Goal: Information Seeking & Learning: Learn about a topic

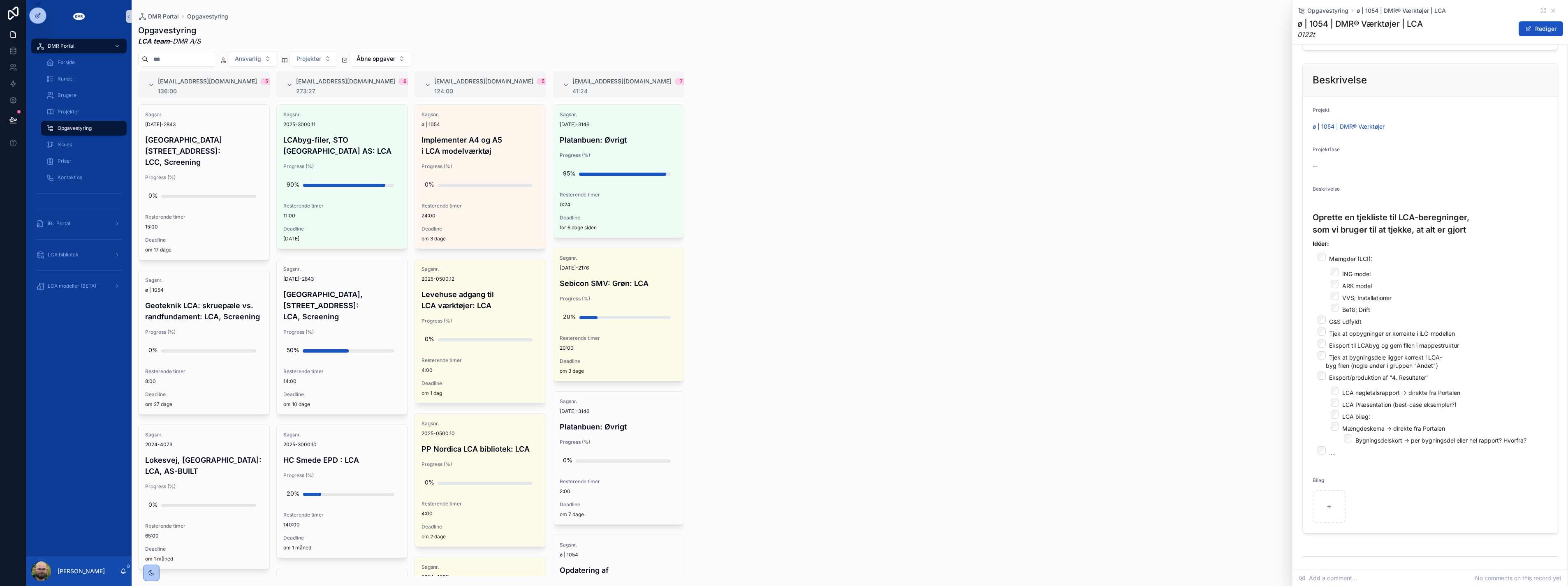
click at [781, 274] on div "#lca@dmr.dk 5 136:00 Sagsnr. 2024-2843 Sheraton Hotel, Roskildevej 547: LCC, Sc…" at bounding box center [850, 324] width 1437 height 505
click at [781, 523] on div "scrollable content" at bounding box center [1329, 507] width 33 height 33
type input "**********"
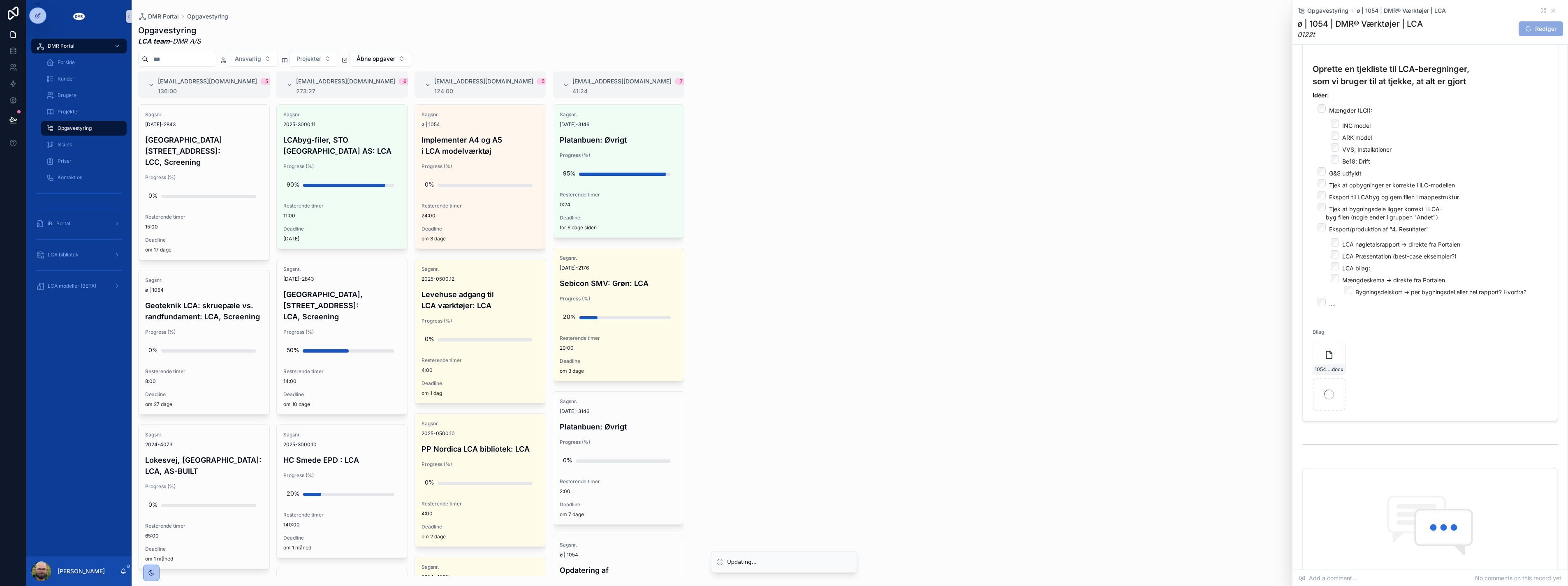
scroll to position [457, 0]
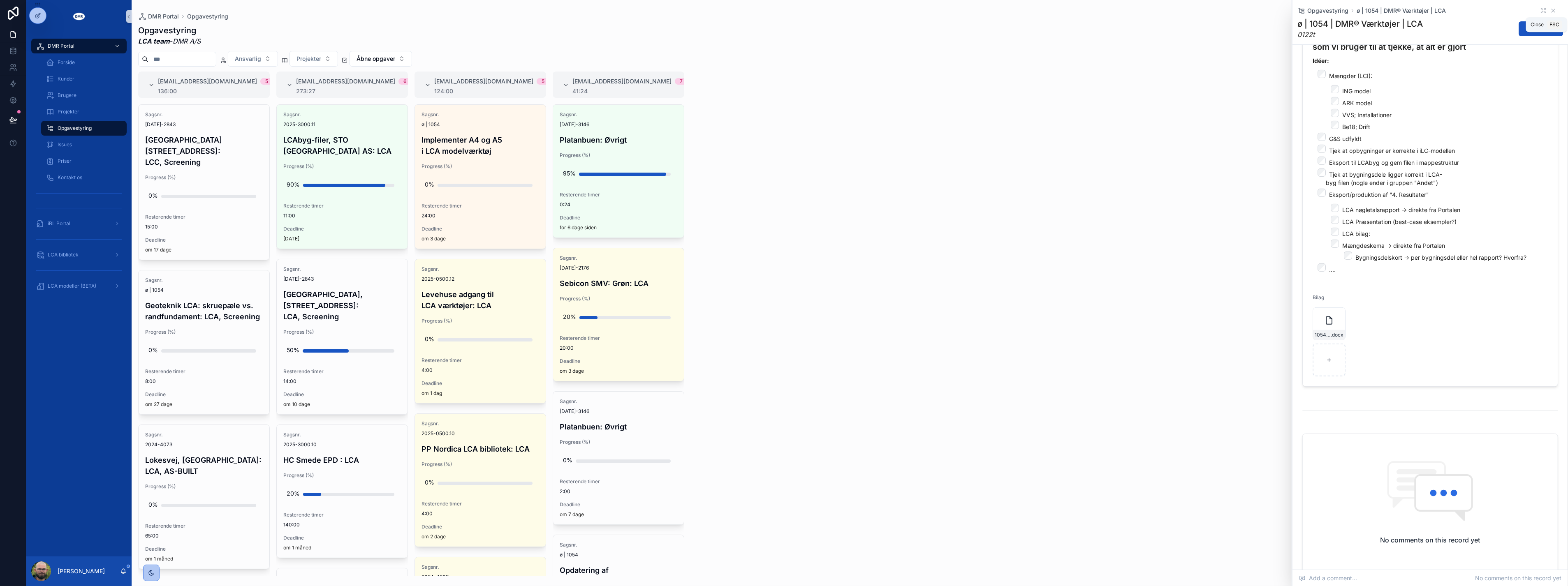
click at [781, 12] on icon "scrollable content" at bounding box center [1553, 10] width 3 height 3
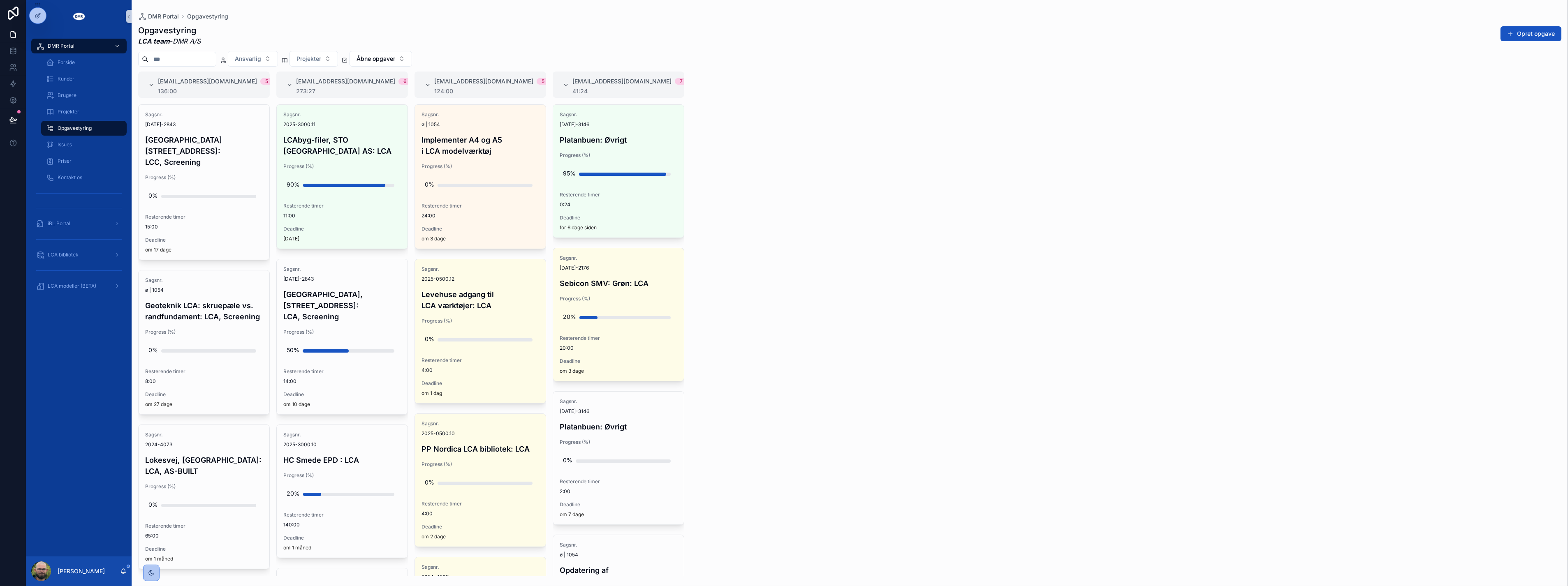
click at [781, 262] on div "#lca@dmr.dk 5 136:00 Sagsnr. 2024-2843 Sheraton Hotel, Roskildevej 547: LCC, Sc…" at bounding box center [850, 324] width 1437 height 505
click at [781, 268] on div "#lca@dmr.dk 5 136:00 Sagsnr. 2024-2843 Sheraton Hotel, Roskildevej 547: LCC, Sc…" at bounding box center [850, 324] width 1437 height 505
click at [781, 215] on div "#lca@dmr.dk 5 136:00 Sagsnr. 2024-2843 Sheraton Hotel, Roskildevej 547: LCC, Sc…" at bounding box center [850, 324] width 1437 height 505
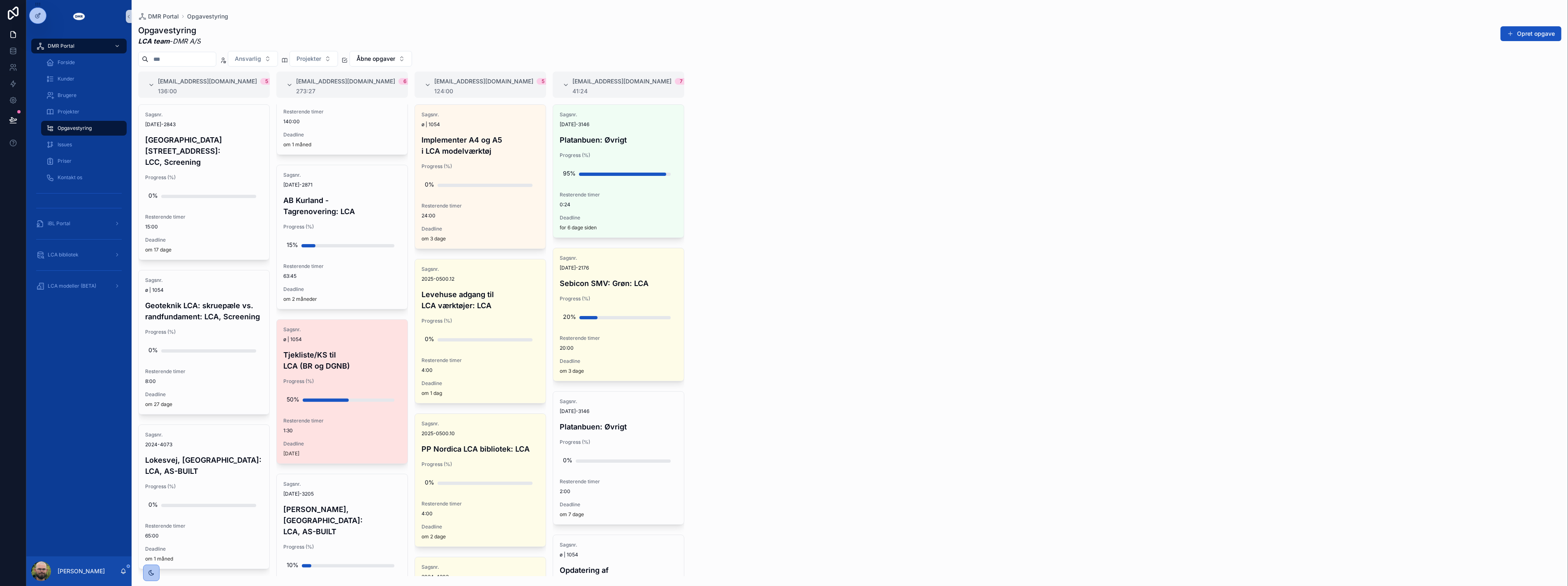
scroll to position [441, 0]
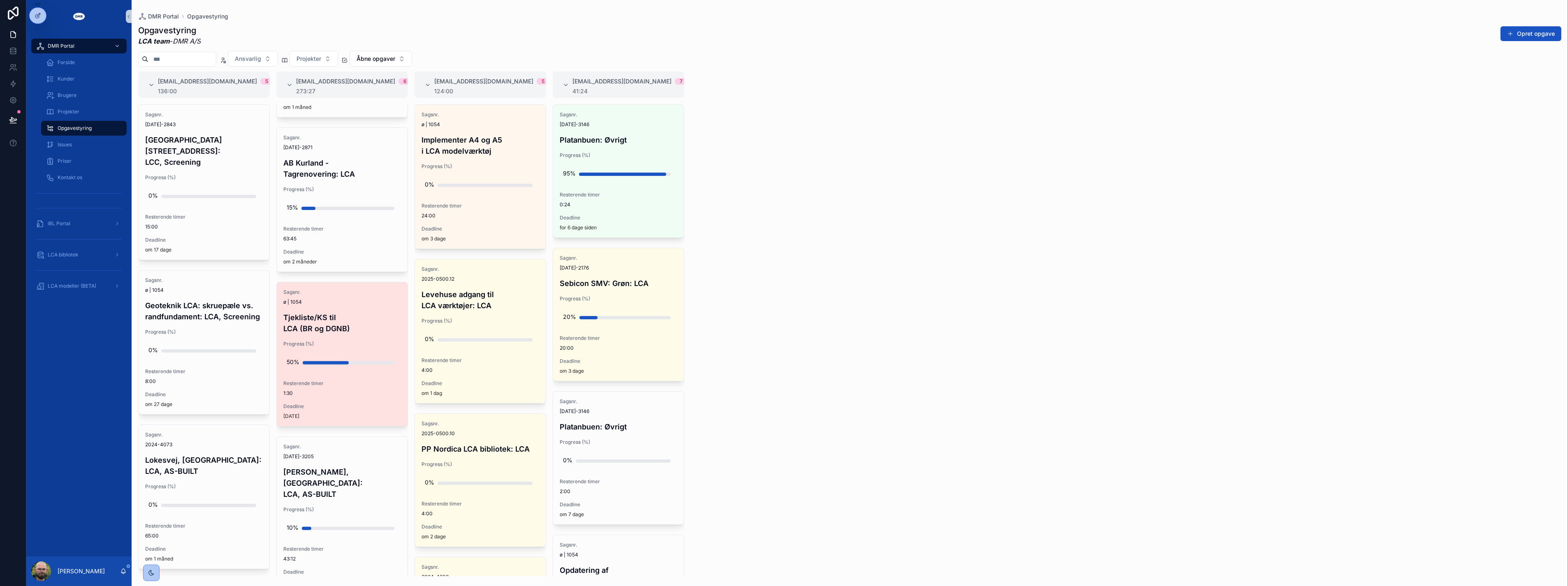
click at [343, 403] on span "Deadline" at bounding box center [341, 406] width 117 height 7
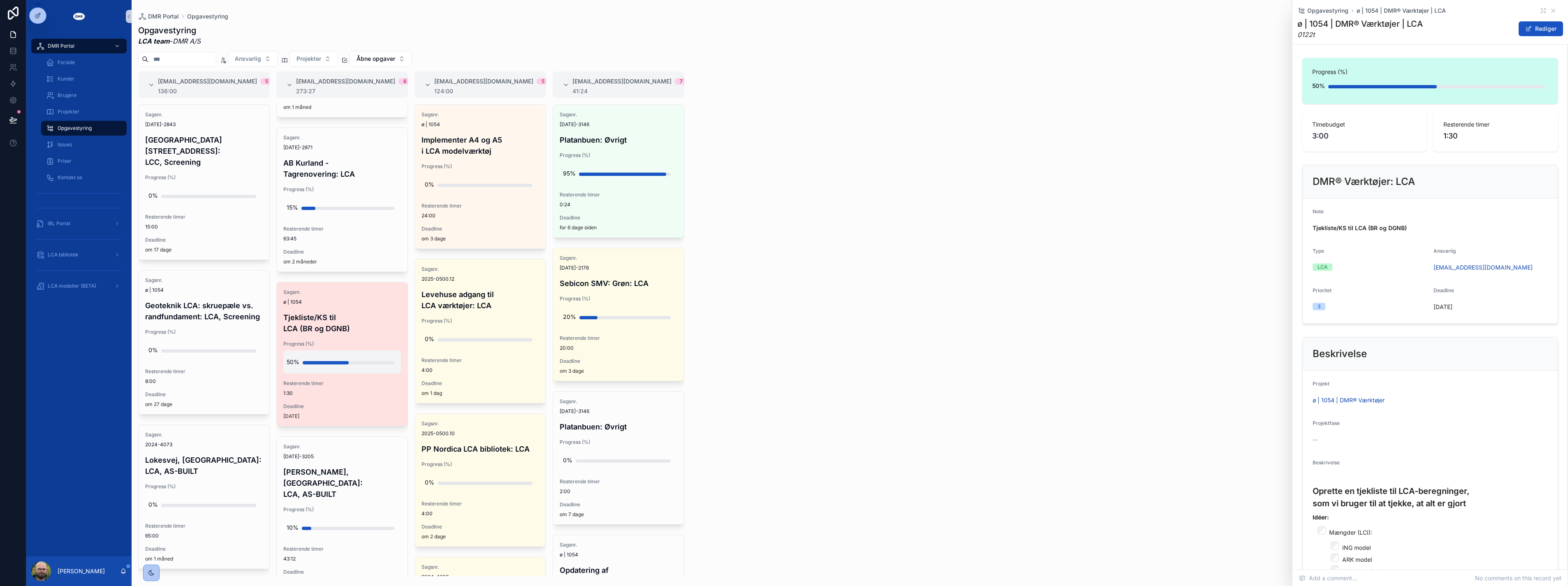
click at [355, 354] on div "50%" at bounding box center [342, 362] width 111 height 16
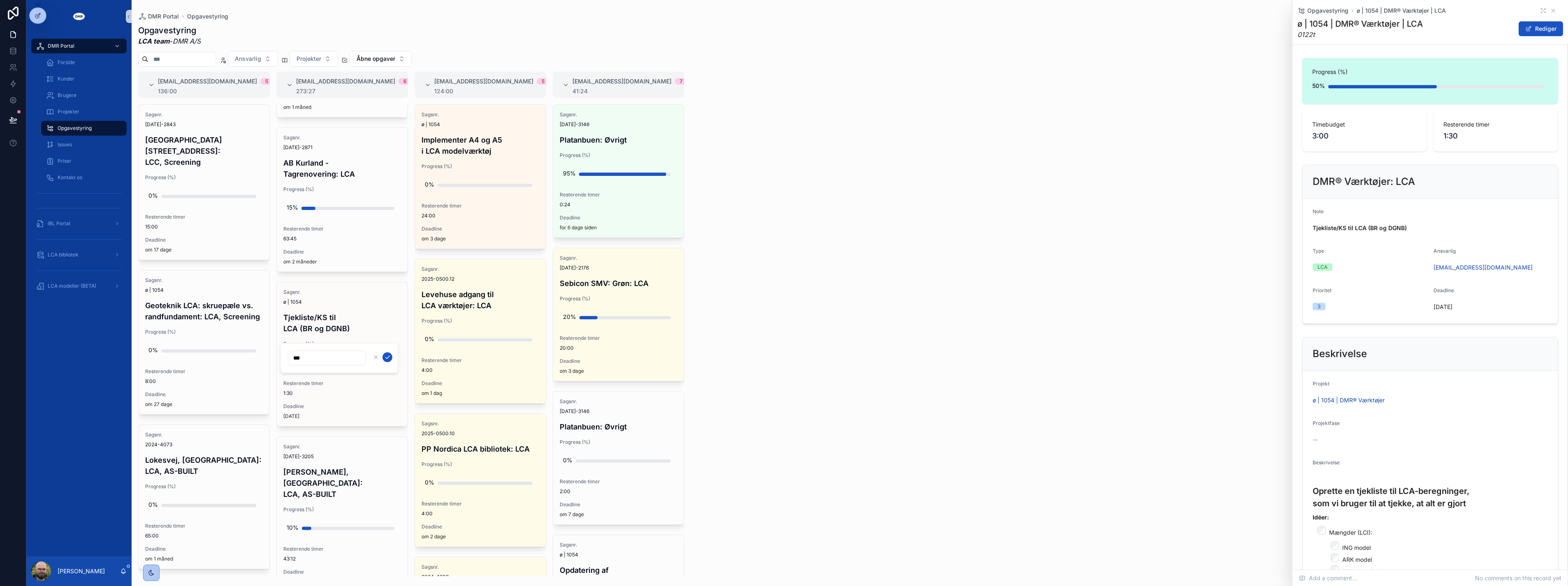
drag, startPoint x: 301, startPoint y: 358, endPoint x: 270, endPoint y: 355, distance: 31.1
click at [270, 355] on div "DMR Portal Forside Kunder Brugere Projekter Opgavestyring Issues Priser Kontakt…" at bounding box center [797, 293] width 1542 height 586
type input "***"
click at [386, 356] on icon "scrollable content" at bounding box center [387, 357] width 7 height 7
click at [781, 345] on div "#lca@dmr.dk 5 136:00 Sagsnr. 2024-2843 Sheraton Hotel, Roskildevej 547: LCC, Sc…" at bounding box center [850, 324] width 1437 height 505
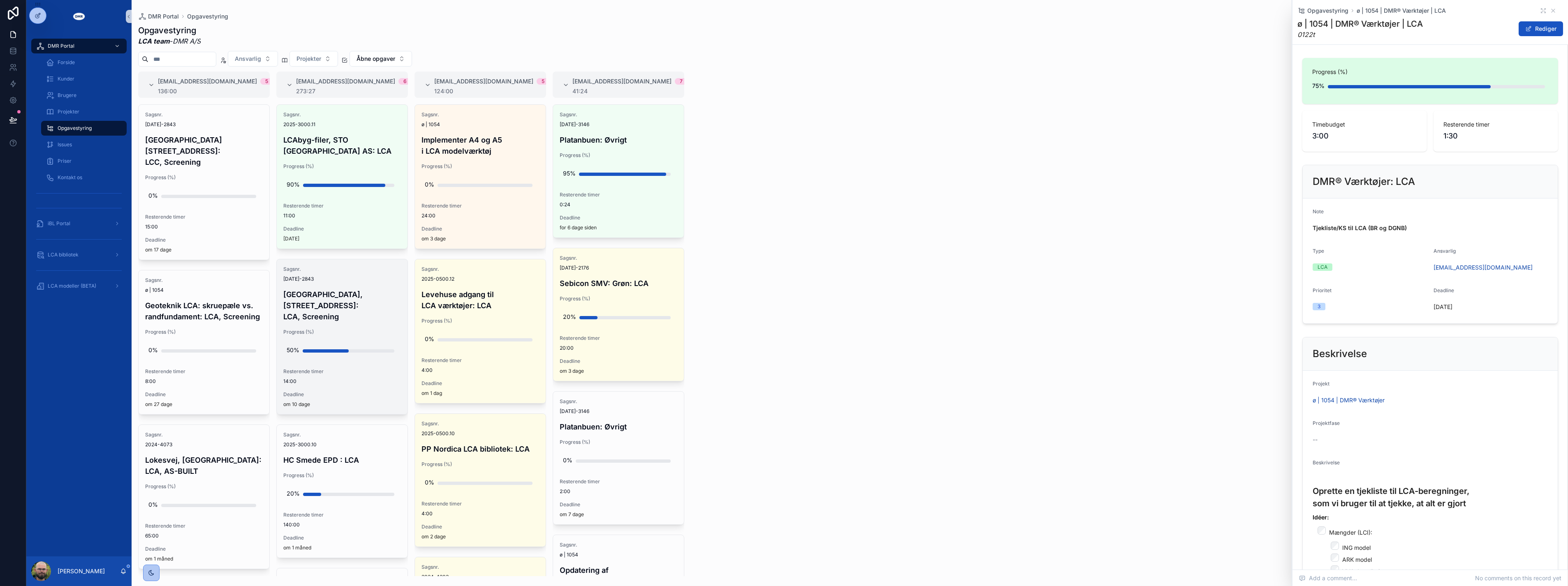
click at [282, 304] on div "Sagsnr. 2024-2843 Sheraton Hotel, Roskildevej 547: LCA, Screening Progress (%) …" at bounding box center [342, 337] width 131 height 155
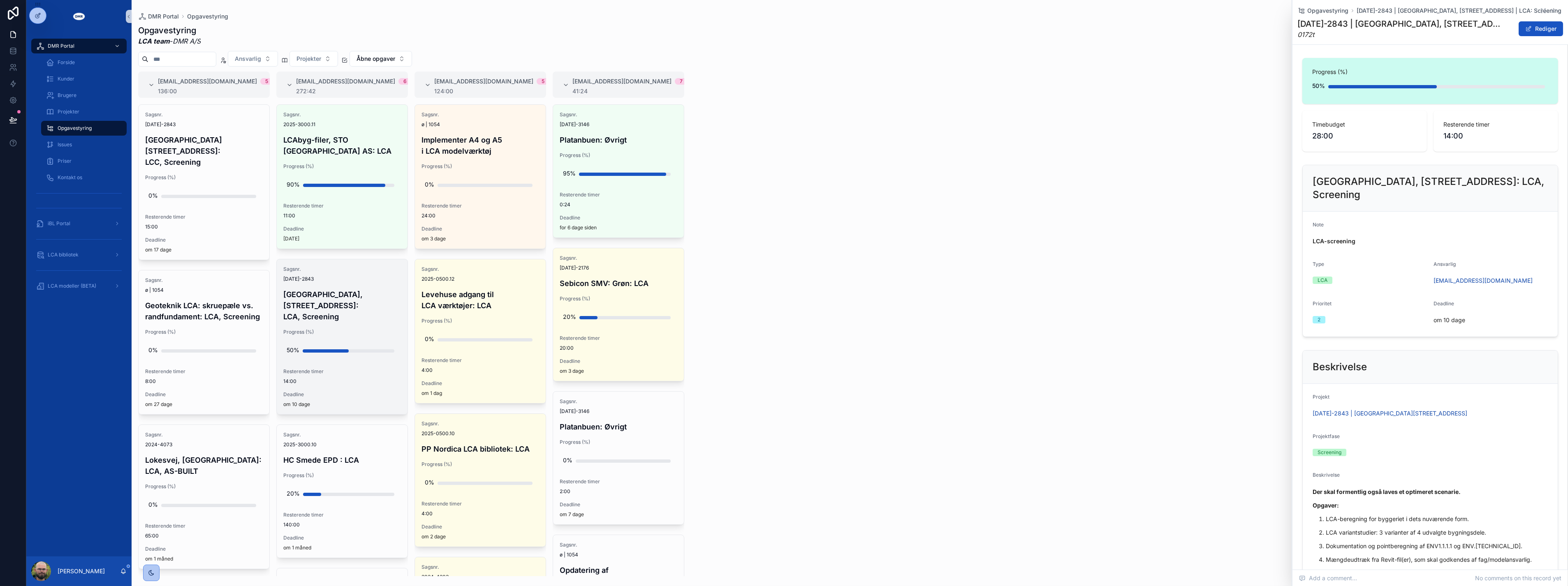
click at [360, 317] on div "Sagsnr. 2024-2843 Sheraton Hotel, Roskildevej 547: LCA, Screening Progress (%) …" at bounding box center [342, 337] width 131 height 155
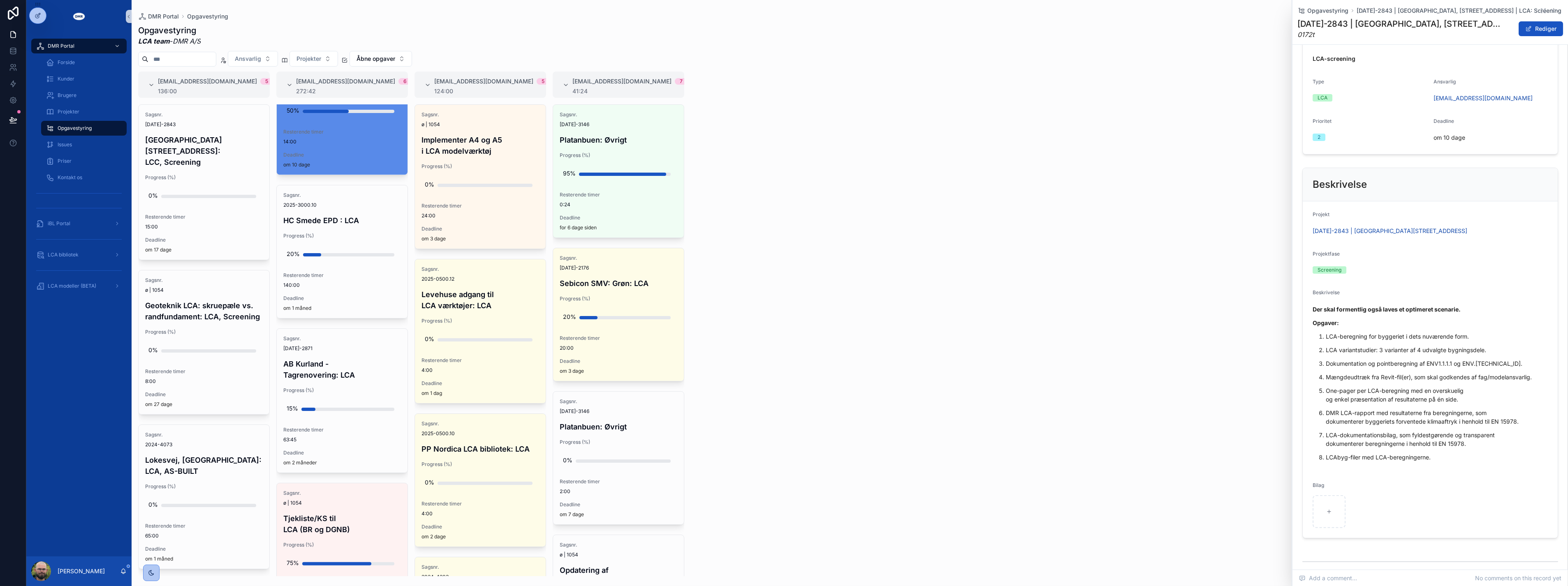
scroll to position [411, 0]
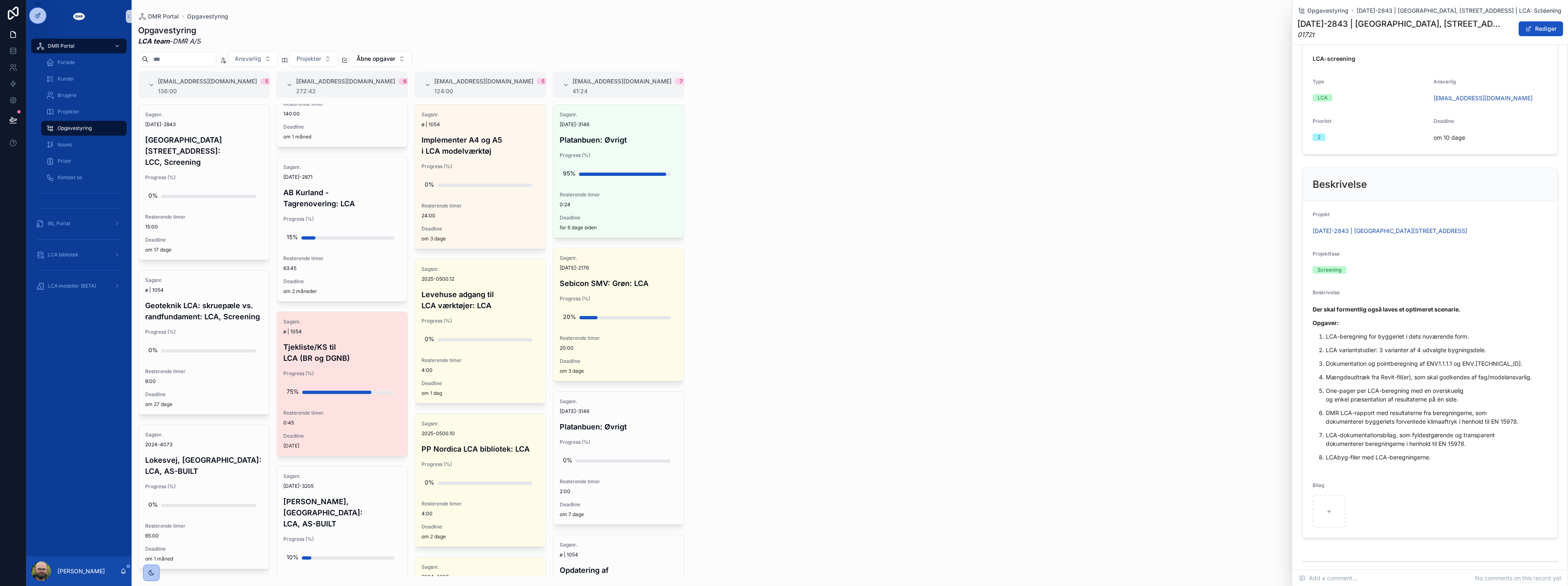
click at [306, 433] on div "Deadline Tomorrow" at bounding box center [341, 441] width 117 height 16
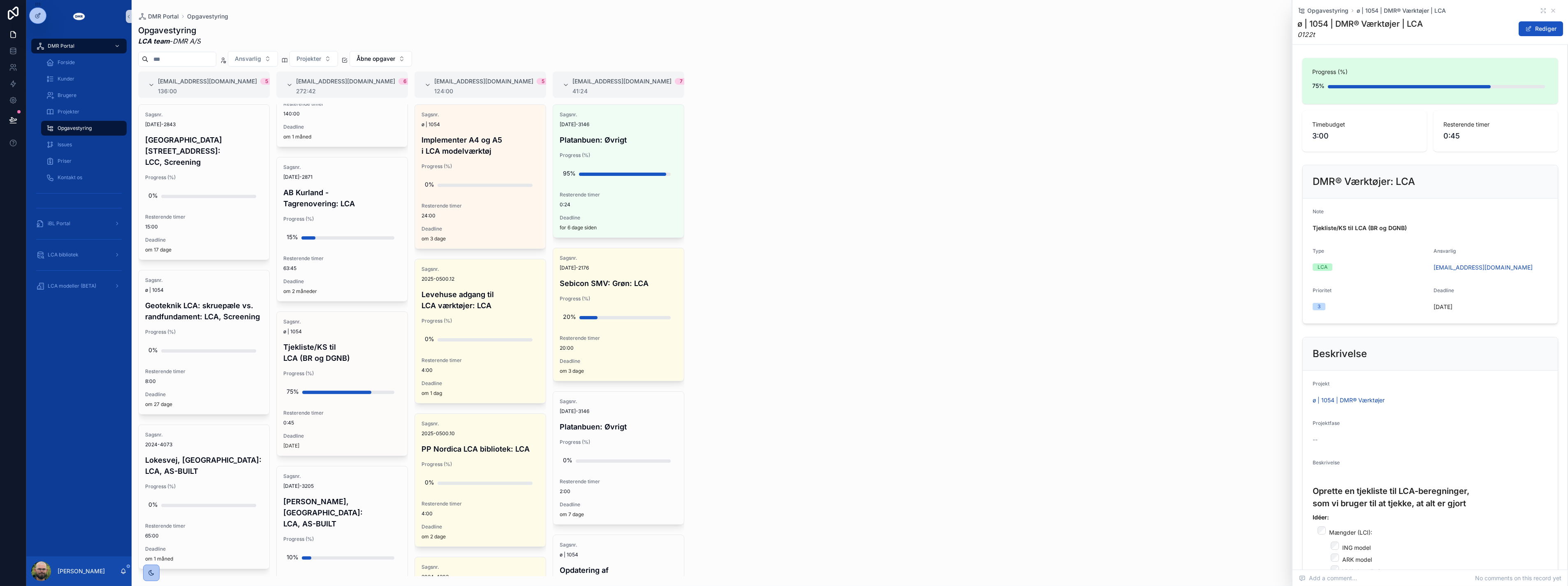
scroll to position [411, 0]
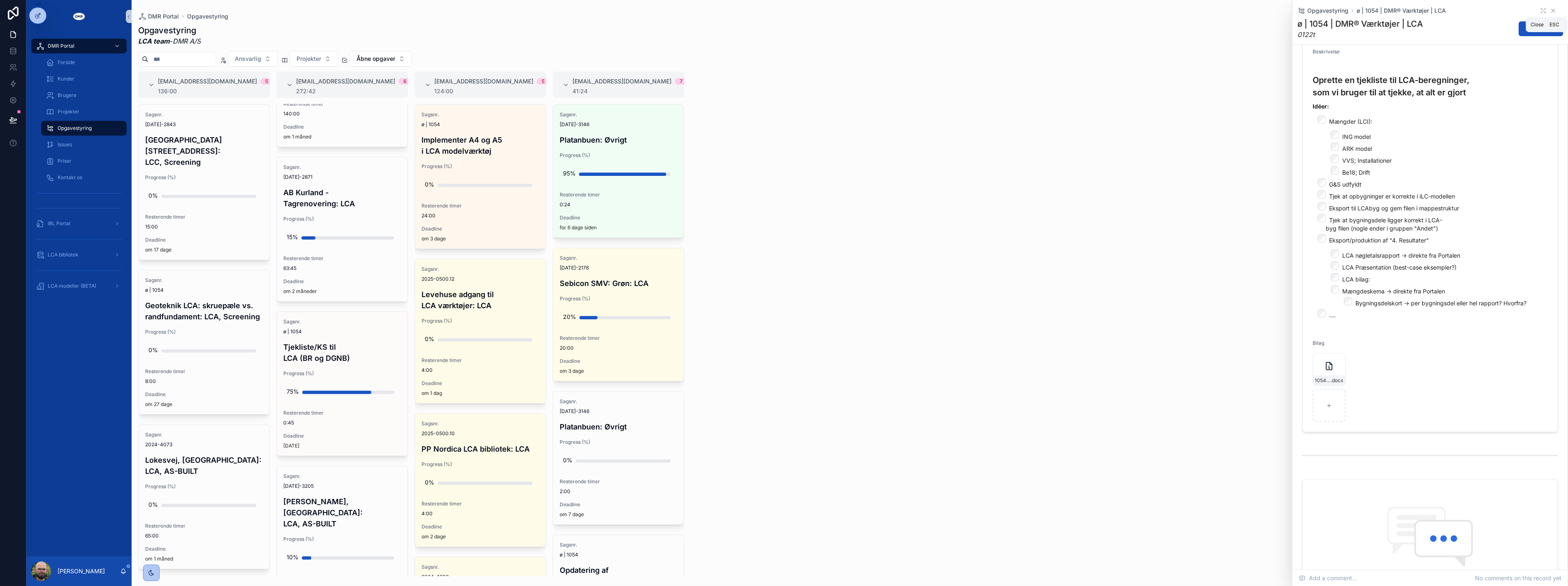
click at [781, 9] on icon "scrollable content" at bounding box center [1553, 10] width 7 height 7
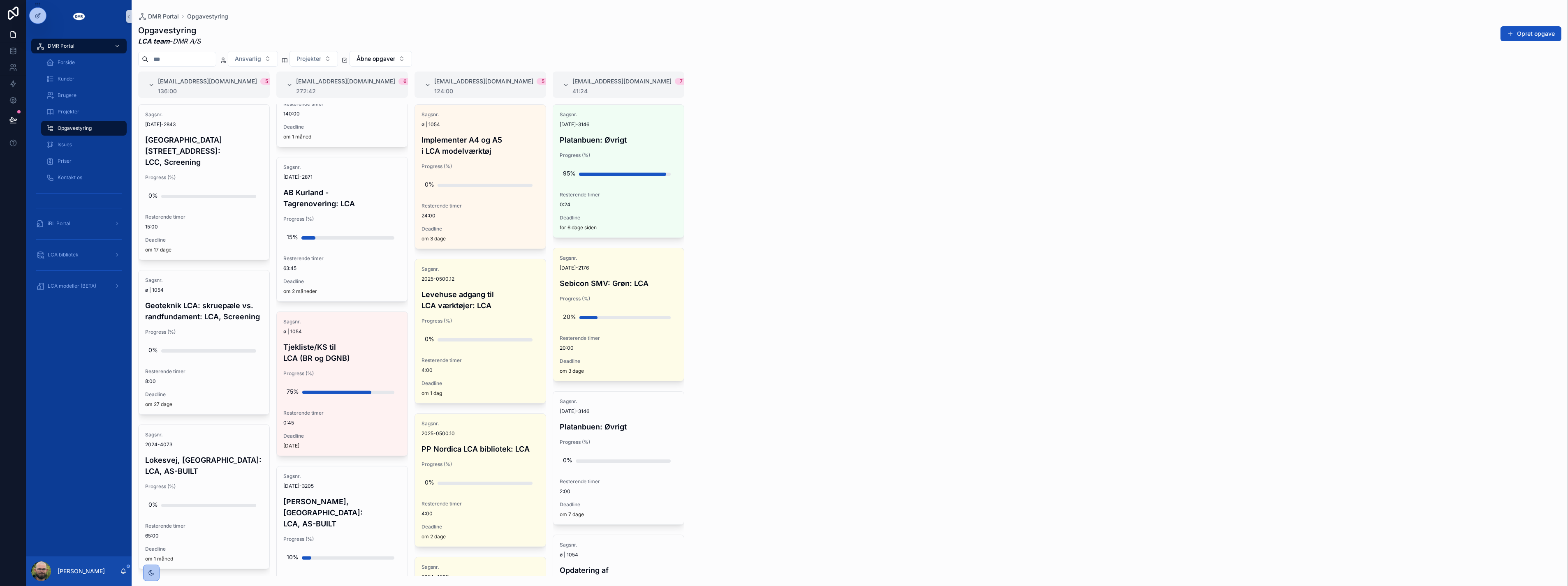
click at [781, 256] on div "#lca@dmr.dk 5 136:00 Sagsnr. 2024-2843 Sheraton Hotel, Roskildevej 547: LCC, Sc…" at bounding box center [850, 324] width 1437 height 505
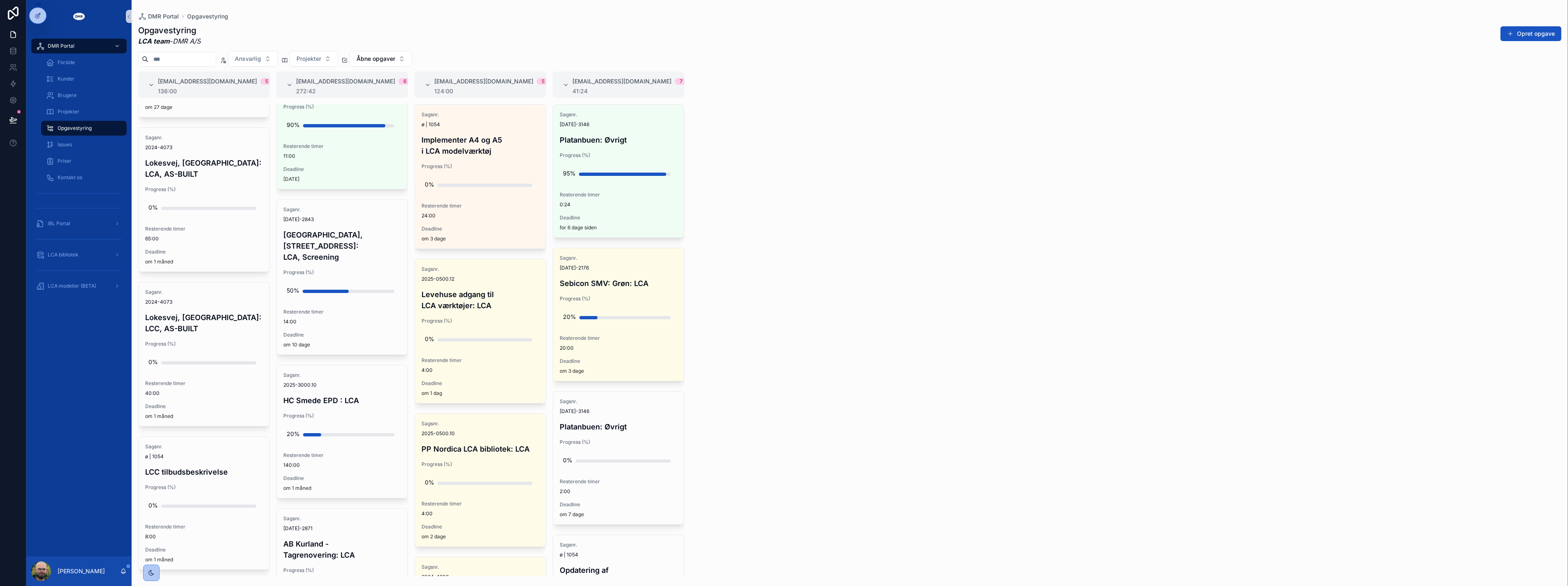
scroll to position [46, 0]
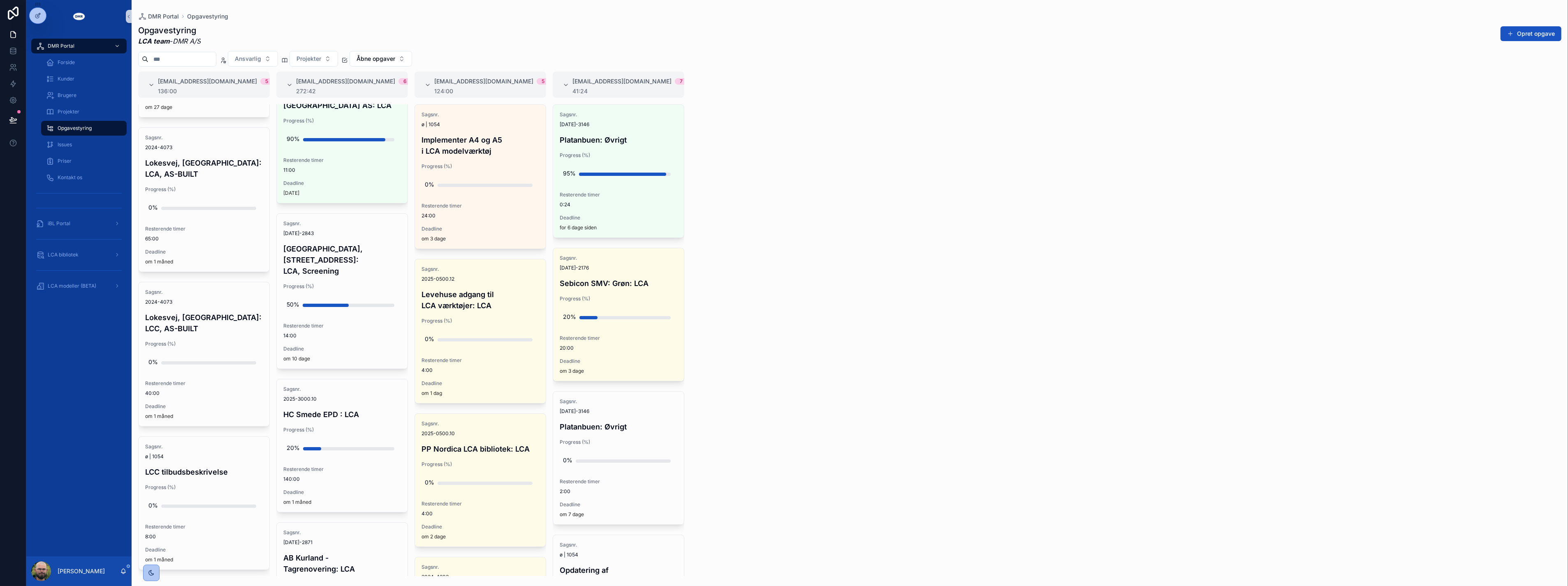
click at [743, 313] on div "#lca@dmr.dk 5 136:00 Sagsnr. 2024-2843 Sheraton Hotel, Roskildevej 547: LCC, Sc…" at bounding box center [850, 324] width 1437 height 505
click at [730, 310] on div "#lca@dmr.dk 5 136:00 Sagsnr. 2024-2843 Sheraton Hotel, Roskildevej 547: LCC, Sc…" at bounding box center [850, 324] width 1437 height 505
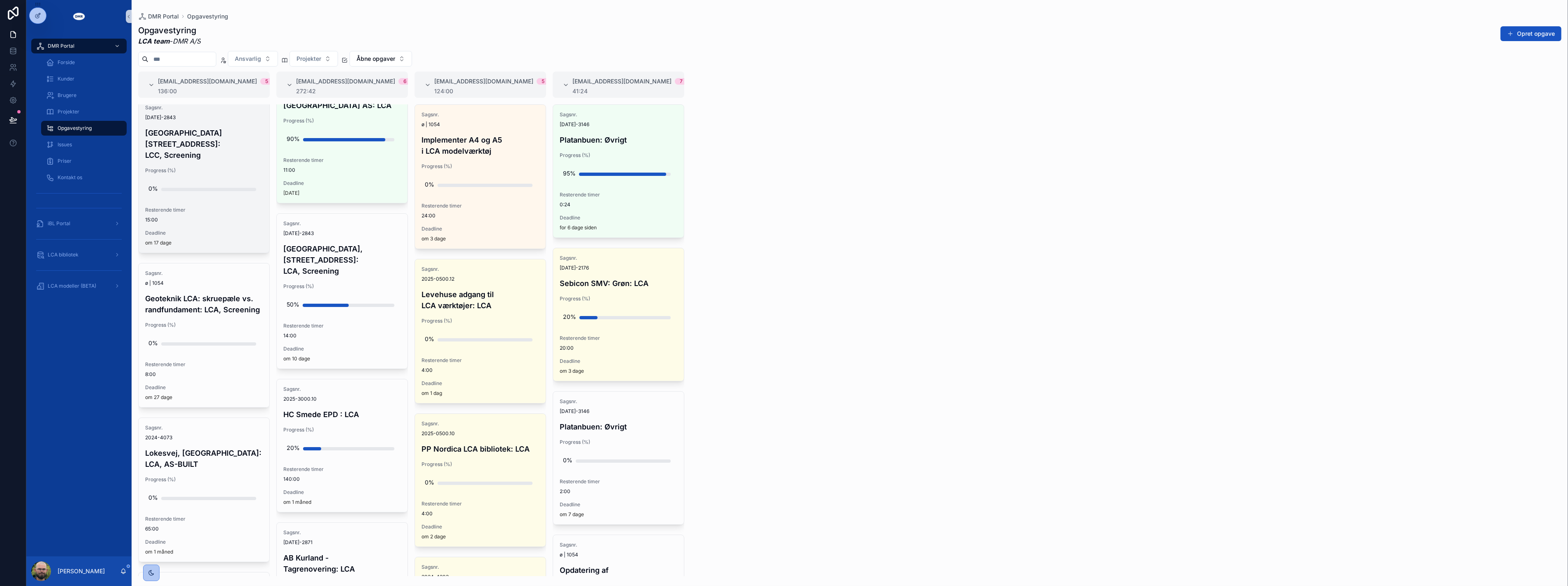
scroll to position [0, 0]
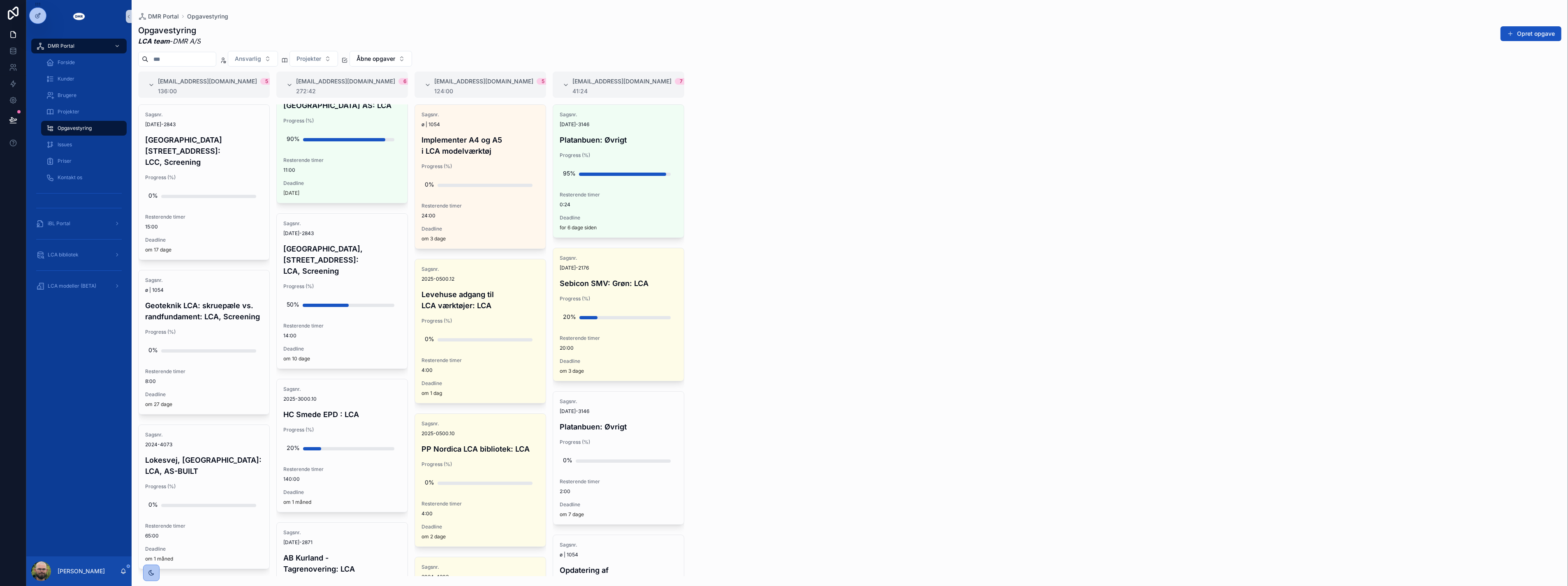
click at [781, 313] on div "#lca@dmr.dk 5 136:00 Sagsnr. 2024-2843 Sheraton Hotel, Roskildevej 547: LCC, Sc…" at bounding box center [850, 324] width 1437 height 505
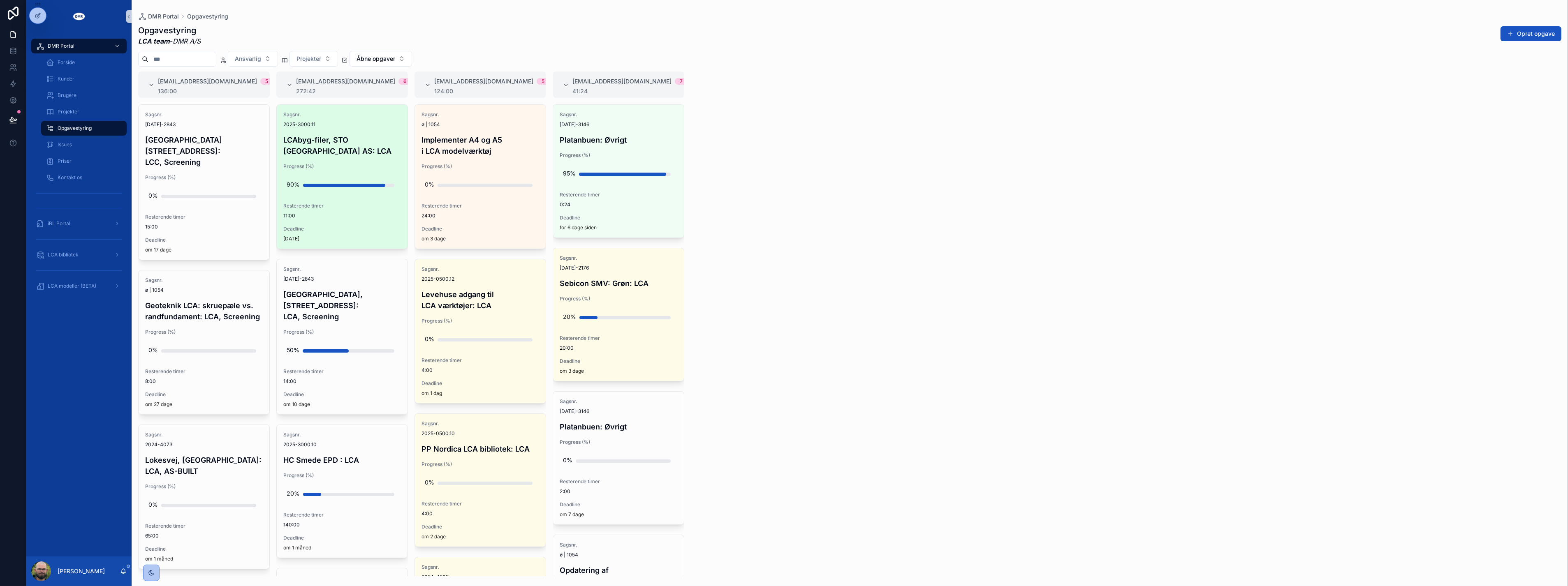
click at [321, 164] on span "Progress (%)" at bounding box center [341, 166] width 117 height 7
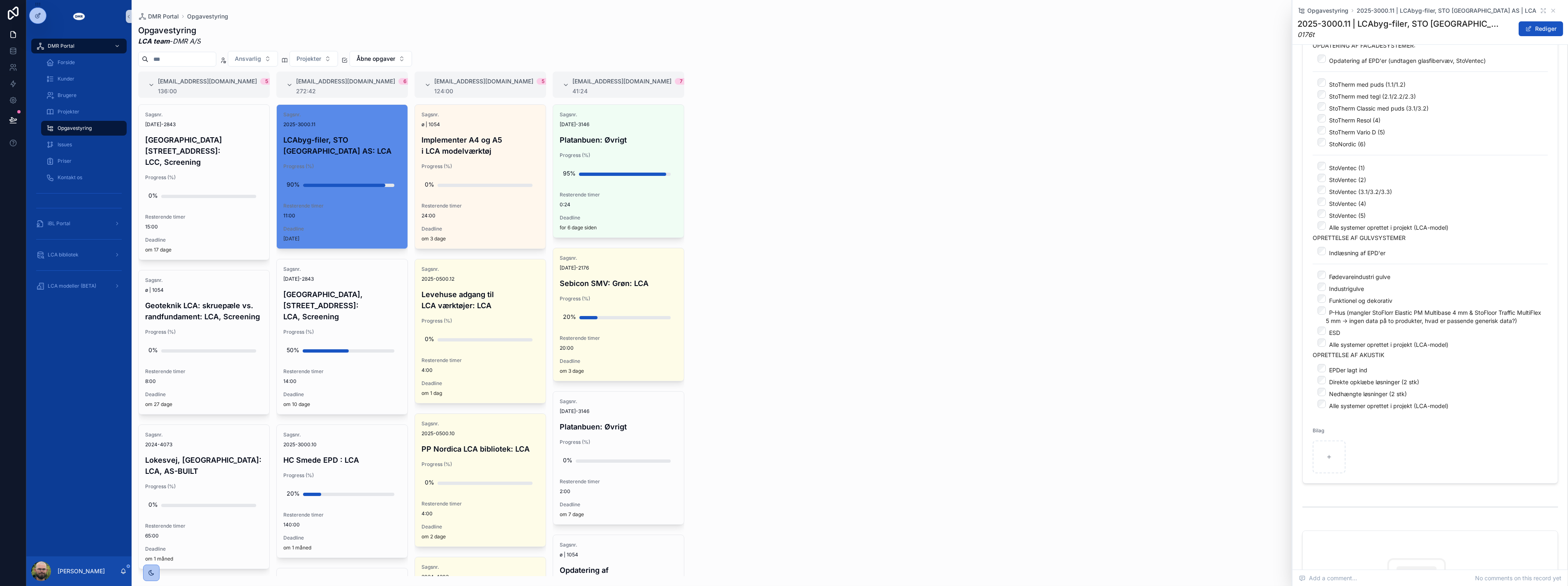
scroll to position [457, 0]
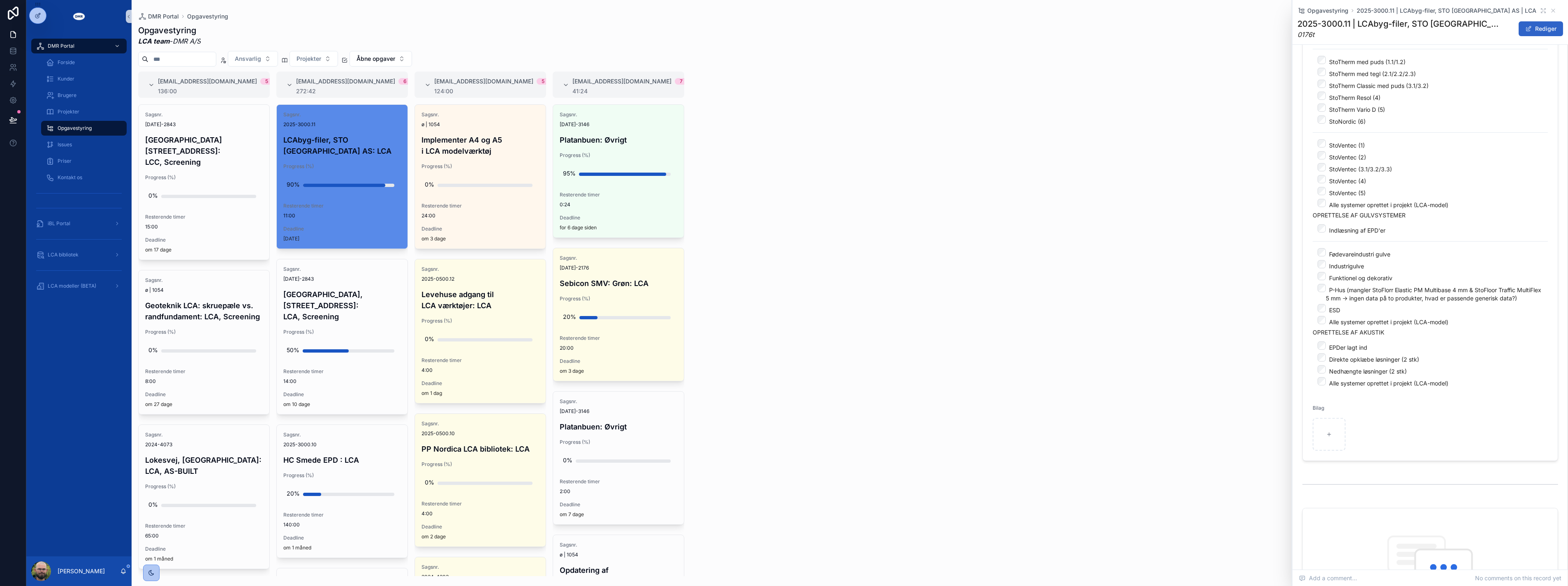
click at [781, 31] on button "Rediger" at bounding box center [1541, 29] width 44 height 15
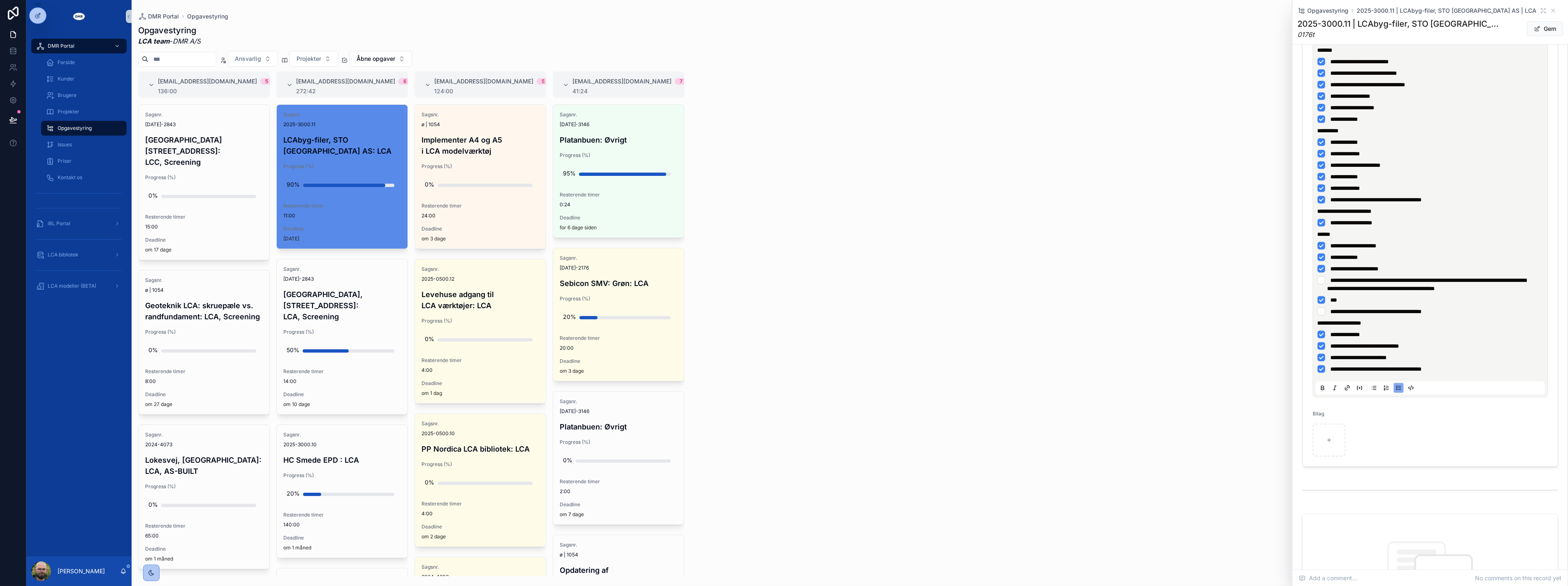
click at [781, 279] on span "**********" at bounding box center [1426, 284] width 199 height 14
drag, startPoint x: 1477, startPoint y: 279, endPoint x: 1366, endPoint y: 290, distance: 111.5
click at [781, 290] on span "**********" at bounding box center [1426, 284] width 199 height 14
drag, startPoint x: 1471, startPoint y: 281, endPoint x: 1452, endPoint y: 292, distance: 22.0
click at [781, 291] on span "**********" at bounding box center [1426, 284] width 199 height 14
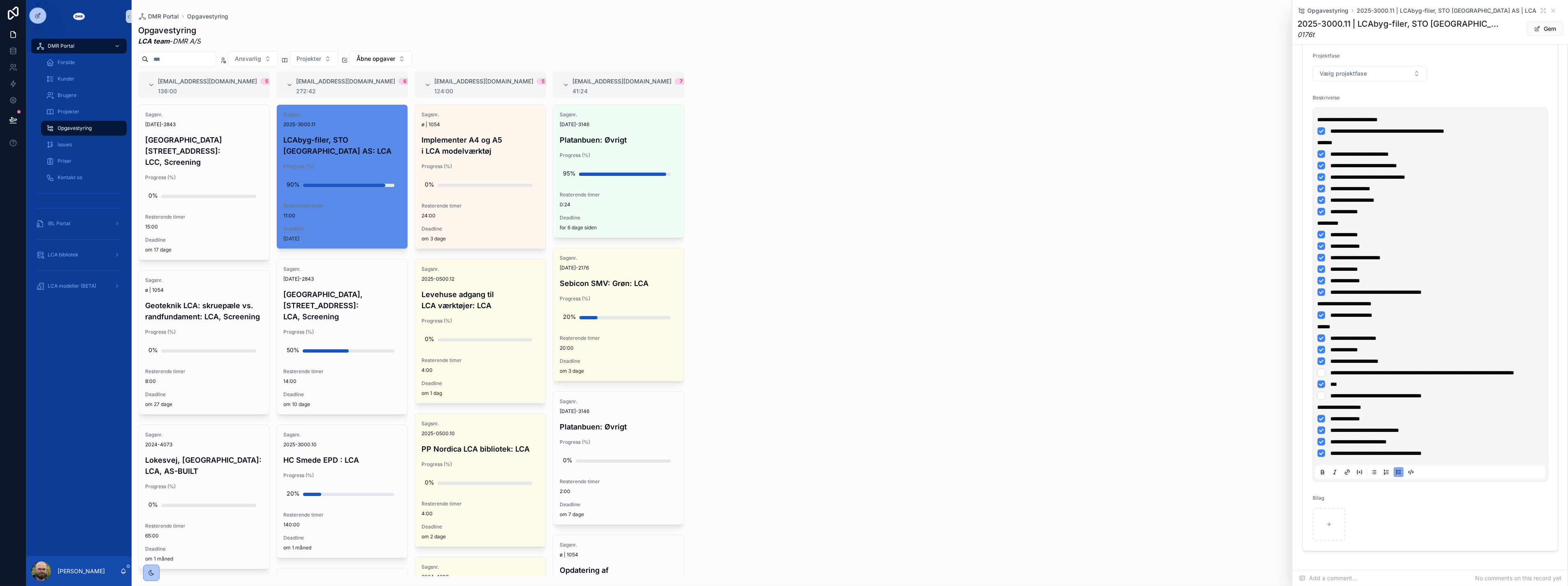
scroll to position [515, 0]
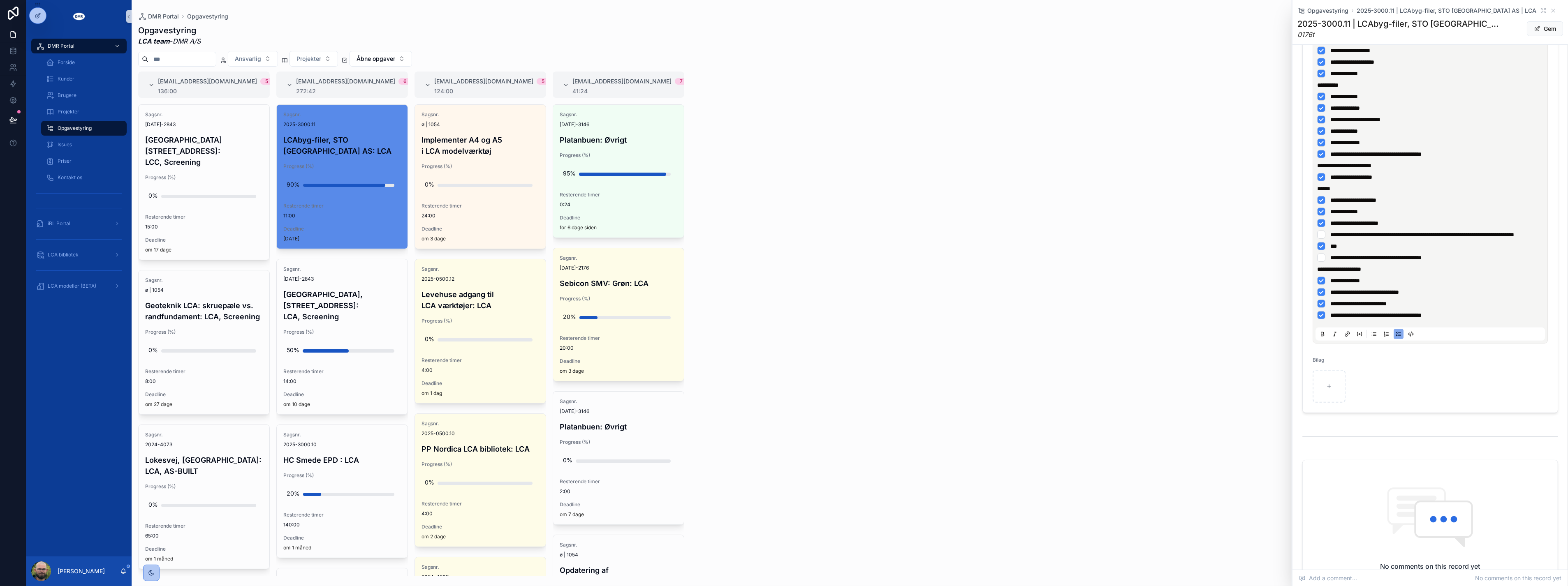
click at [781, 308] on li "**********" at bounding box center [1430, 304] width 226 height 9
click at [781, 319] on li "**********" at bounding box center [1430, 315] width 226 height 9
click at [781, 239] on li "**********" at bounding box center [1430, 235] width 226 height 9
click at [781, 331] on p "scrollable content" at bounding box center [1432, 327] width 229 height 9
click at [781, 338] on span "**********" at bounding box center [1393, 335] width 153 height 5
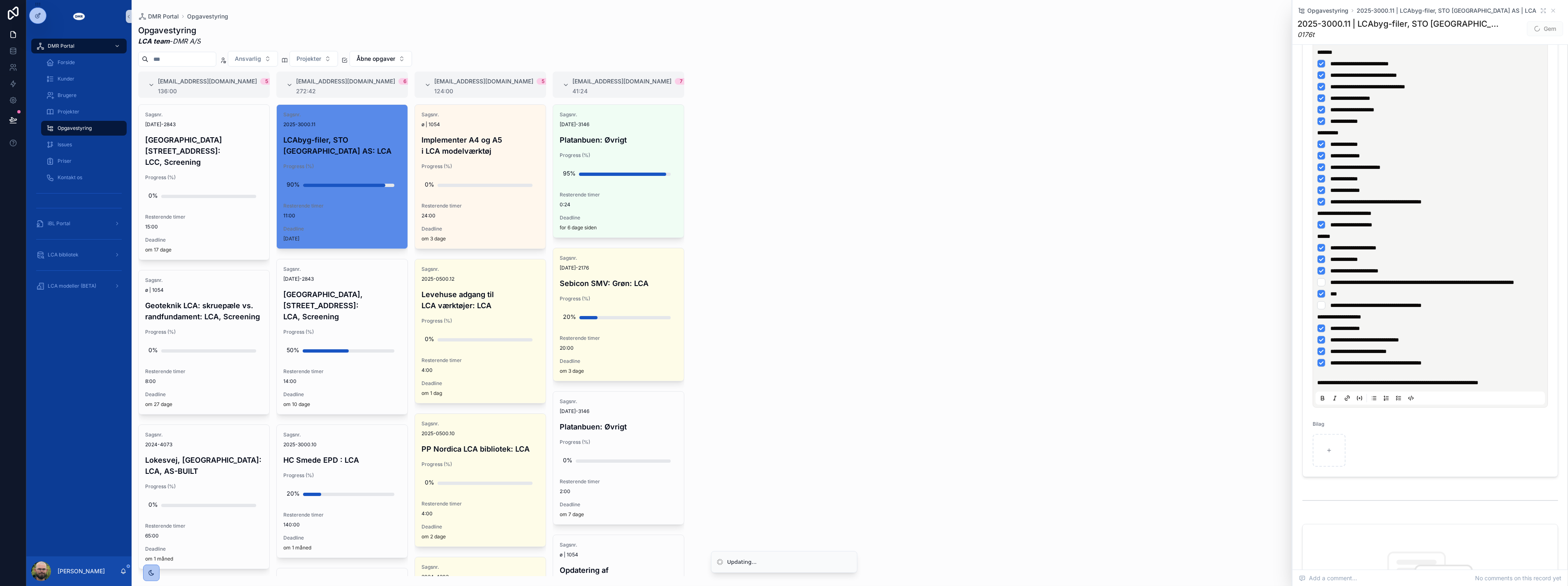
scroll to position [424, 0]
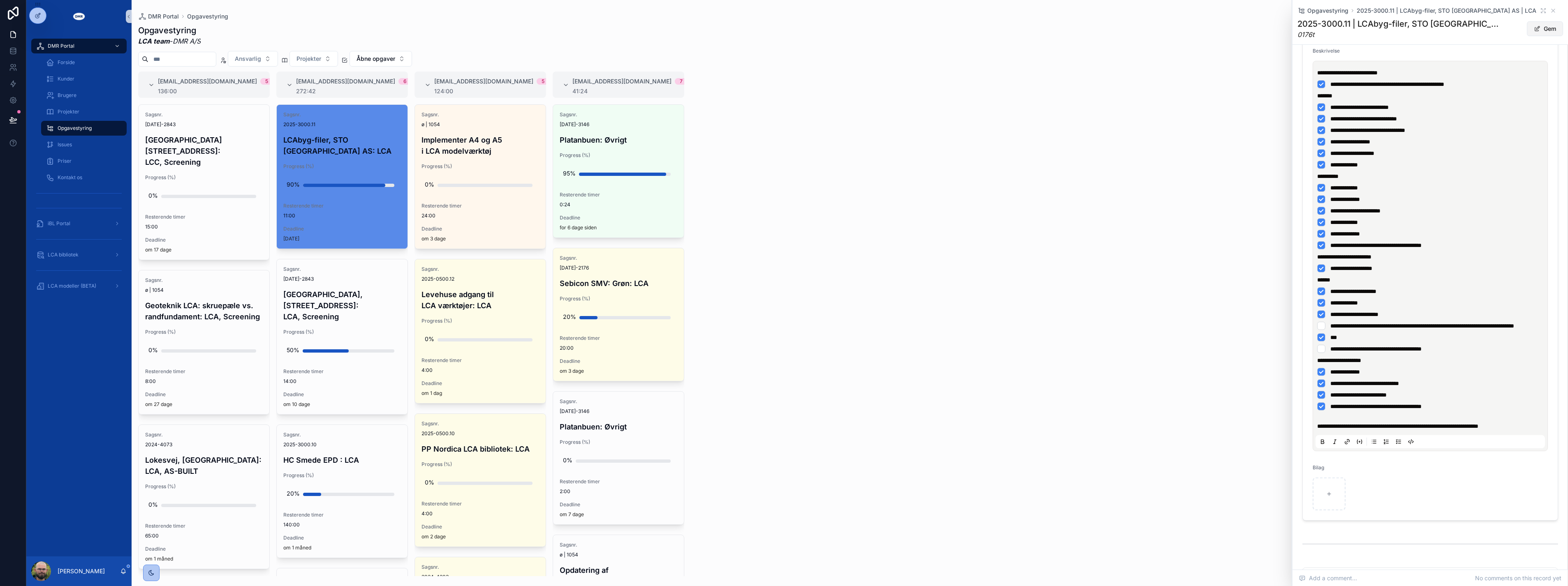
click at [781, 33] on button "Gem" at bounding box center [1544, 29] width 36 height 15
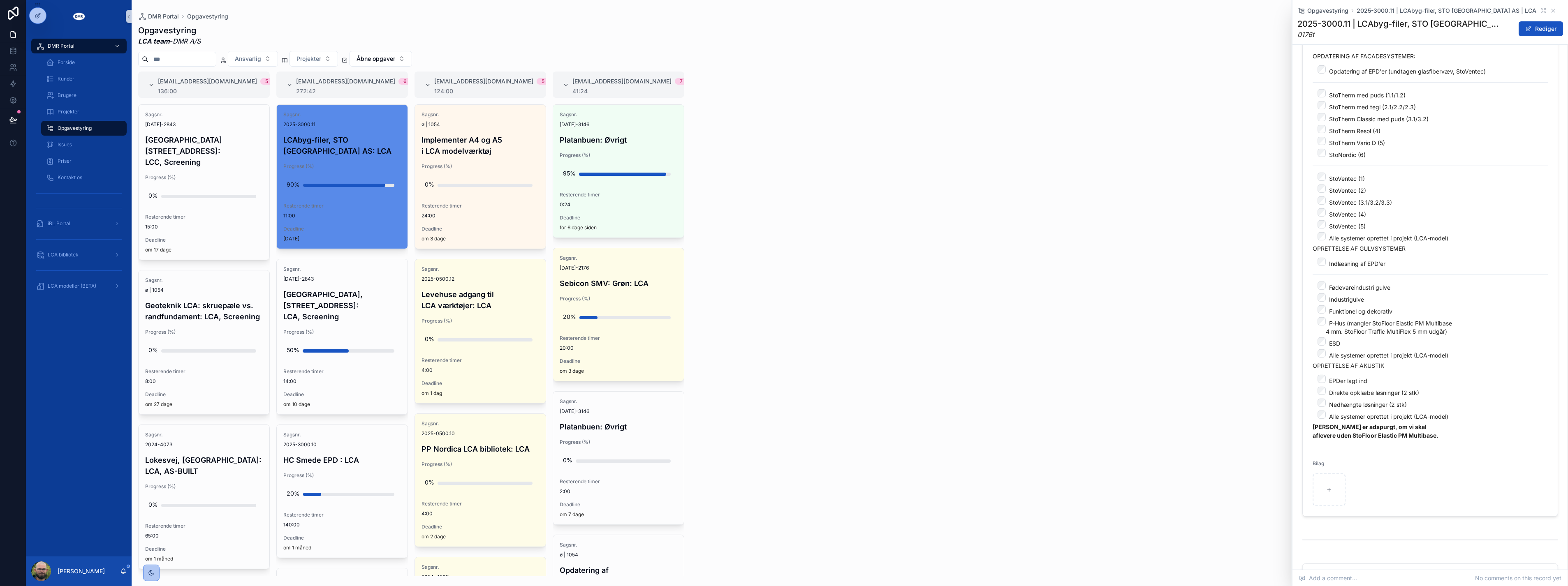
scroll to position [414, 0]
click at [781, 21] on button "Rediger" at bounding box center [1541, 29] width 44 height 15
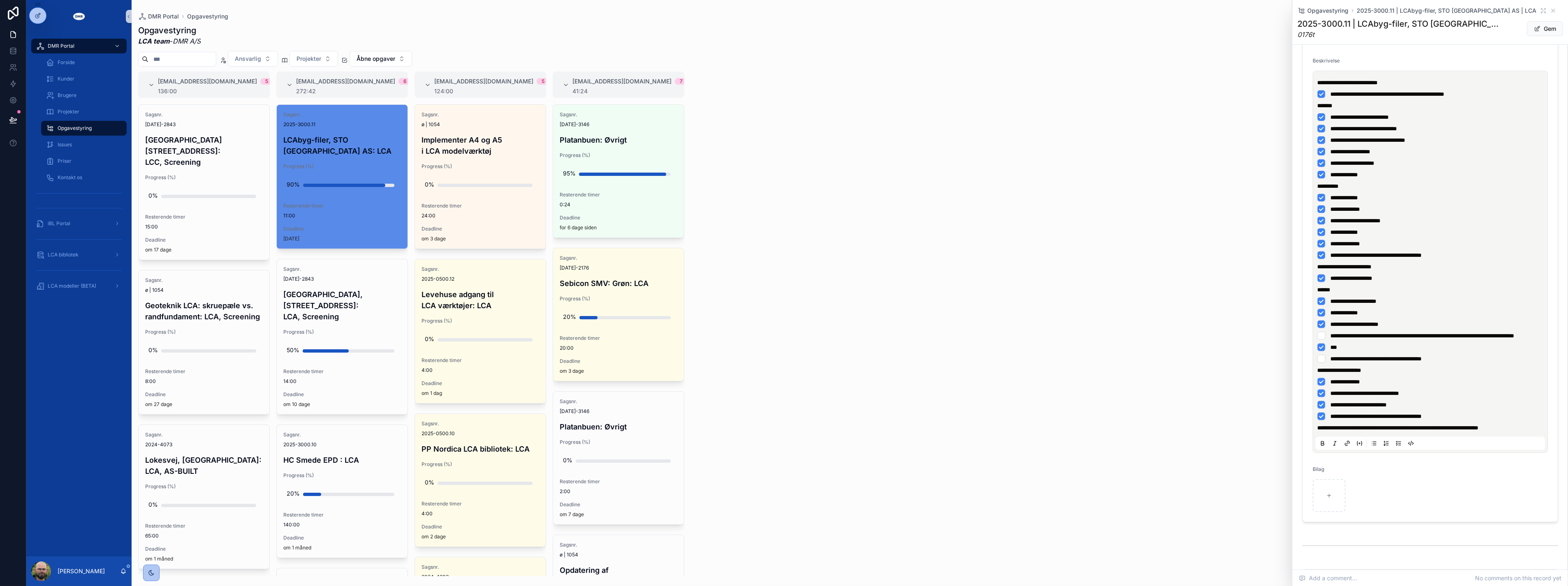
scroll to position [424, 0]
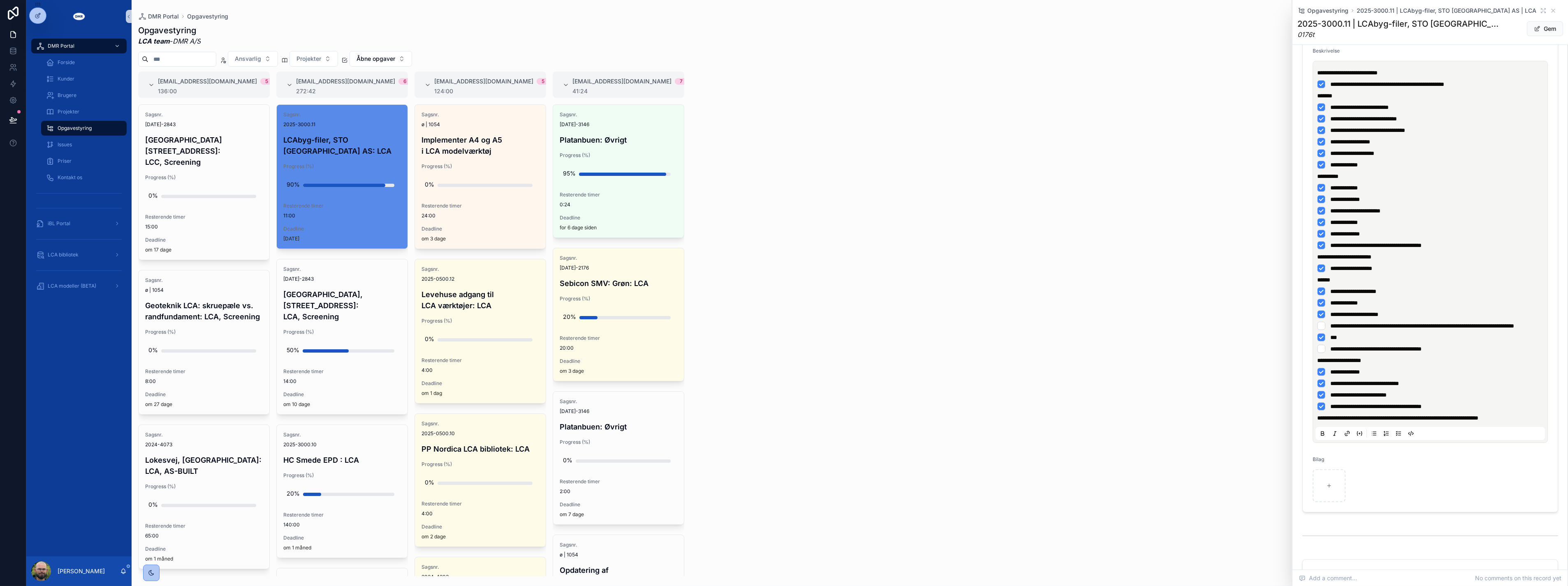
click at [781, 411] on li "**********" at bounding box center [1430, 406] width 226 height 9
click at [781, 30] on button "Gem" at bounding box center [1544, 29] width 36 height 15
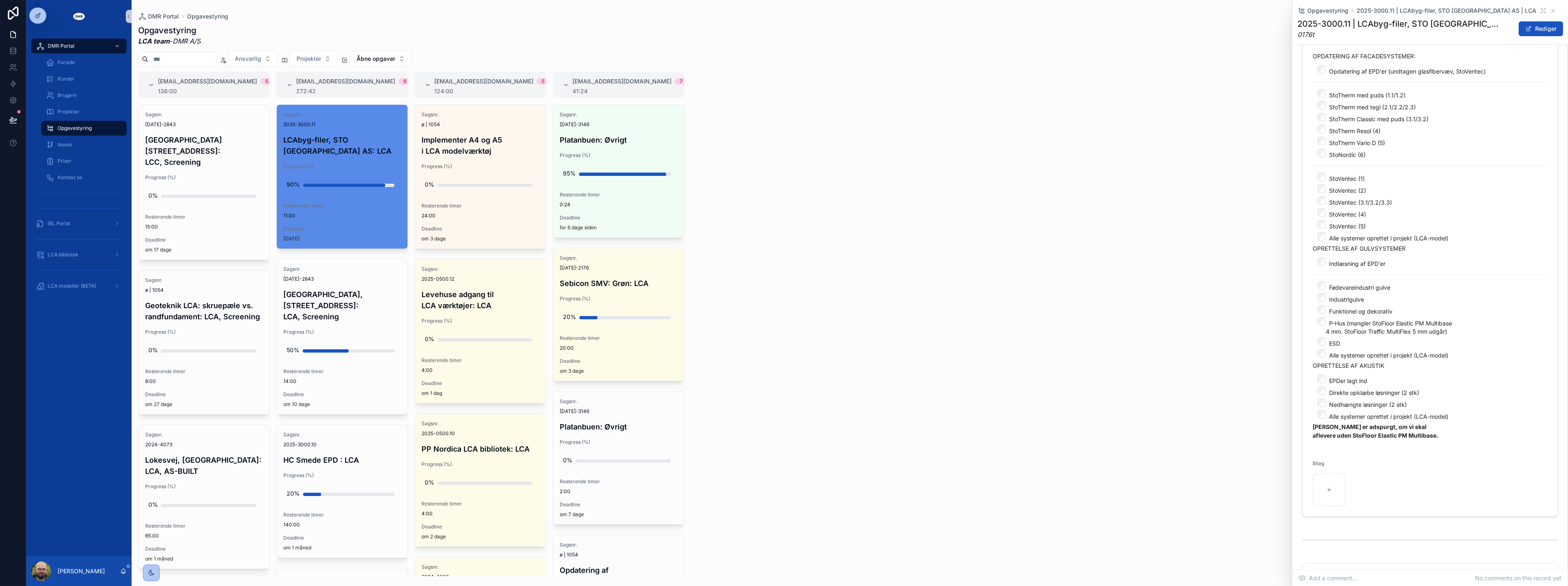
scroll to position [414, 0]
click at [781, 200] on div "#lca@dmr.dk 5 136:00 Sagsnr. 2024-2843 Sheraton Hotel, Roskildevej 547: LCC, Sc…" at bounding box center [850, 324] width 1437 height 505
click at [781, 219] on div "#lca@dmr.dk 5 136:00 Sagsnr. 2024-2843 Sheraton Hotel, Roskildevej 547: LCC, Sc…" at bounding box center [850, 324] width 1437 height 505
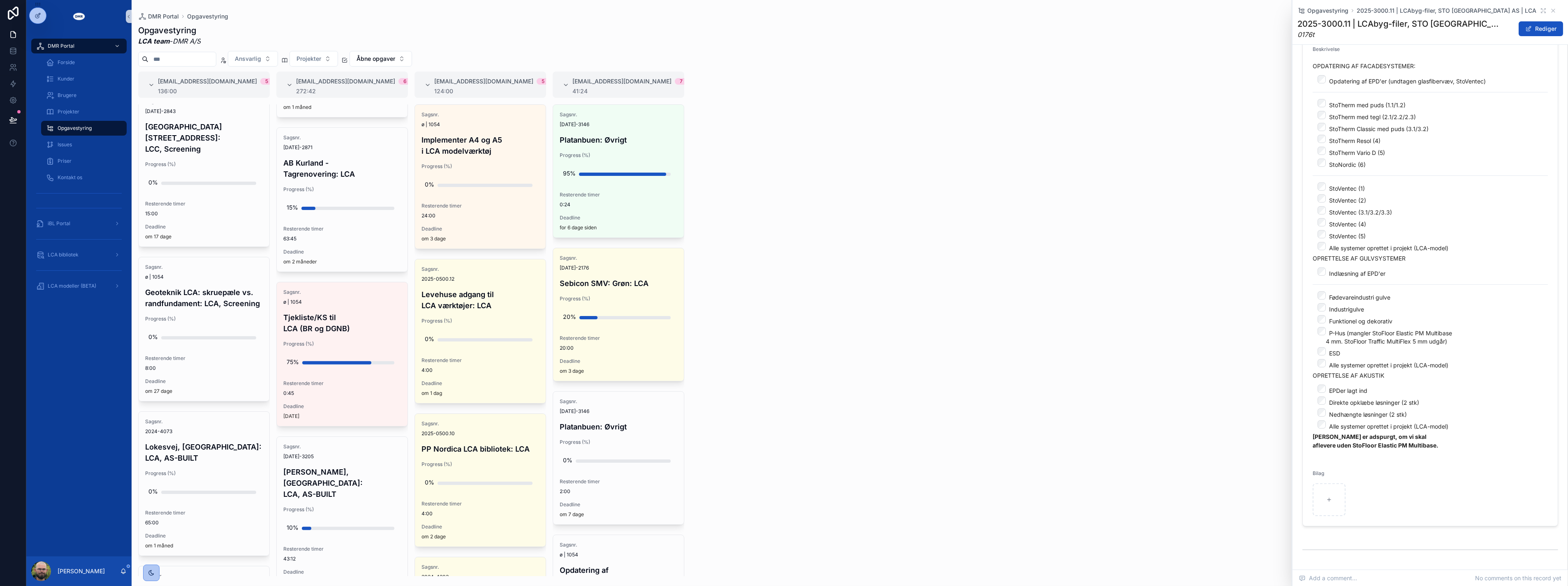
scroll to position [0, 0]
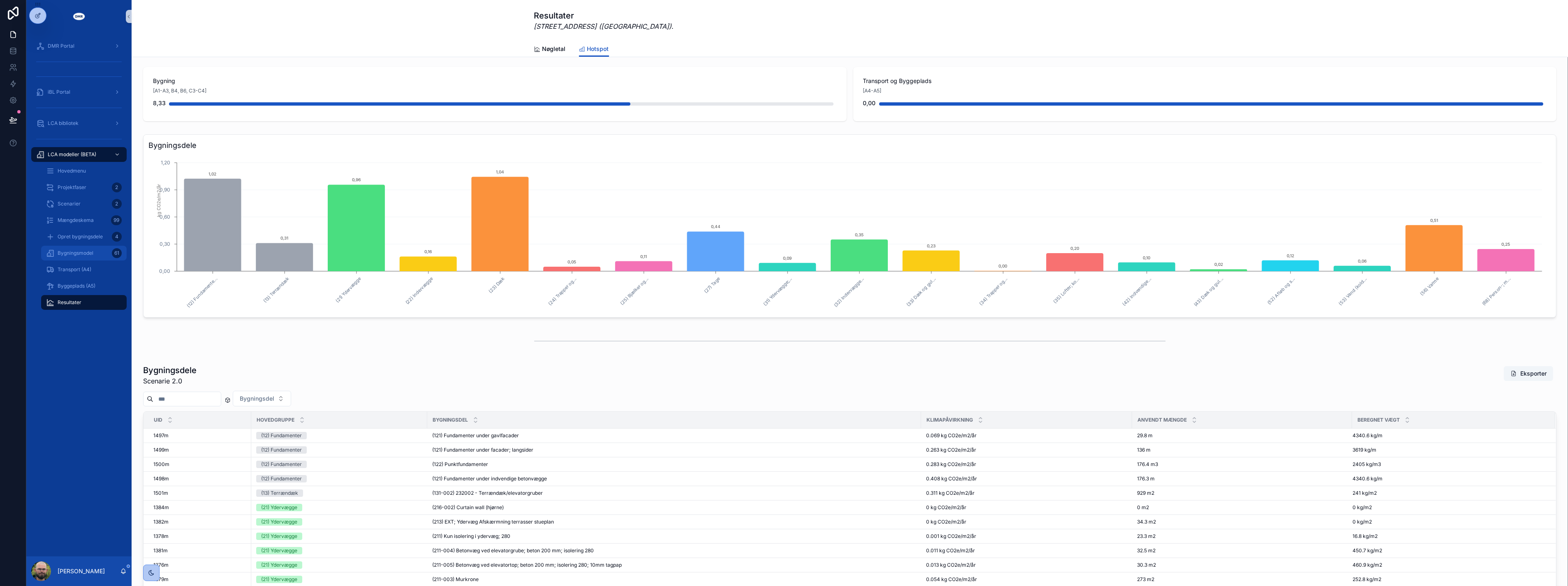
click at [88, 248] on div "Bygningsmodel 61" at bounding box center [84, 253] width 75 height 13
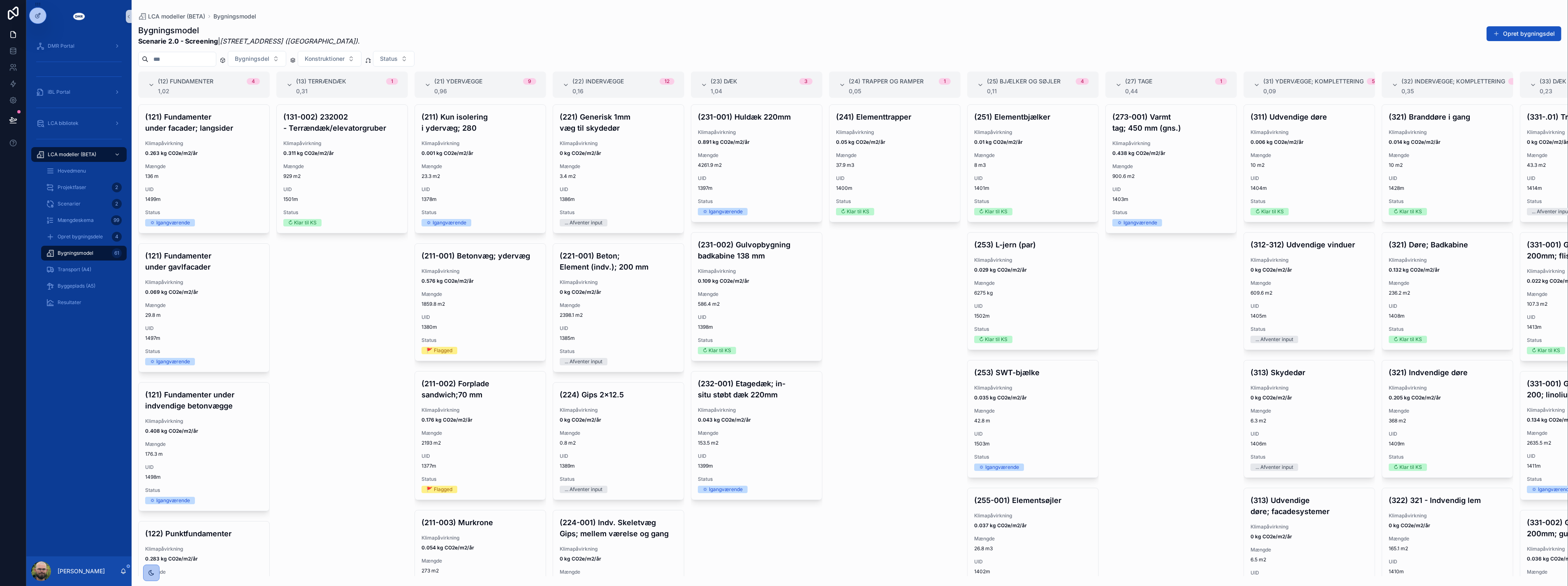
click at [776, 405] on div "(241) Elementtrapper Klimapåvirkning 0.05 kg CO2e/m2/år Mængde 37.9 m3 UID 1400…" at bounding box center [895, 341] width 131 height 472
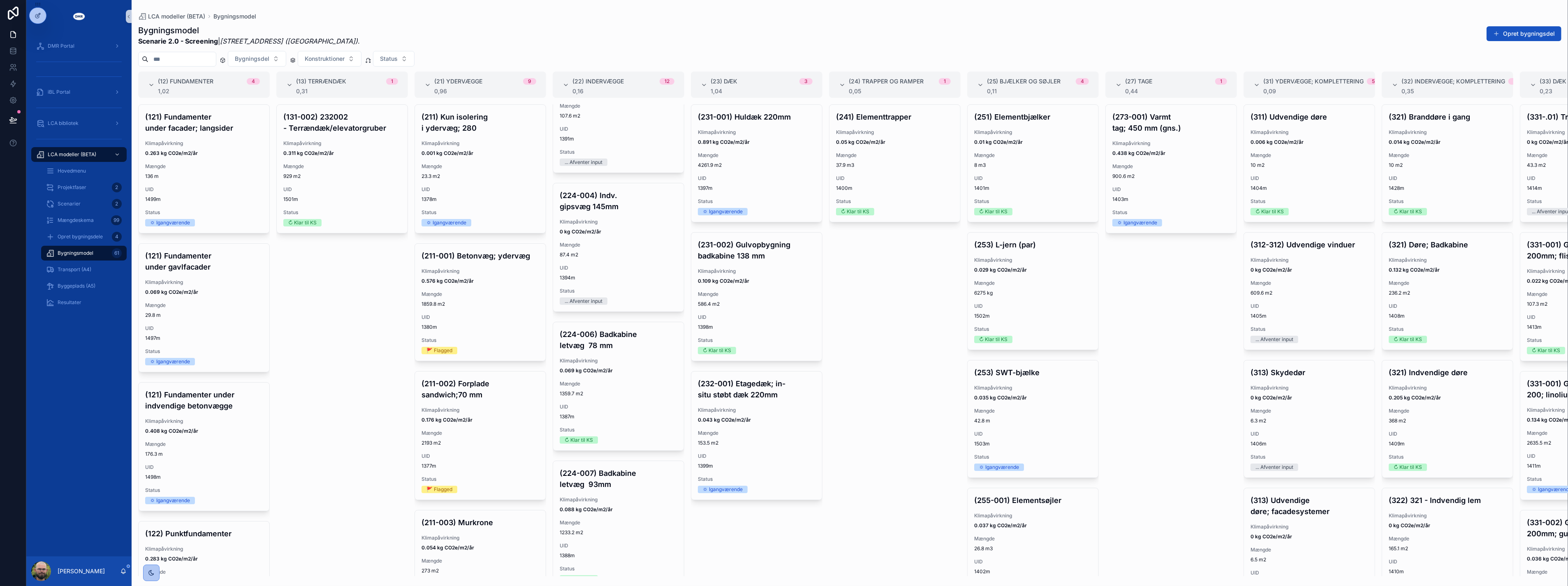
scroll to position [1005, 0]
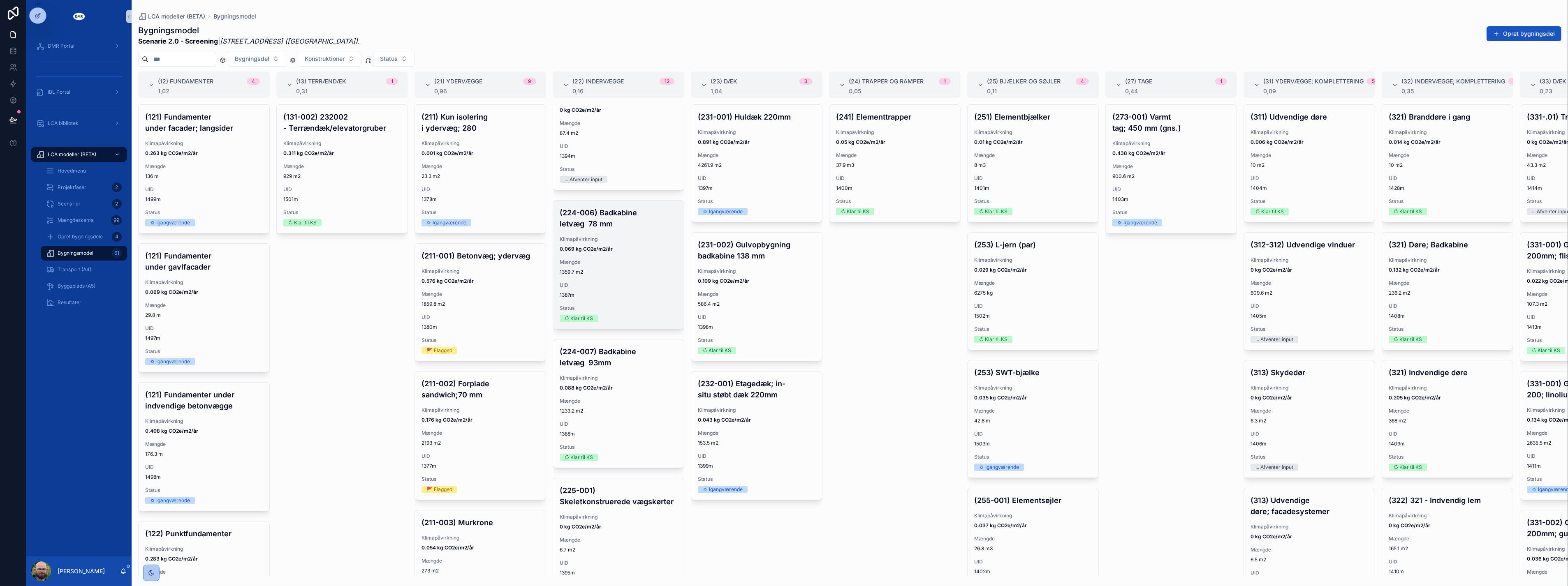
click at [614, 262] on span "Mængde" at bounding box center [618, 262] width 117 height 7
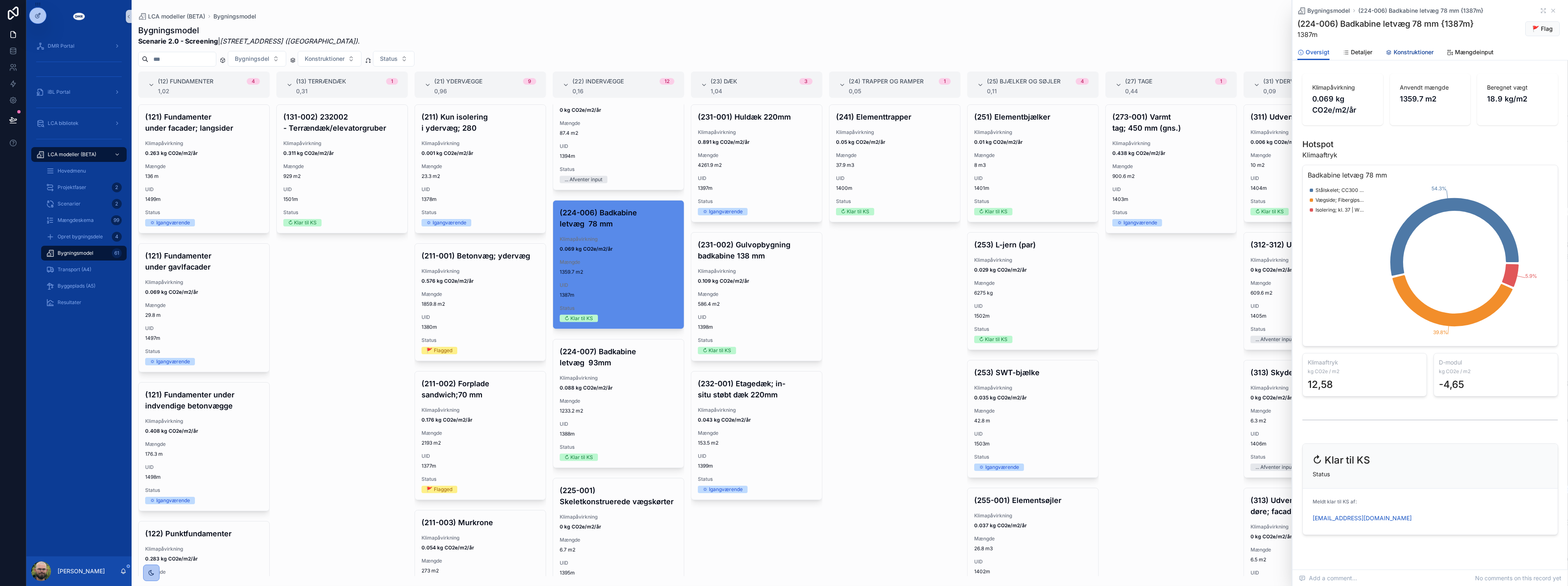
click at [776, 55] on span "Konstruktioner" at bounding box center [1414, 52] width 40 height 9
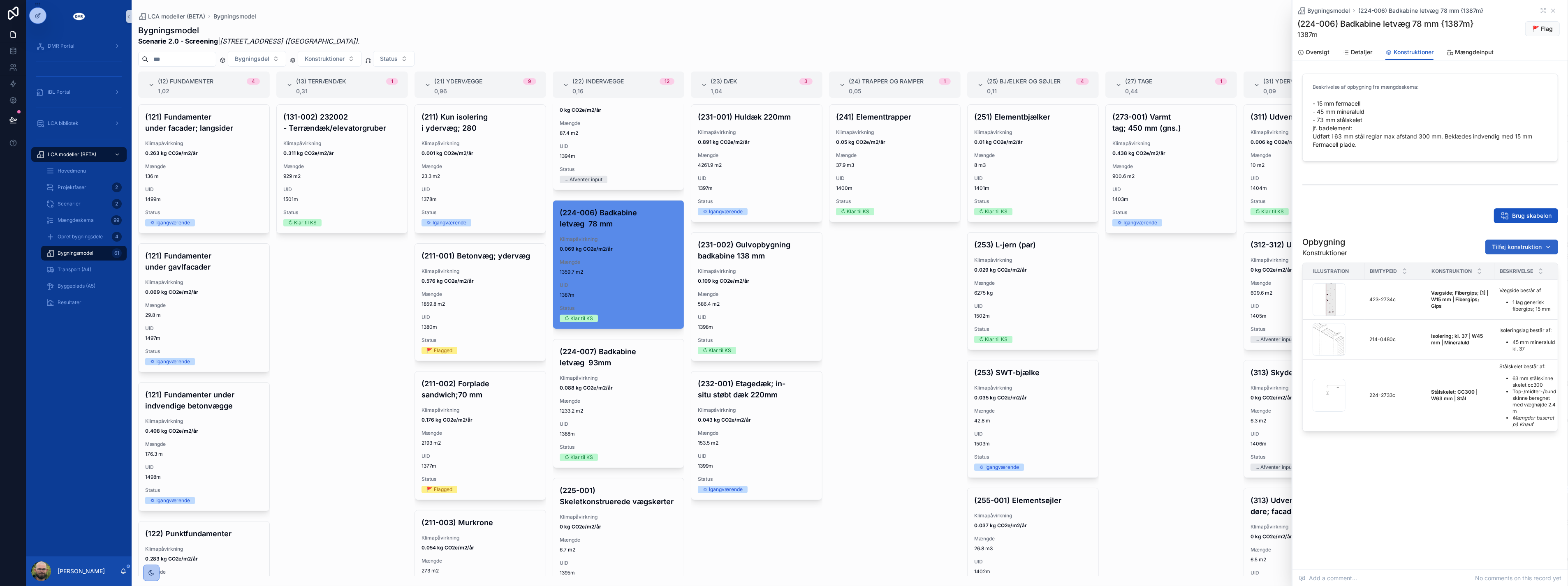
click at [776, 241] on button "Tilføj konstruktion" at bounding box center [1522, 247] width 73 height 15
type input "*****"
click at [776, 279] on span "Overfladebehandling | W3 mm | Maling; Mørtel {429-1529c}" at bounding box center [1511, 279] width 82 height 9
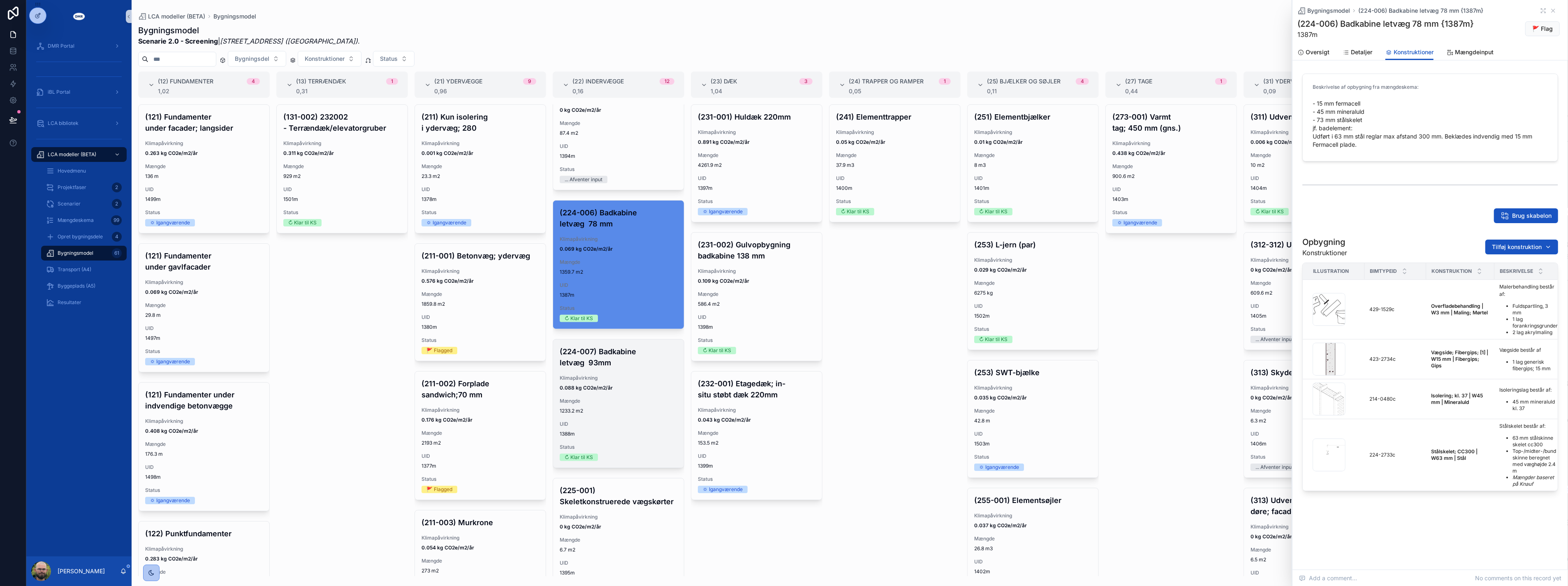
click at [632, 416] on div "(224-007) Badkabine letvæg 93mm Klimapåvirkning 0.088 kg CO2e/m2/år Mængde 1233…" at bounding box center [618, 403] width 131 height 128
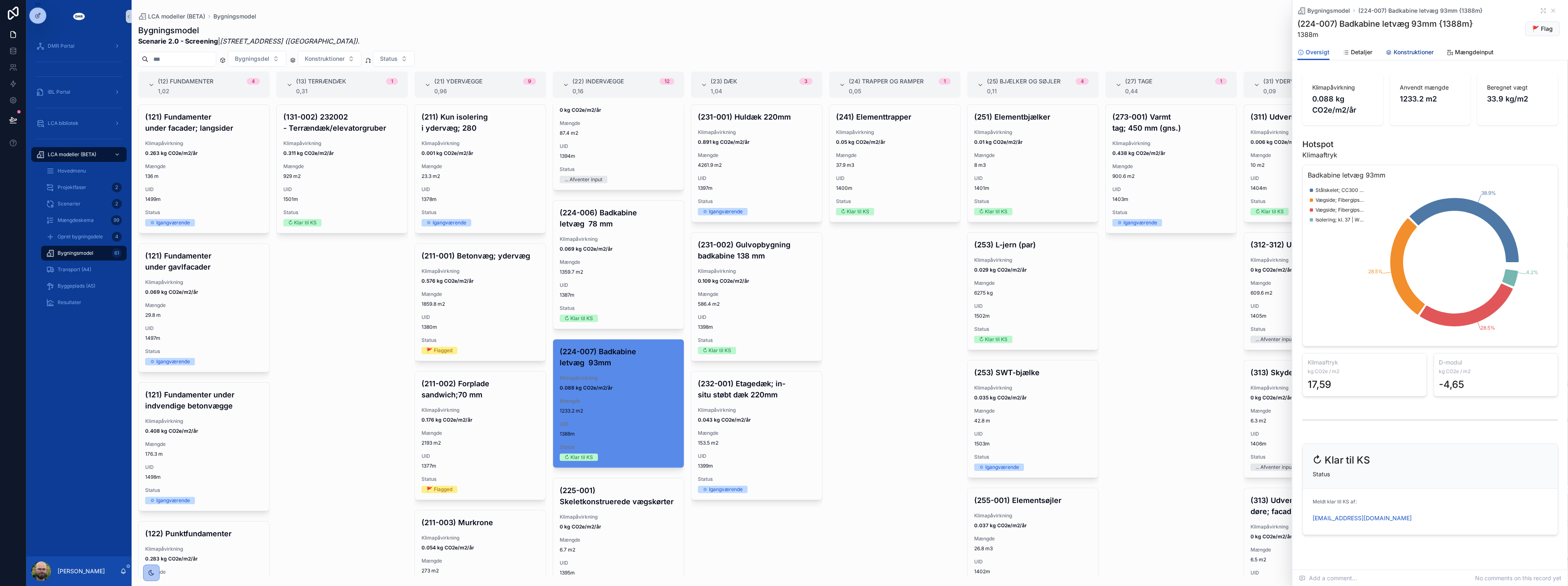
click at [776, 47] on link "Konstruktioner" at bounding box center [1409, 53] width 48 height 16
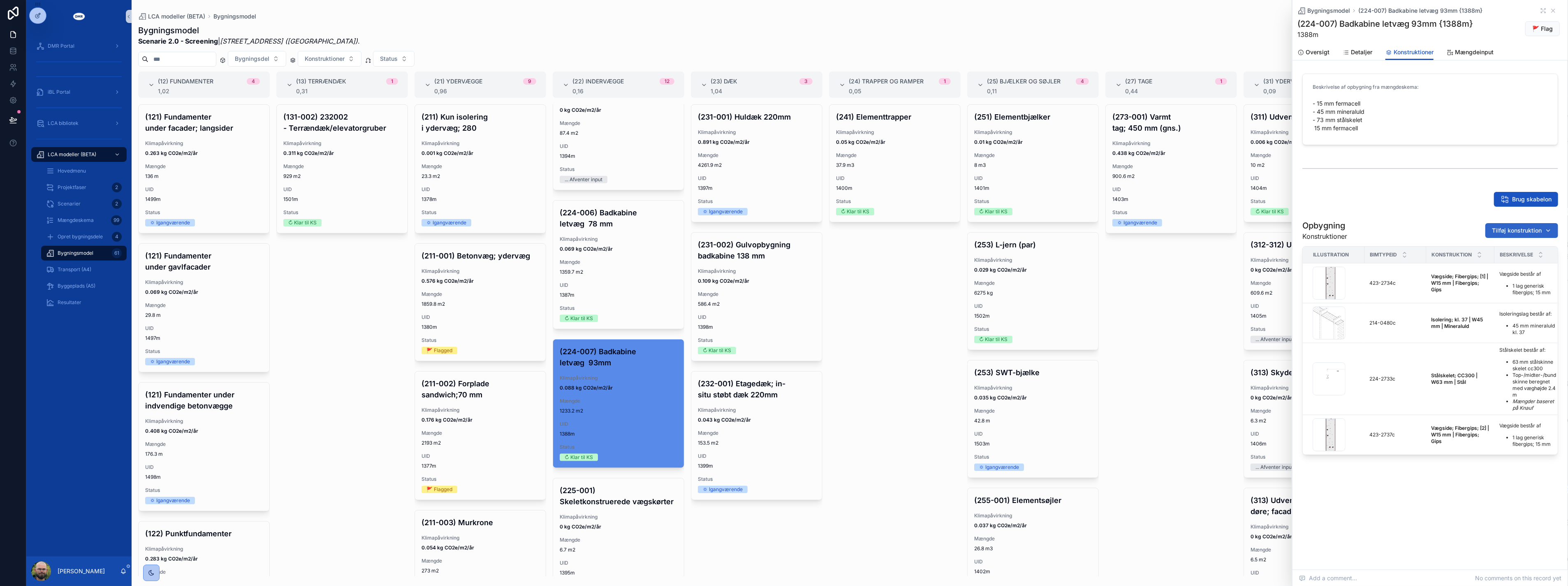
click at [776, 231] on span "Tilføj konstruktion" at bounding box center [1517, 231] width 50 height 9
type input "*****"
click at [776, 257] on div "Overfladebehandling | W3 mm | Maling; Mørtel {429-1529c}" at bounding box center [1516, 263] width 99 height 13
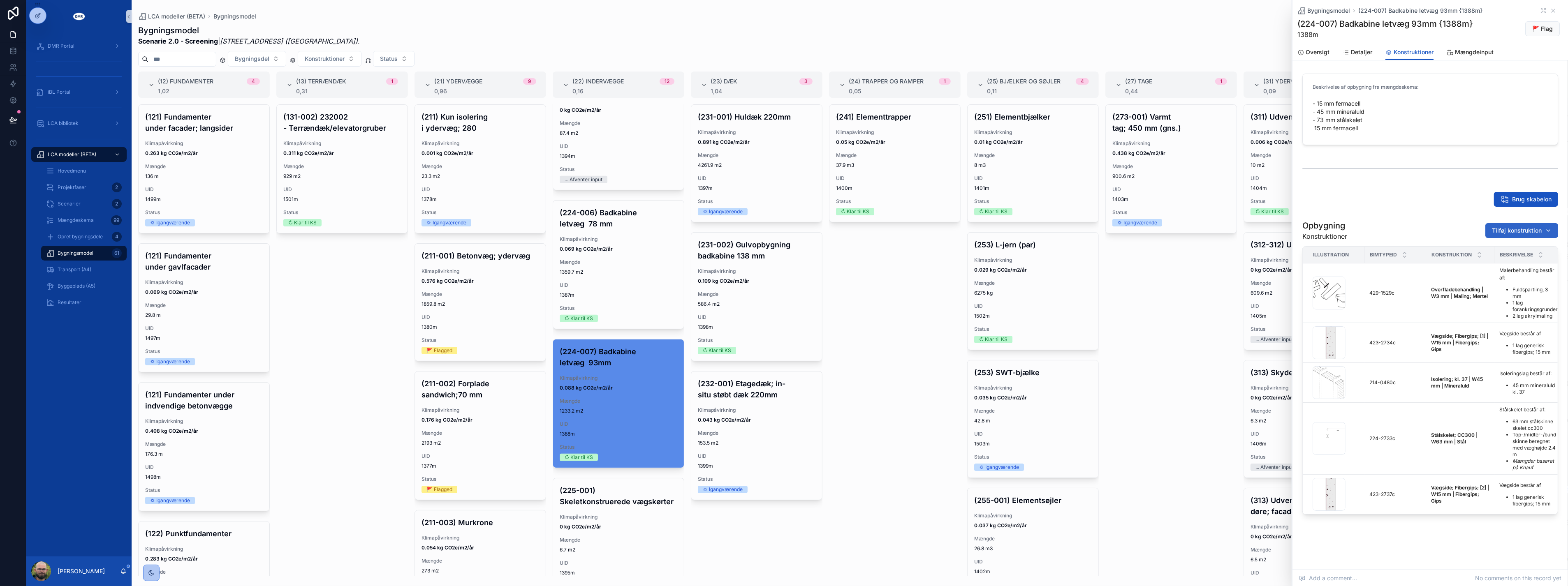
click at [776, 231] on span "Tilføj konstruktion" at bounding box center [1517, 231] width 50 height 9
type input "****"
click at [776, 257] on div "Overfladebehandling | W3 mm | Maling; Mørtel {429-1530c}" at bounding box center [1515, 263] width 99 height 13
click at [776, 197] on div "Brug skabelon" at bounding box center [1430, 199] width 256 height 15
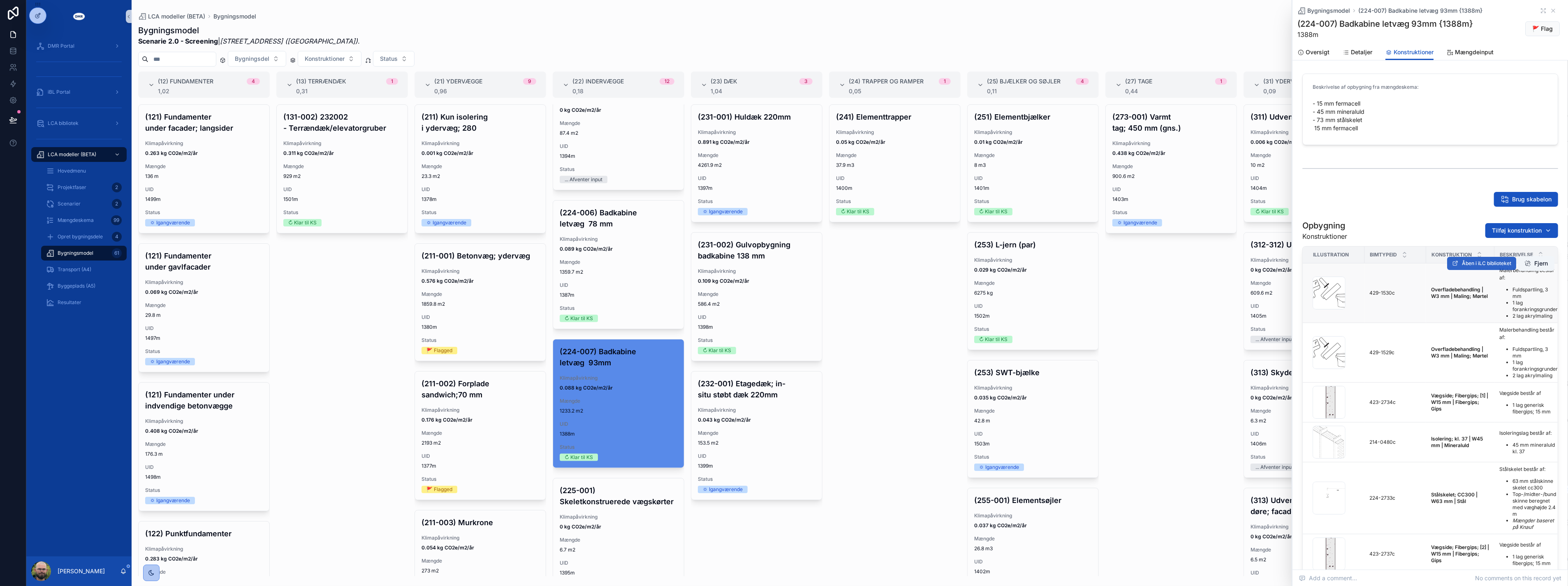
click at [776, 266] on button "Åben i iLC biblioteket" at bounding box center [1481, 263] width 69 height 13
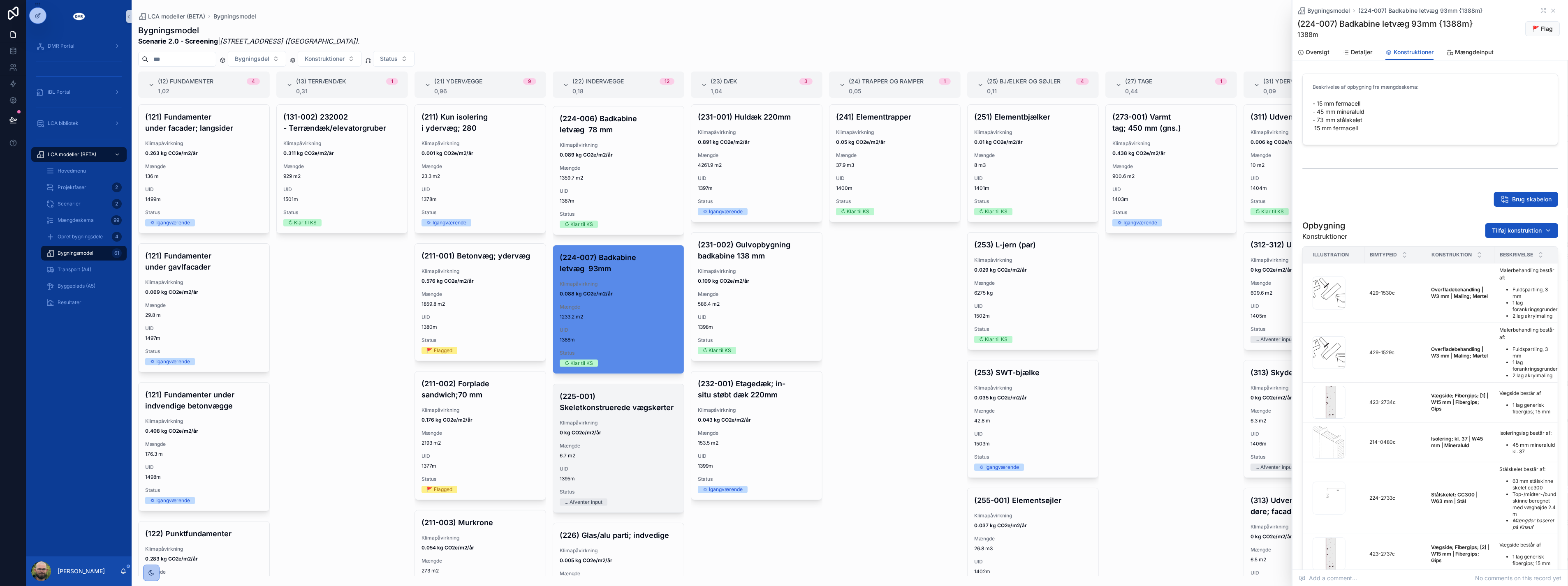
scroll to position [1177, 0]
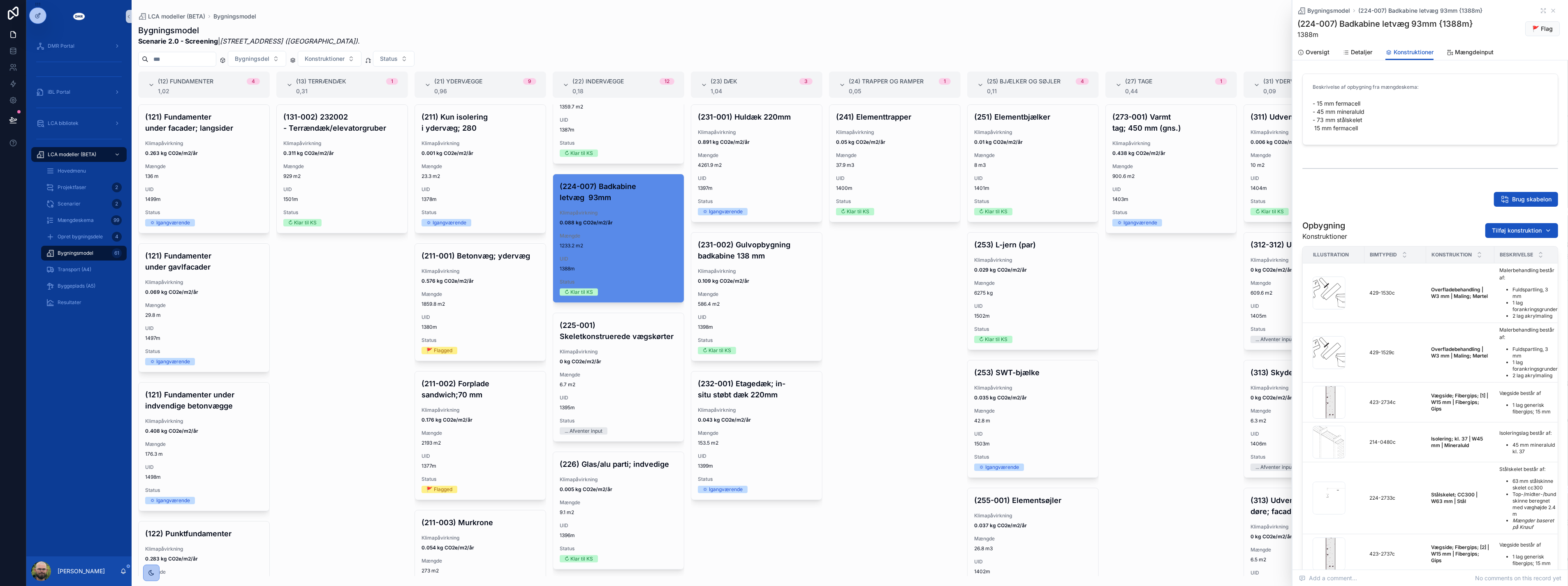
click at [776, 416] on div "(241) Elementtrapper Klimapåvirkning 0.05 kg CO2e/m2/år Mængde 37.9 m3 UID 1400…" at bounding box center [895, 341] width 131 height 472
click at [776, 12] on icon "scrollable content" at bounding box center [1553, 10] width 3 height 3
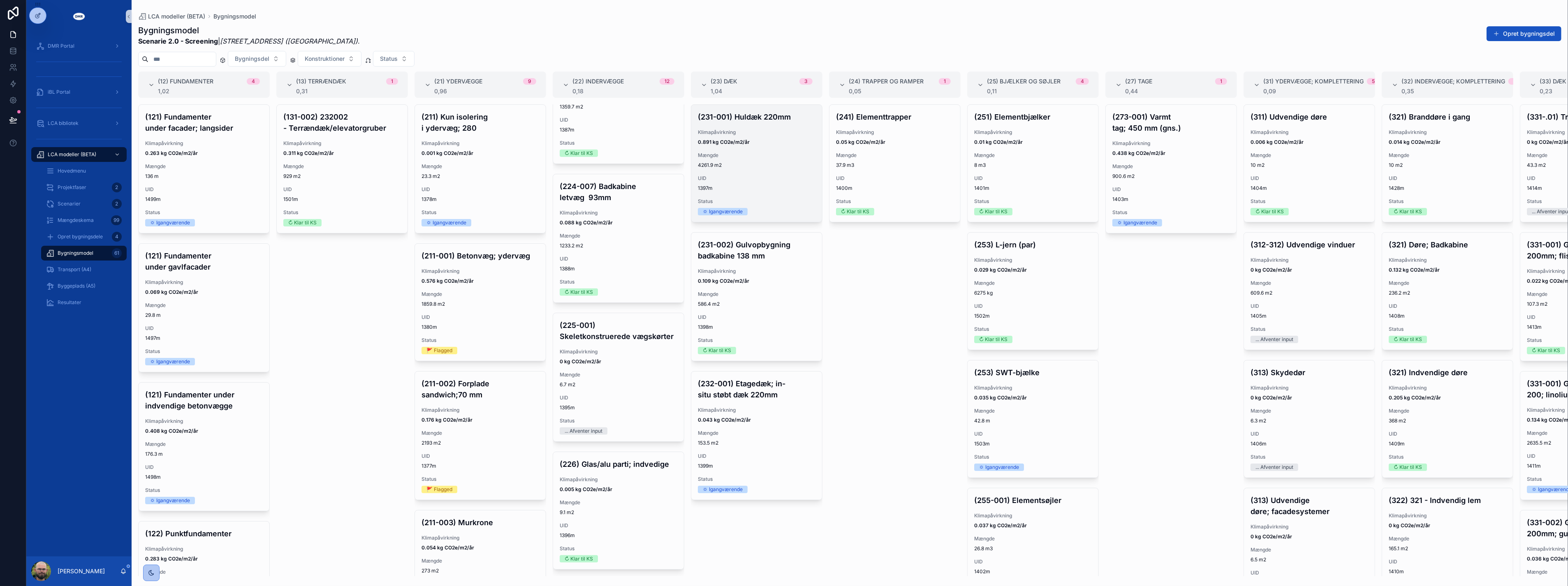
click at [776, 159] on div "Mængde 4261.9 m2" at bounding box center [756, 160] width 117 height 16
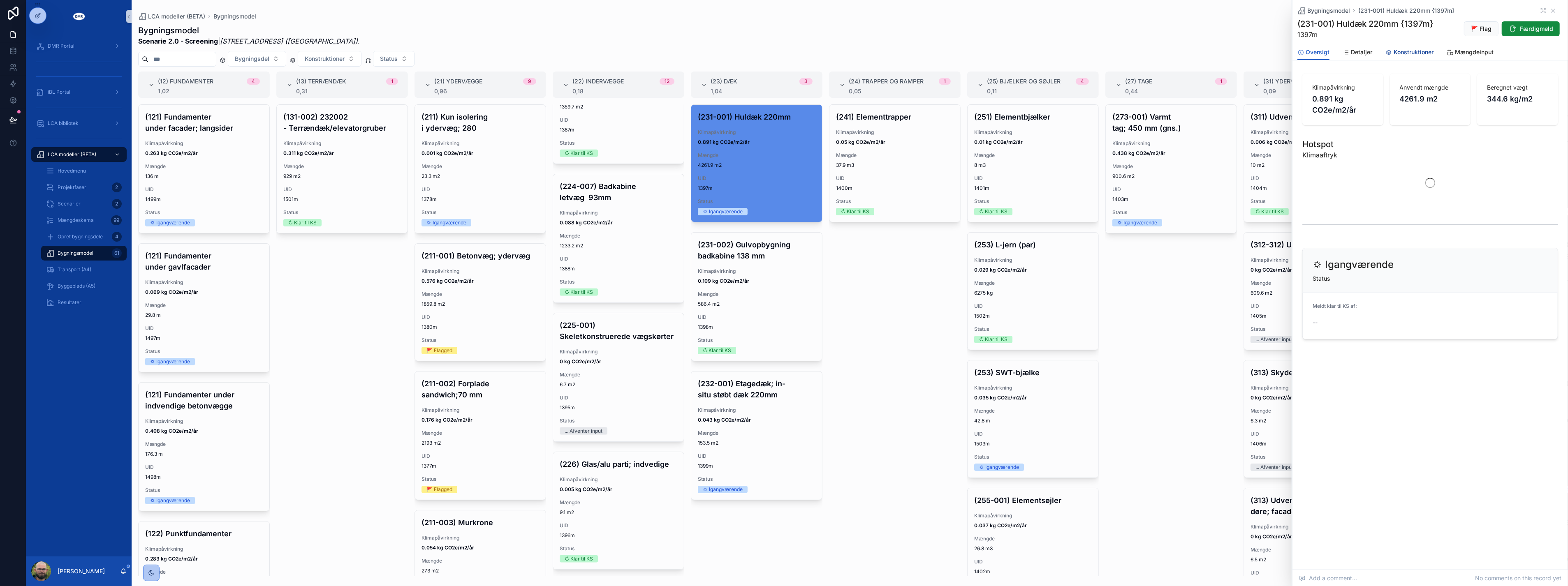
click at [776, 55] on span "Konstruktioner" at bounding box center [1414, 52] width 40 height 9
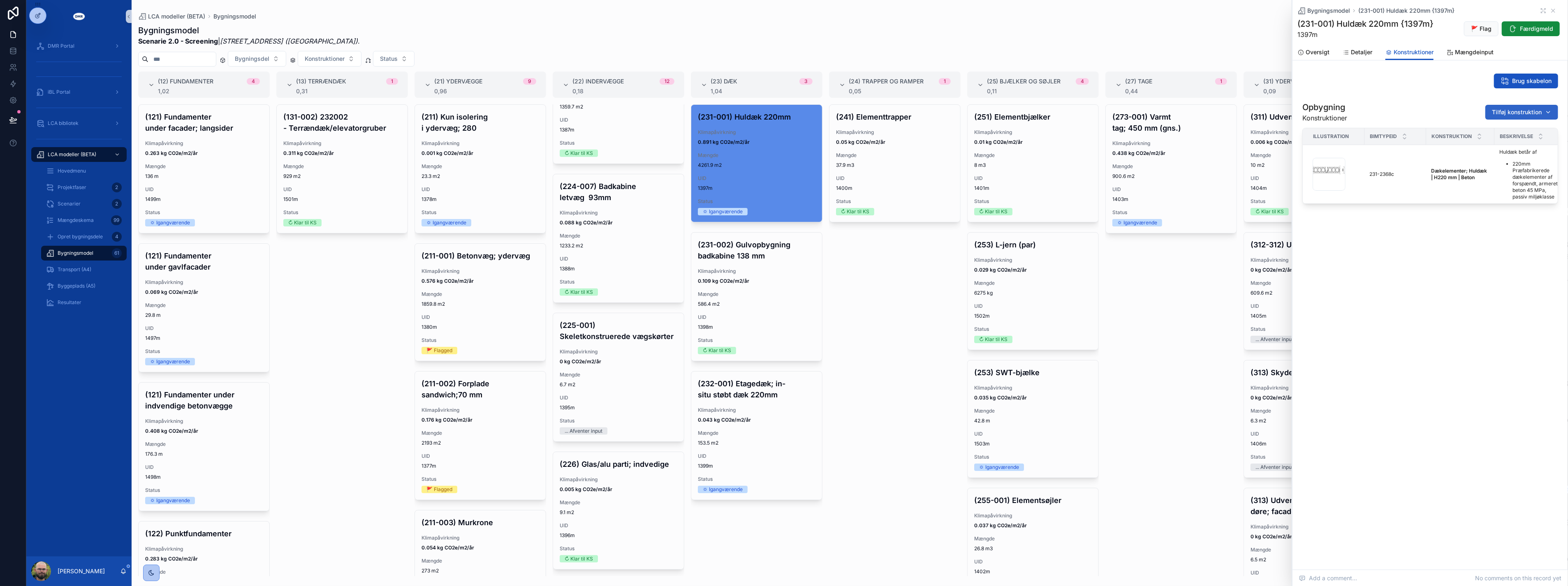
click at [776, 113] on span "Tilføj konstruktion" at bounding box center [1517, 113] width 50 height 9
type input "*********"
click at [776, 145] on span "Øvrigt; Loftoverflader; [1] | H3 mm | Maling; Mørtel {459-1561c}" at bounding box center [1511, 145] width 82 height 9
click at [776, 26] on span "Færdigmeld" at bounding box center [1536, 29] width 33 height 9
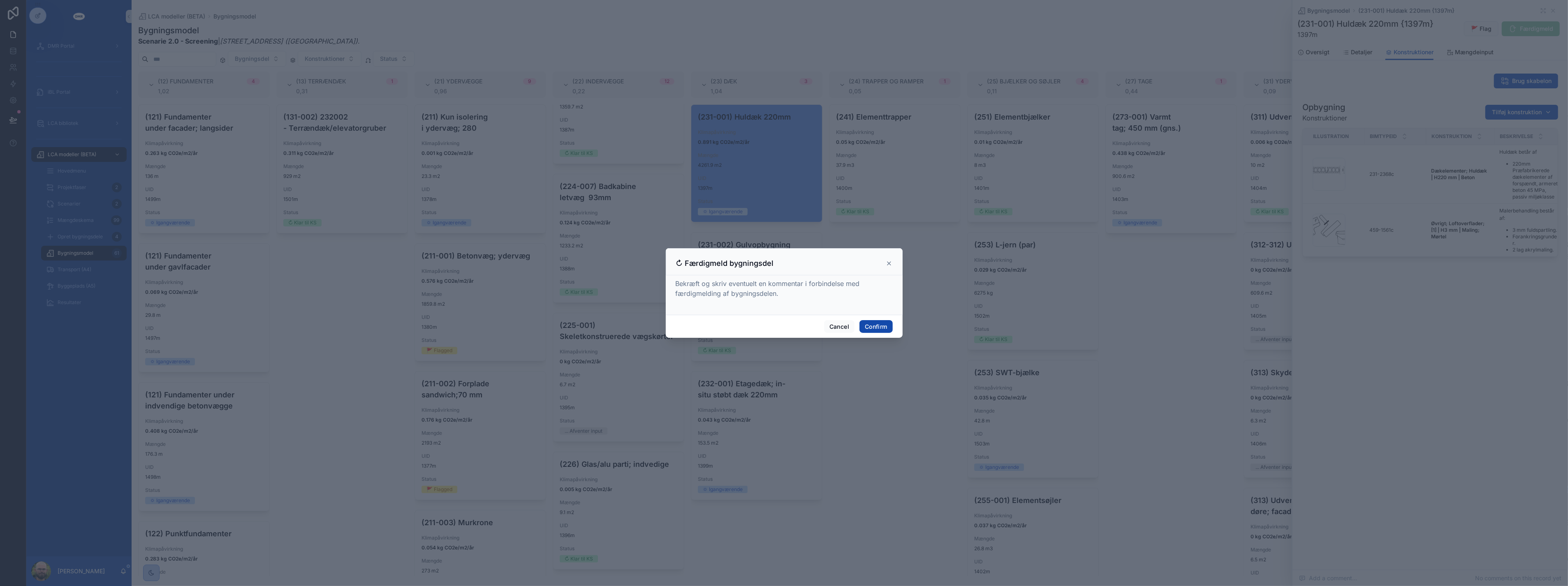
click at [776, 327] on button "Confirm" at bounding box center [876, 327] width 33 height 13
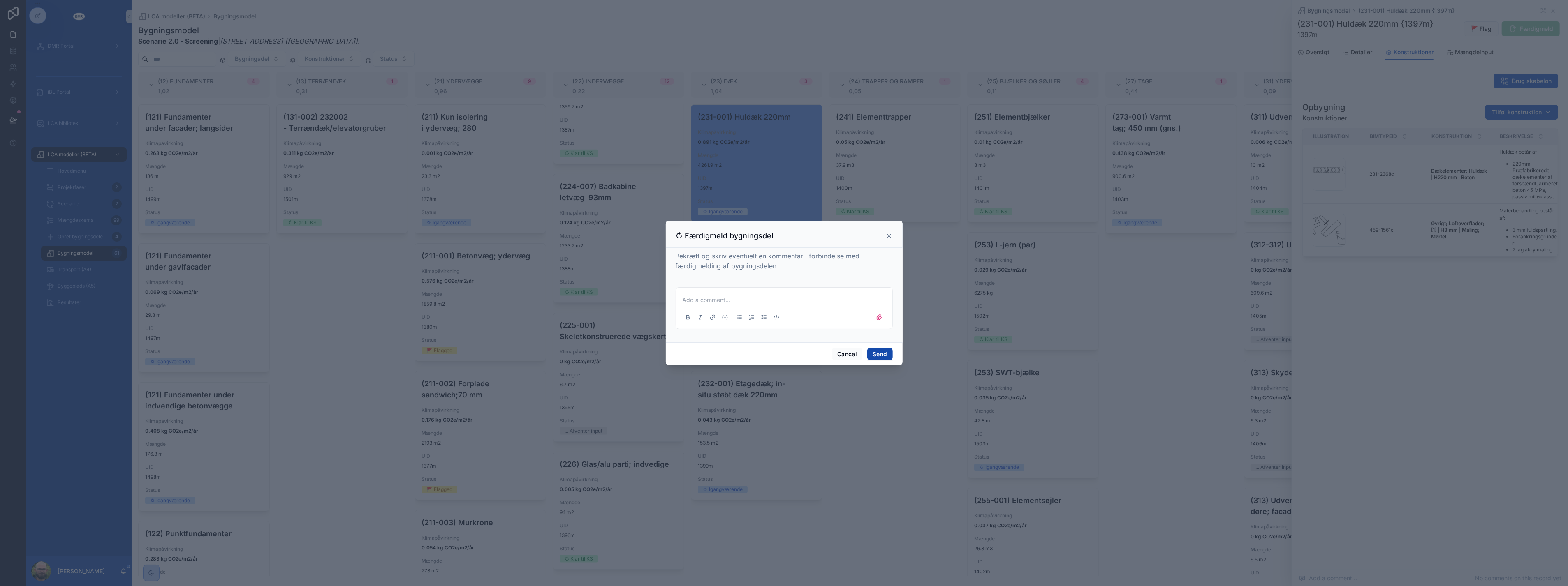
click at [776, 355] on button "Send" at bounding box center [880, 355] width 25 height 13
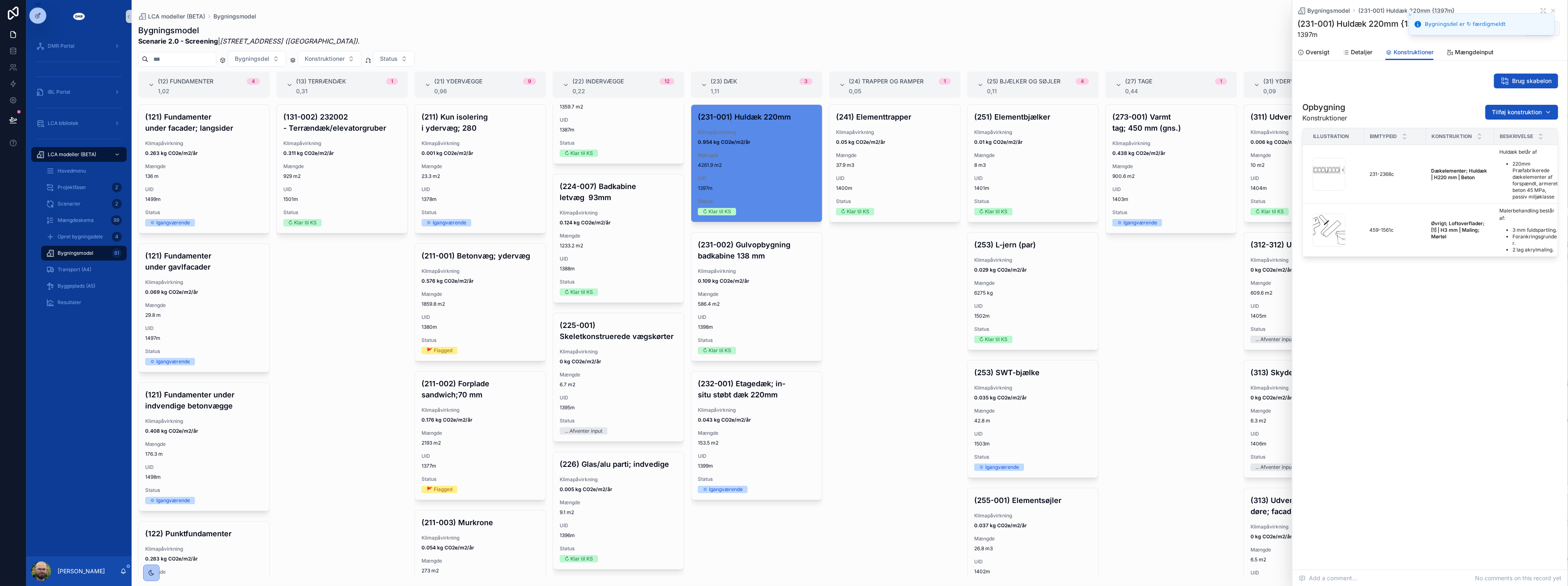
click at [776, 416] on div "(241) Elementtrapper Klimapåvirkning 0.05 kg CO2e/m2/år Mængde 37.9 m3 UID 1400…" at bounding box center [895, 341] width 131 height 472
click at [773, 416] on div "UID 1399m" at bounding box center [756, 461] width 117 height 16
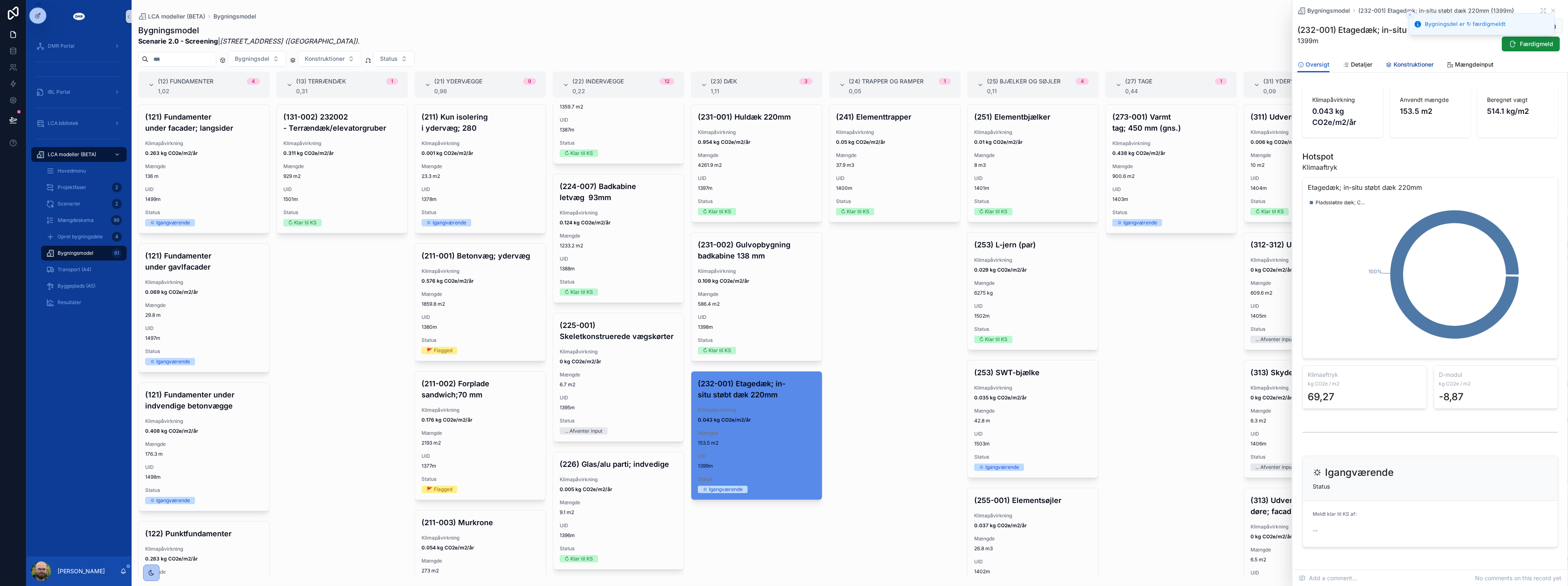
click at [776, 60] on span "Konstruktioner" at bounding box center [1414, 65] width 40 height 9
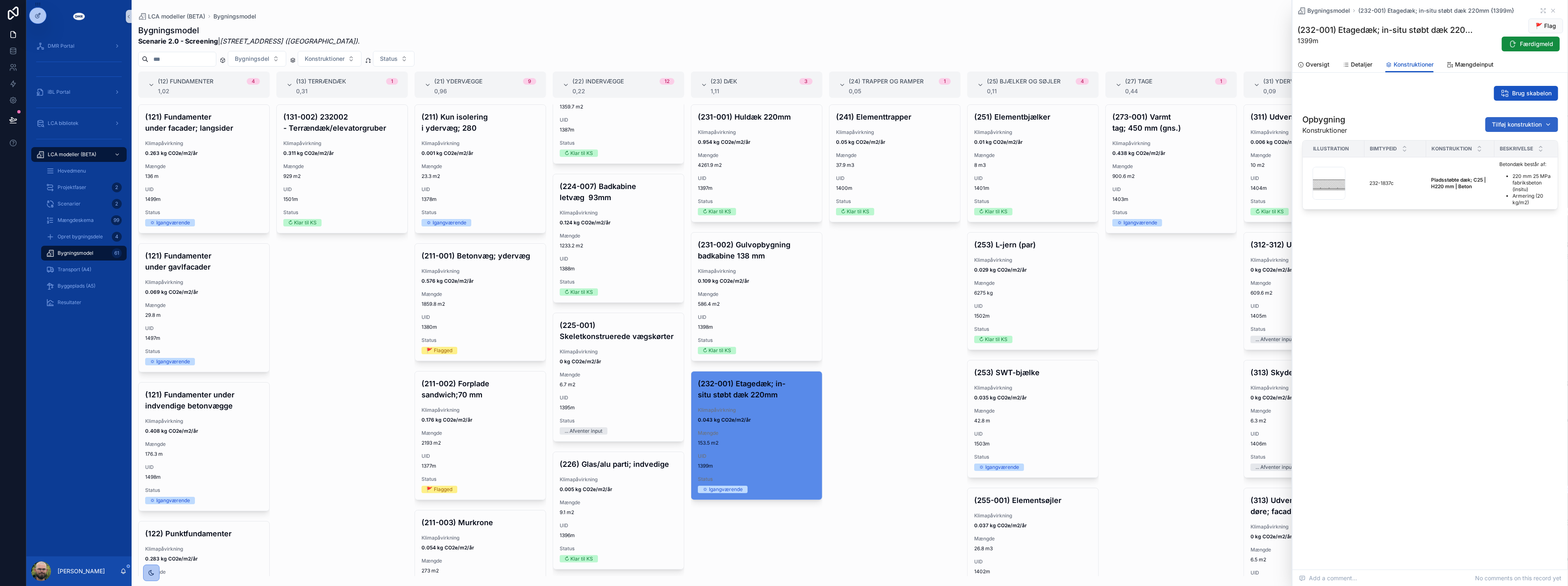
click at [776, 127] on span "Tilføj konstruktion" at bounding box center [1517, 125] width 50 height 9
type input "*********"
click at [776, 155] on span "Øvrigt; Loftoverflader; [1] | H3 mm | Maling; Mørtel {459-1561c}" at bounding box center [1511, 157] width 82 height 9
click at [776, 44] on button "Færdigmeld" at bounding box center [1530, 44] width 58 height 15
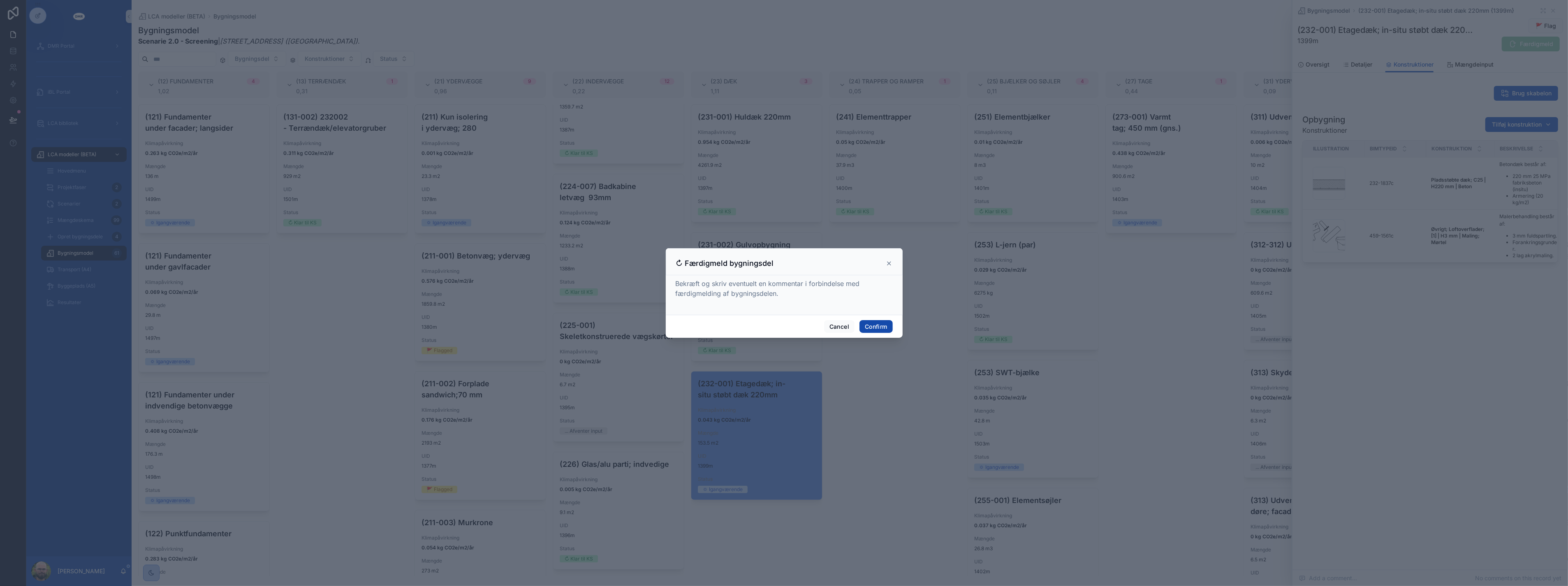
click at [776, 326] on button "Confirm" at bounding box center [876, 327] width 33 height 13
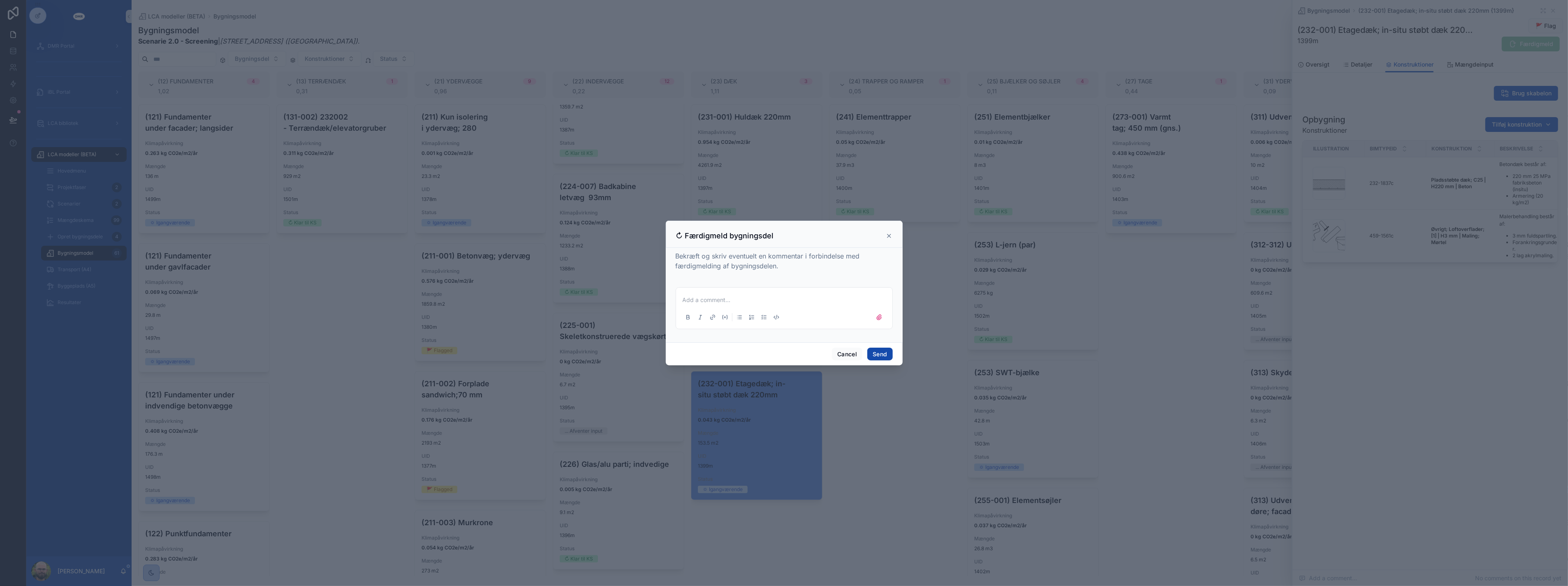
click at [776, 351] on button "Send" at bounding box center [880, 355] width 25 height 13
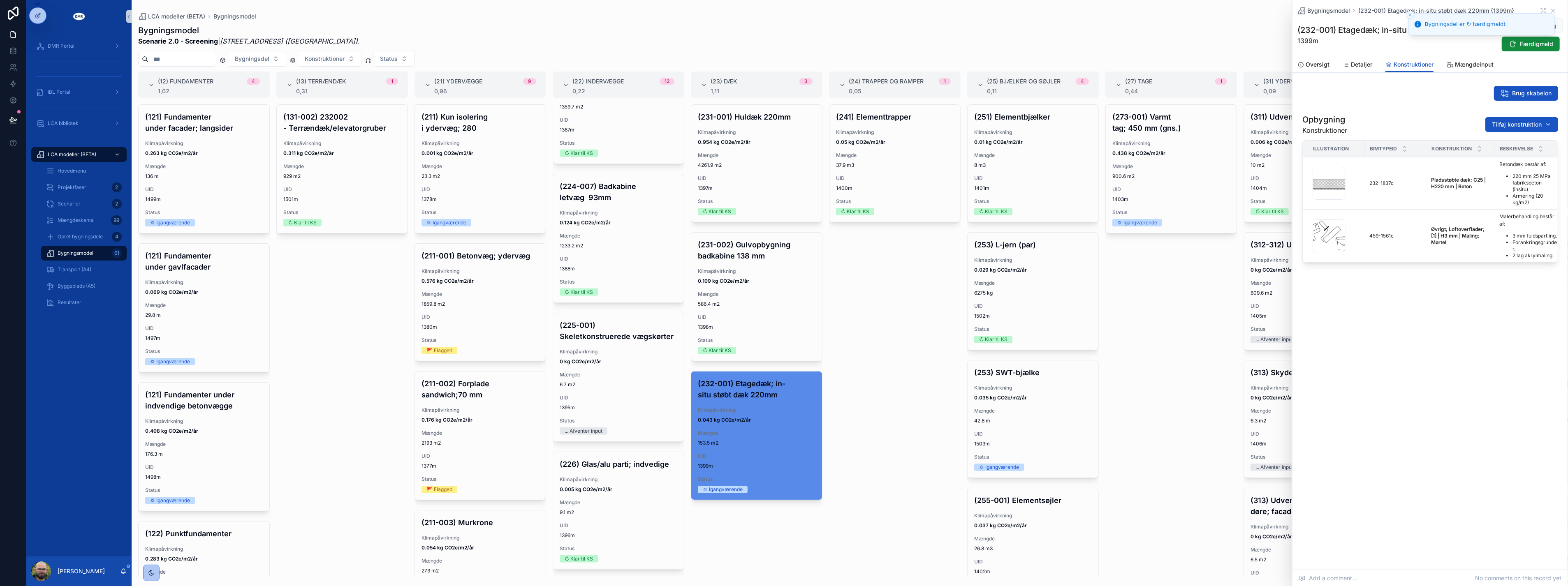
click at [776, 344] on div "(241) Elementtrapper Klimapåvirkning 0.05 kg CO2e/m2/år Mængde 37.9 m3 UID 1400…" at bounding box center [895, 341] width 131 height 472
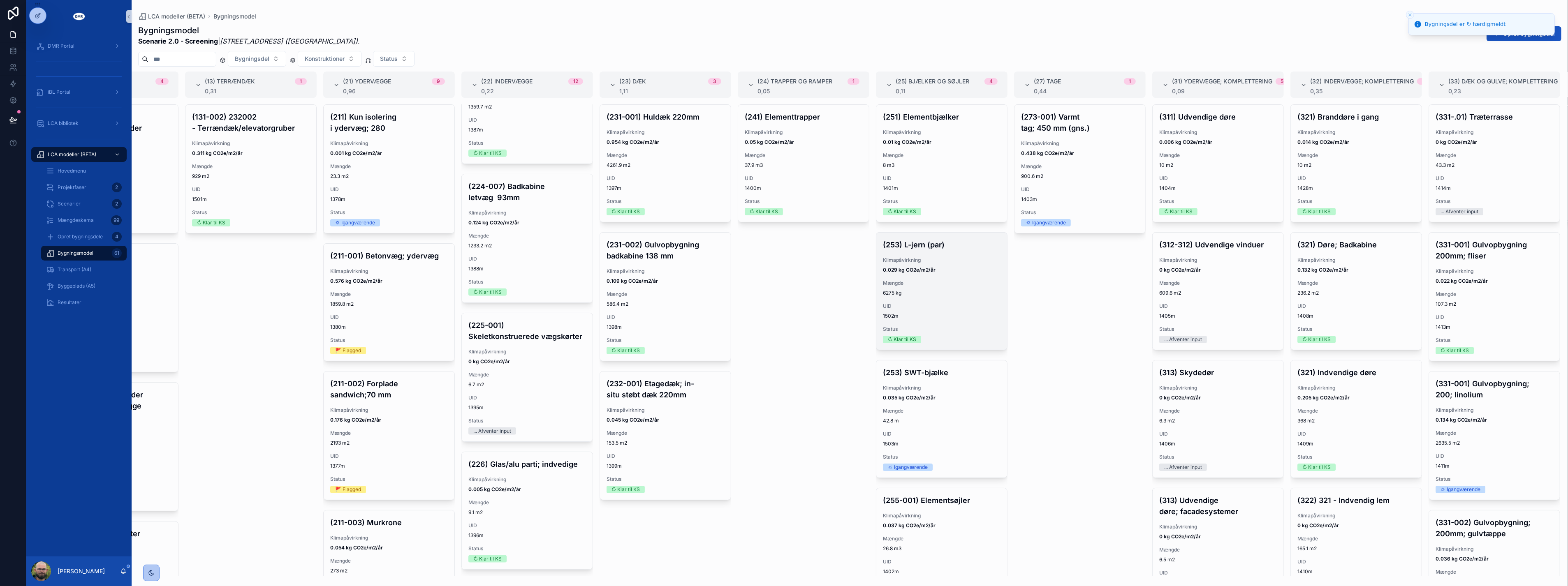
scroll to position [43, 0]
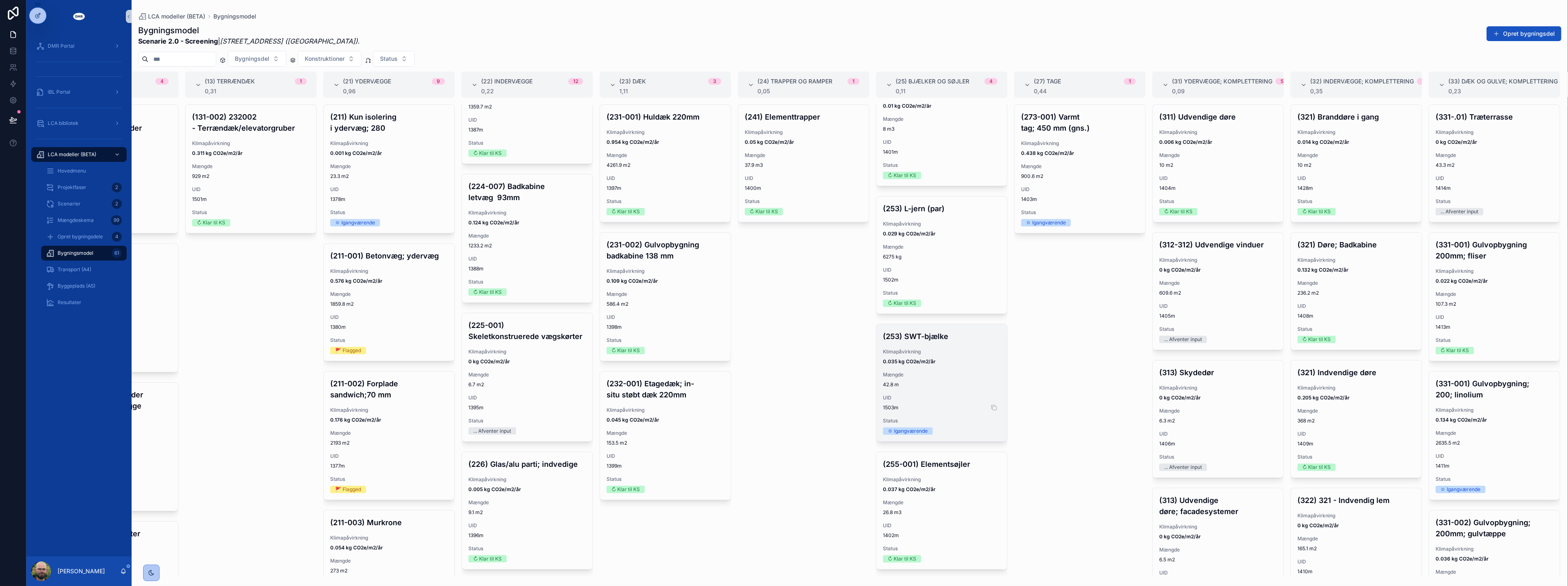
click at [776, 405] on span "1503m" at bounding box center [941, 408] width 117 height 7
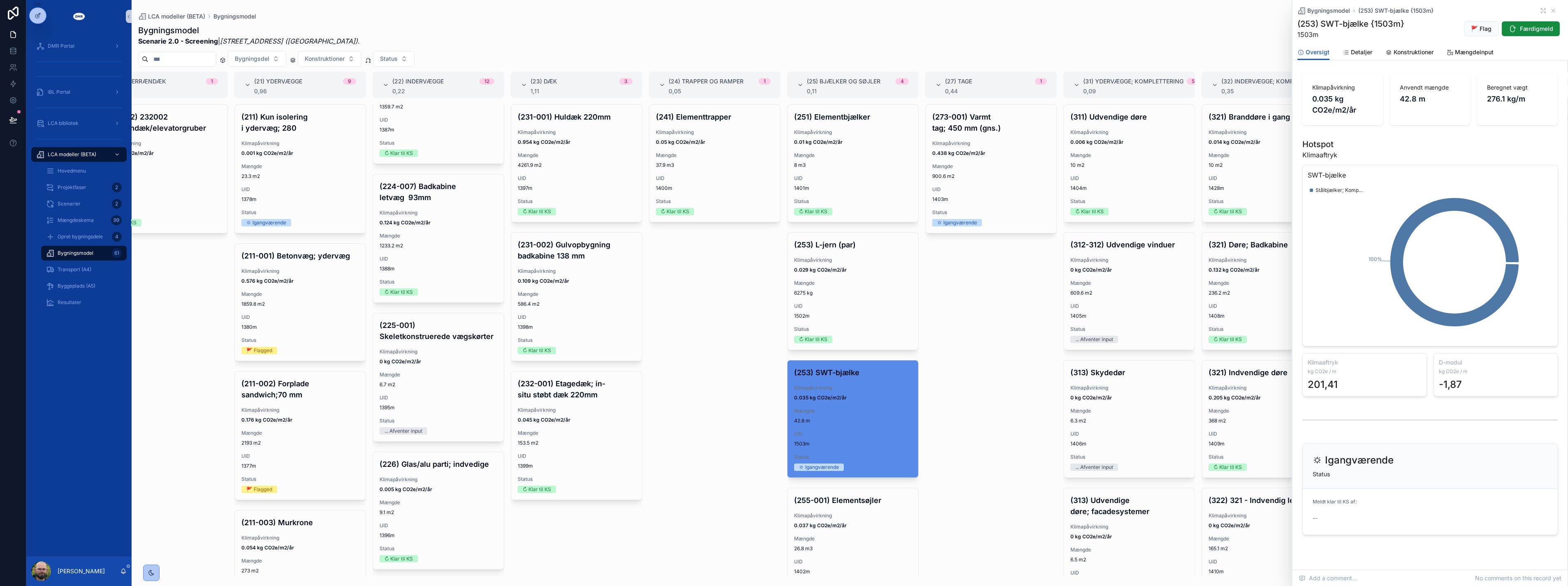
scroll to position [0, 183]
click at [776, 380] on div "(273-001) Varmt tag; 450 mm (gns.) Klimapåvirkning 0.438 kg CO2e/m2/år Mængde 9…" at bounding box center [989, 341] width 131 height 472
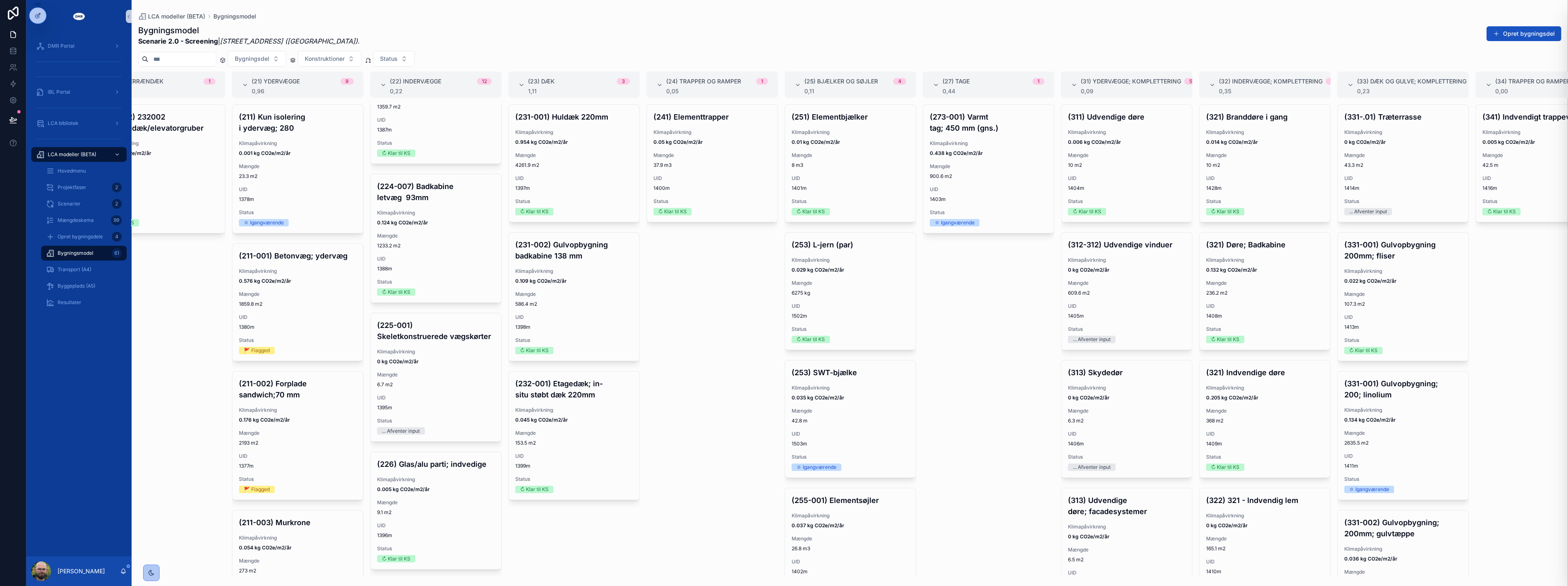
click at [776, 365] on div "(273-001) Varmt tag; 450 mm (gns.) Klimapåvirkning 0.438 kg CO2e/m2/år Mængde 9…" at bounding box center [989, 341] width 131 height 472
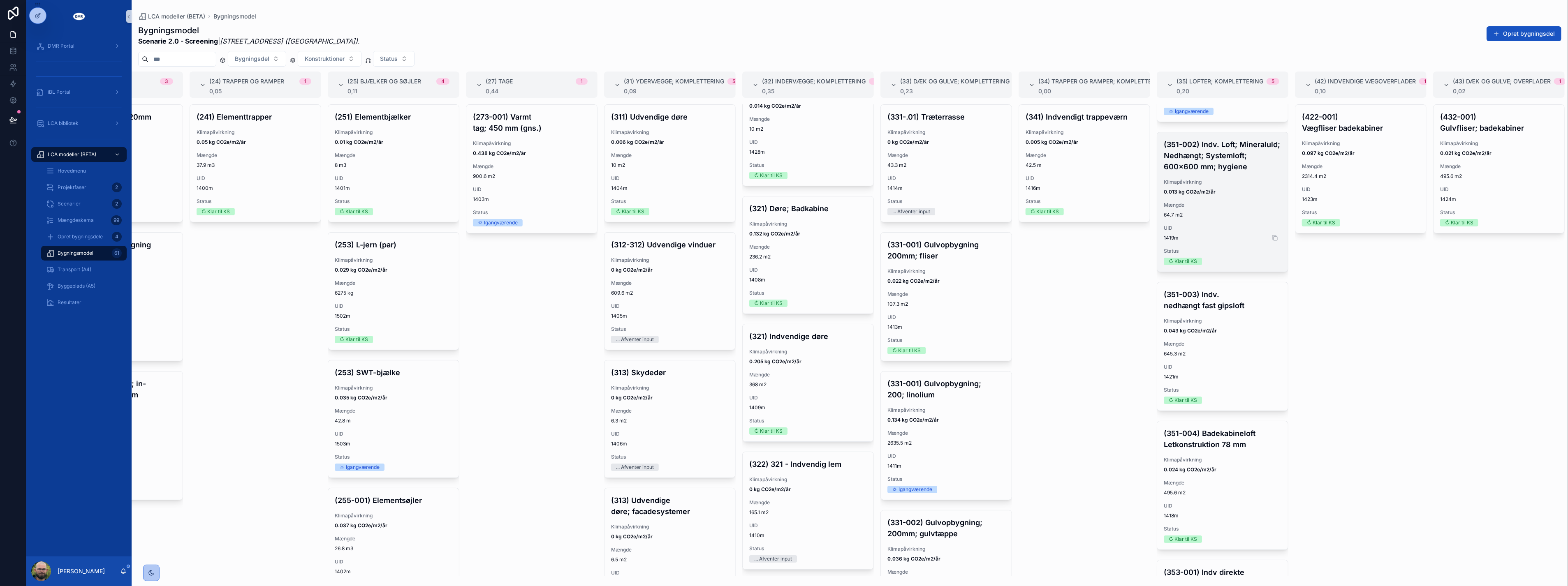
scroll to position [137, 0]
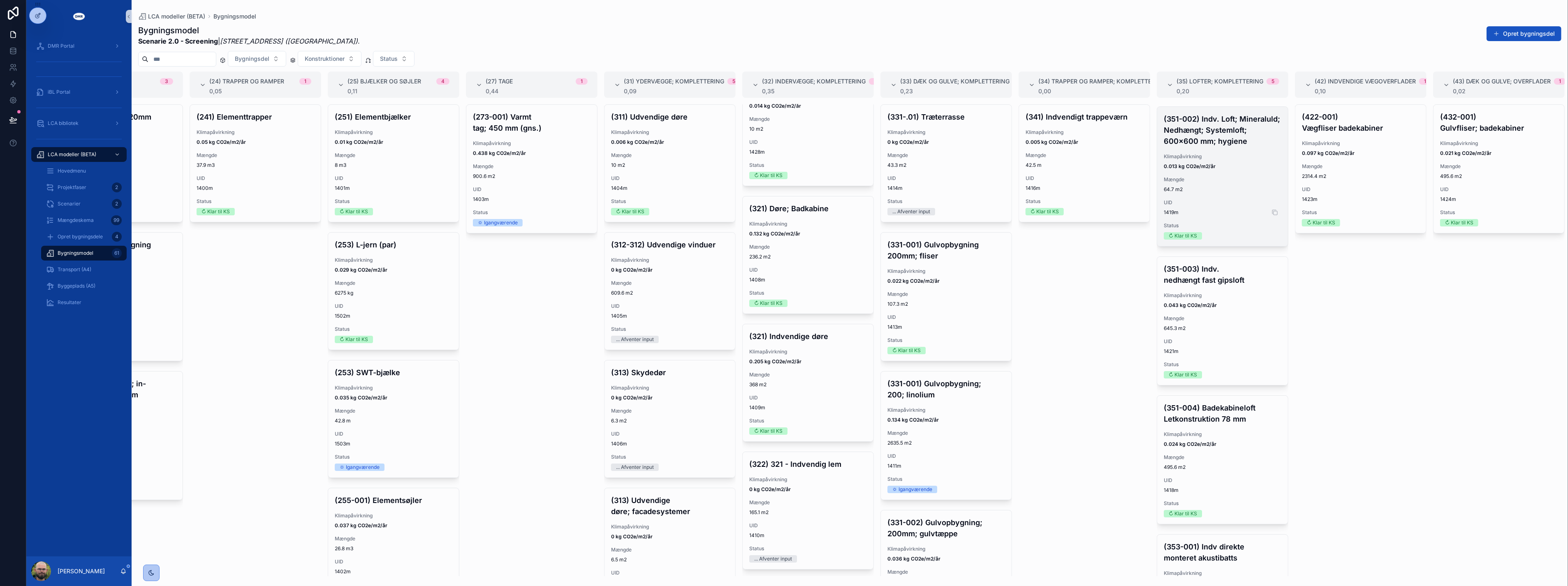
click at [776, 355] on span "1421m" at bounding box center [1222, 351] width 117 height 7
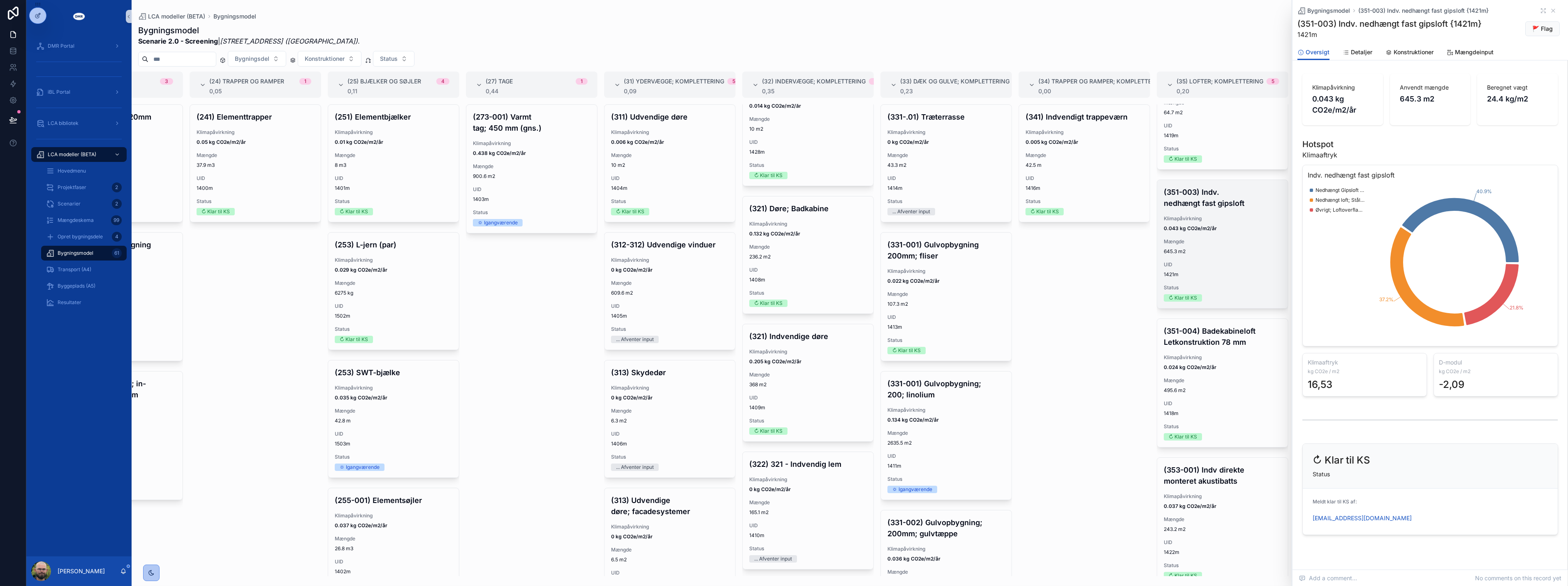
scroll to position [248, 0]
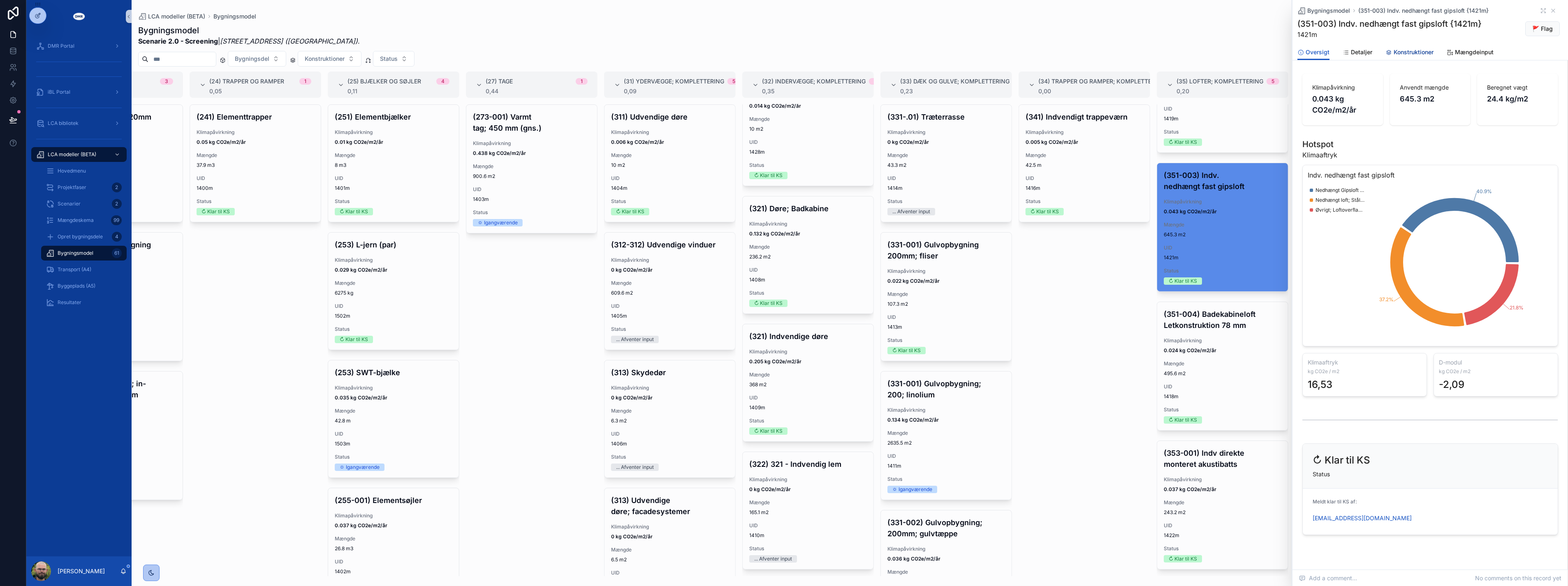
click at [776, 47] on link "Konstruktioner" at bounding box center [1409, 53] width 48 height 16
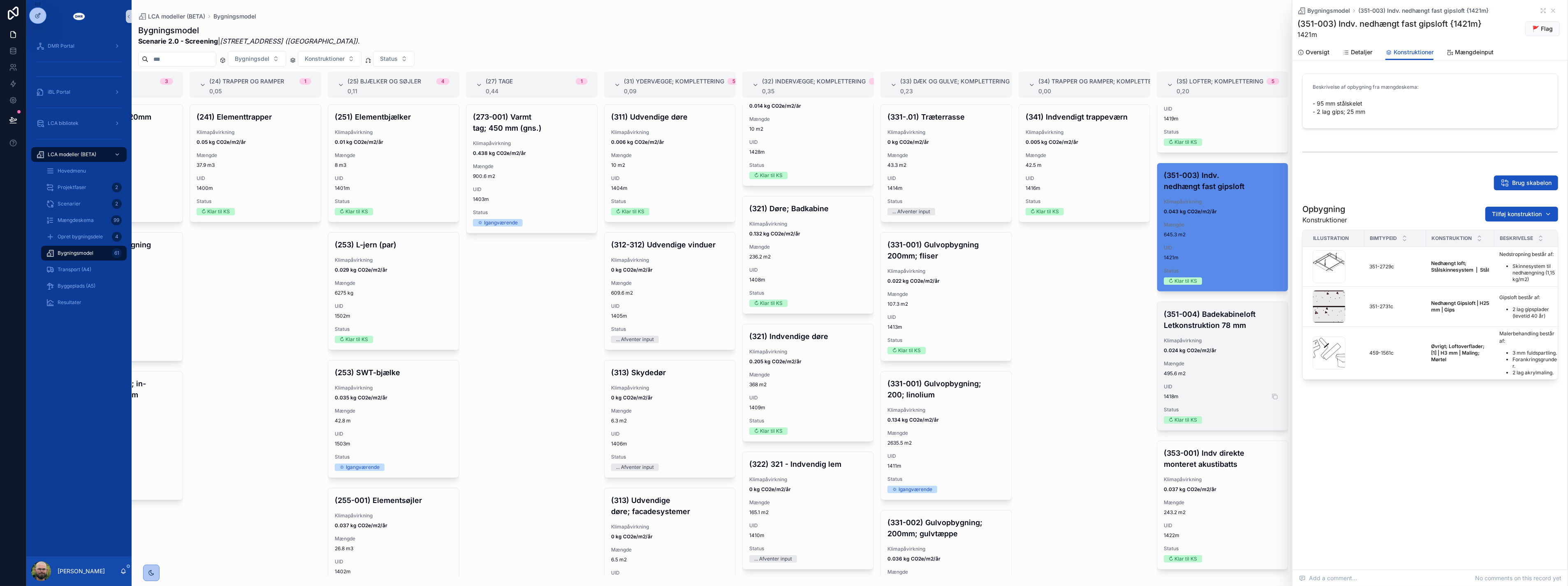
click at [776, 394] on span "1418m" at bounding box center [1222, 397] width 117 height 7
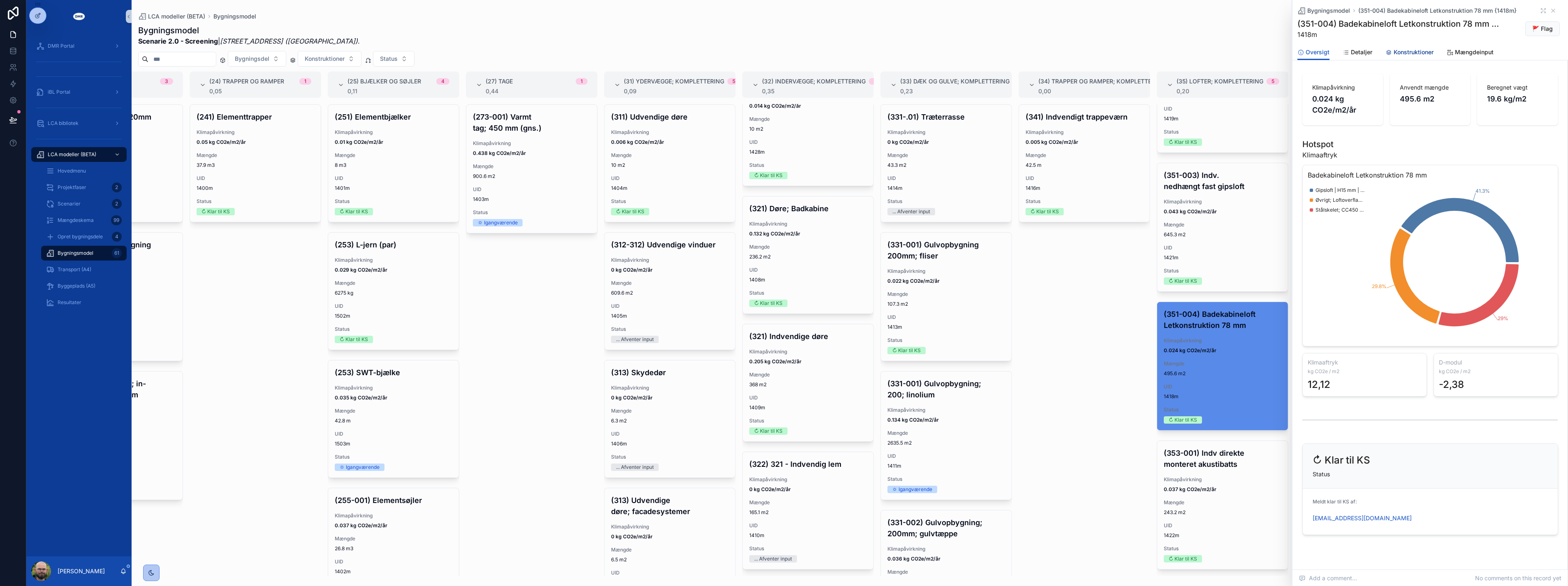
click at [776, 58] on link "Konstruktioner" at bounding box center [1409, 53] width 48 height 16
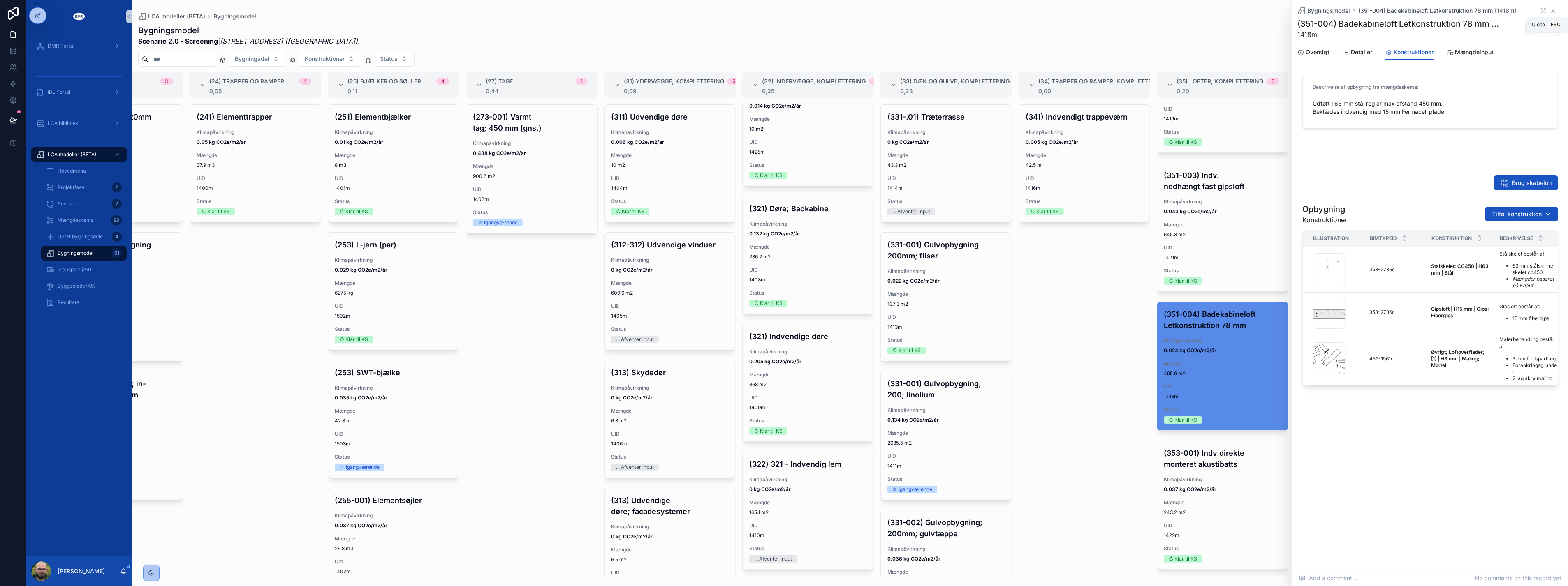
click at [776, 9] on icon "scrollable content" at bounding box center [1553, 10] width 7 height 7
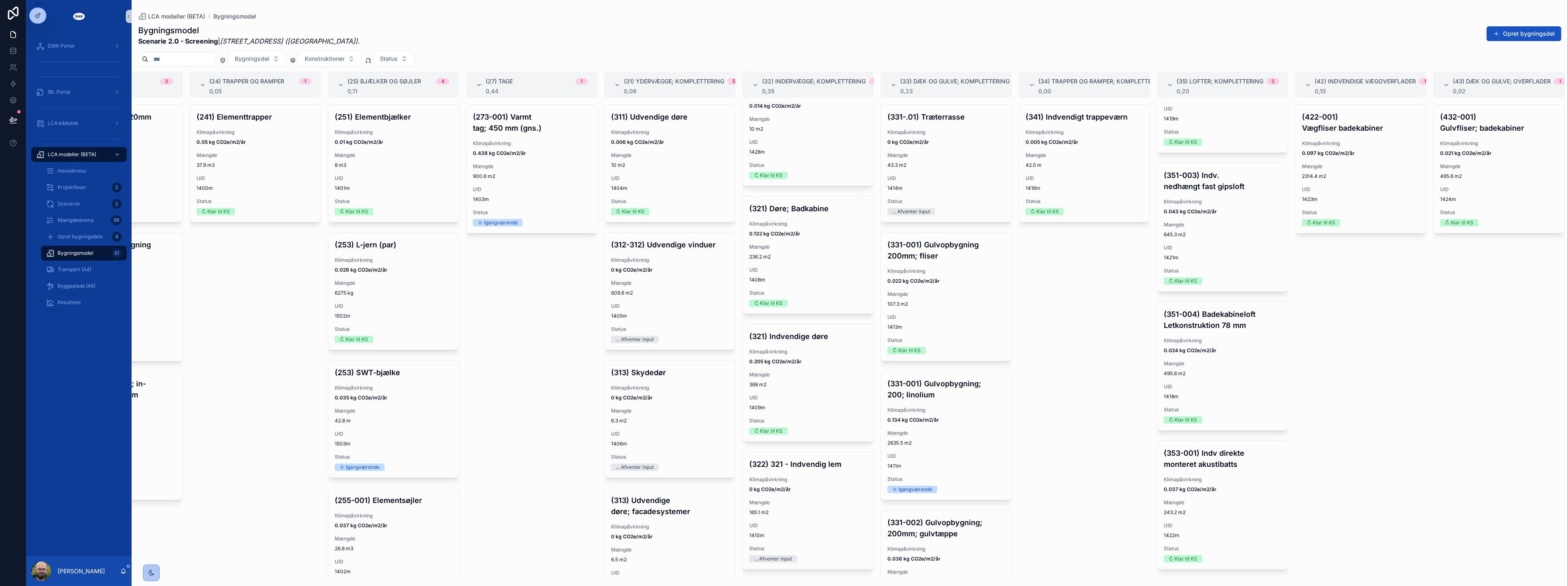
click at [776, 405] on div "(341) Indvendigt trappeværn Klimapåvirkning 0.005 kg CO2e/m2/år Mængde 42.5 m U…" at bounding box center [1084, 341] width 131 height 472
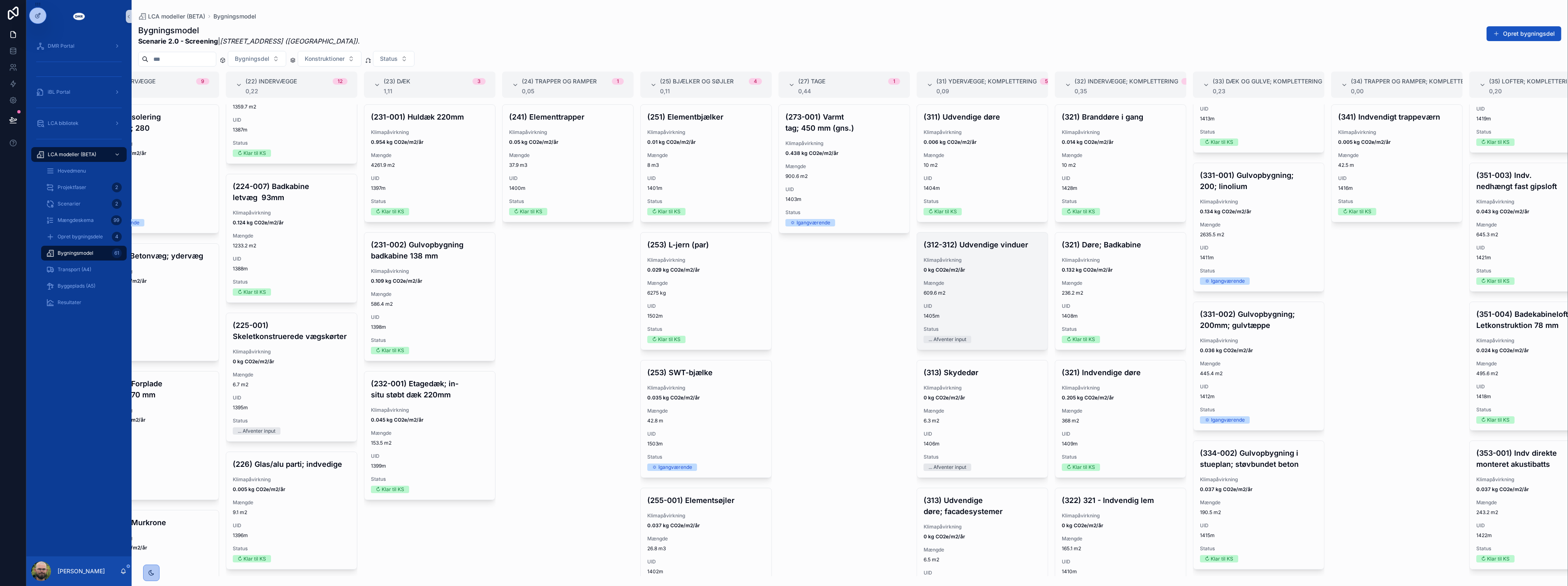
scroll to position [182, 0]
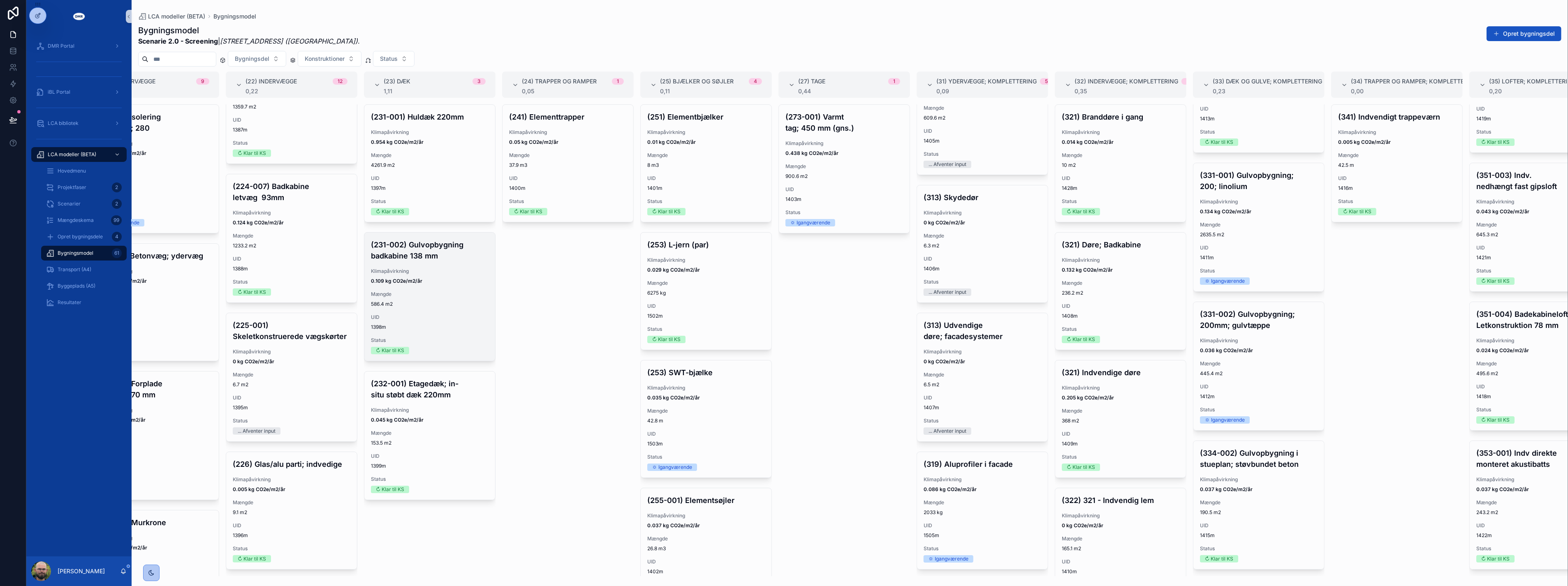
click at [491, 261] on div "(231-002) Gulvopbygning badkabine 138 mm Klimapåvirkning 0.109 kg CO2e/m2/år Mæ…" at bounding box center [430, 296] width 131 height 128
click at [564, 276] on div "(241) Elementtrapper Klimapåvirkning 0.05 kg CO2e/m2/år Mængde 37.9 m3 UID 1400…" at bounding box center [568, 341] width 131 height 472
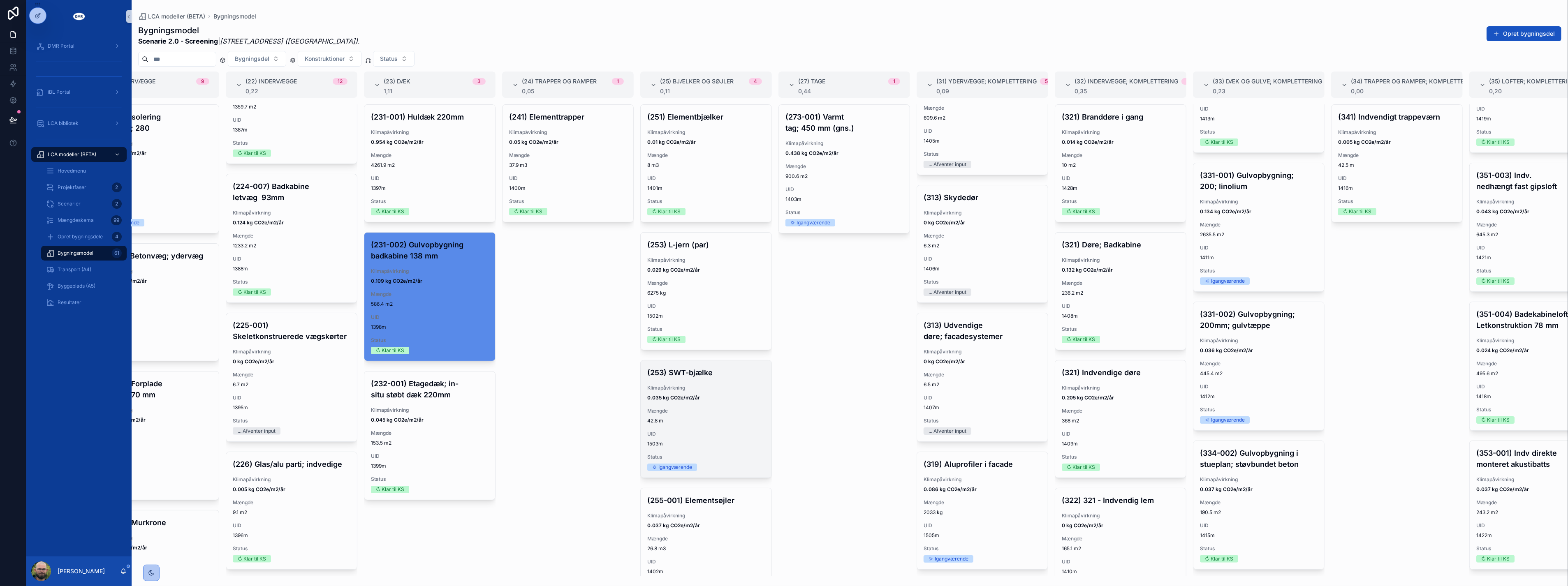
scroll to position [43, 0]
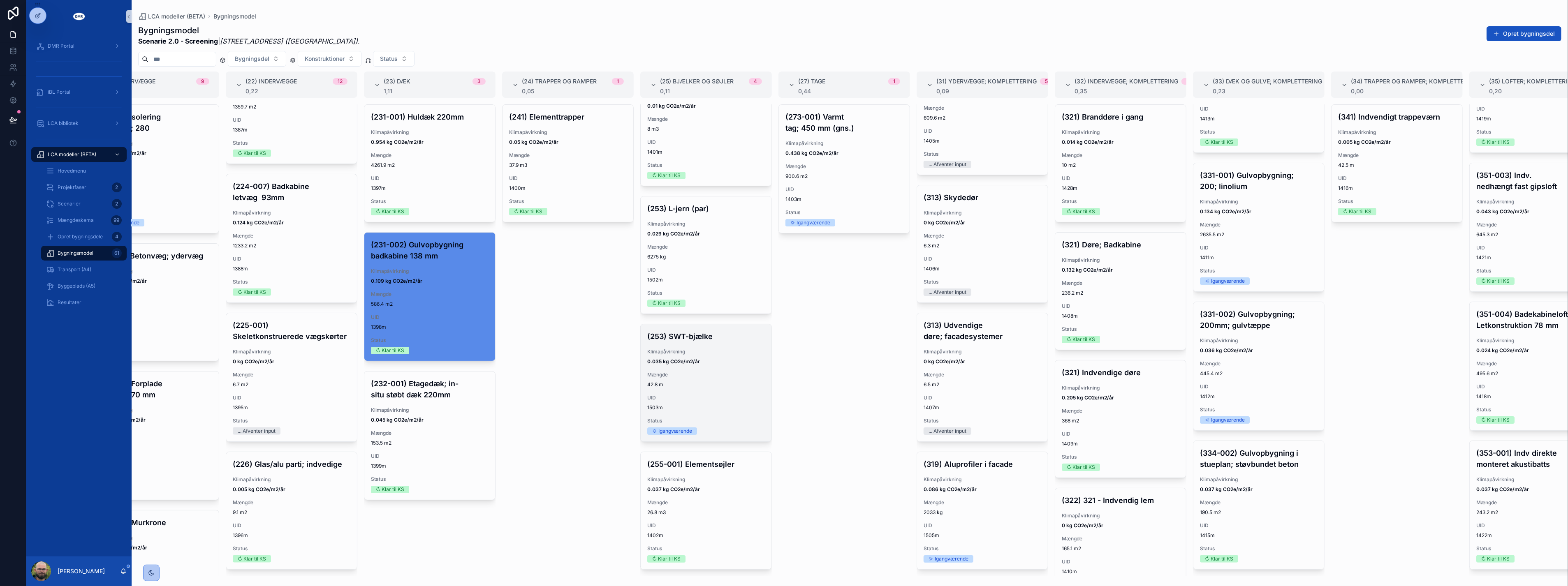
click at [688, 383] on div "(253) SWT-bjælke Klimapåvirkning 0.035 kg CO2e/m2/år Mængde 42.8 m UID 1503m St…" at bounding box center [706, 383] width 131 height 117
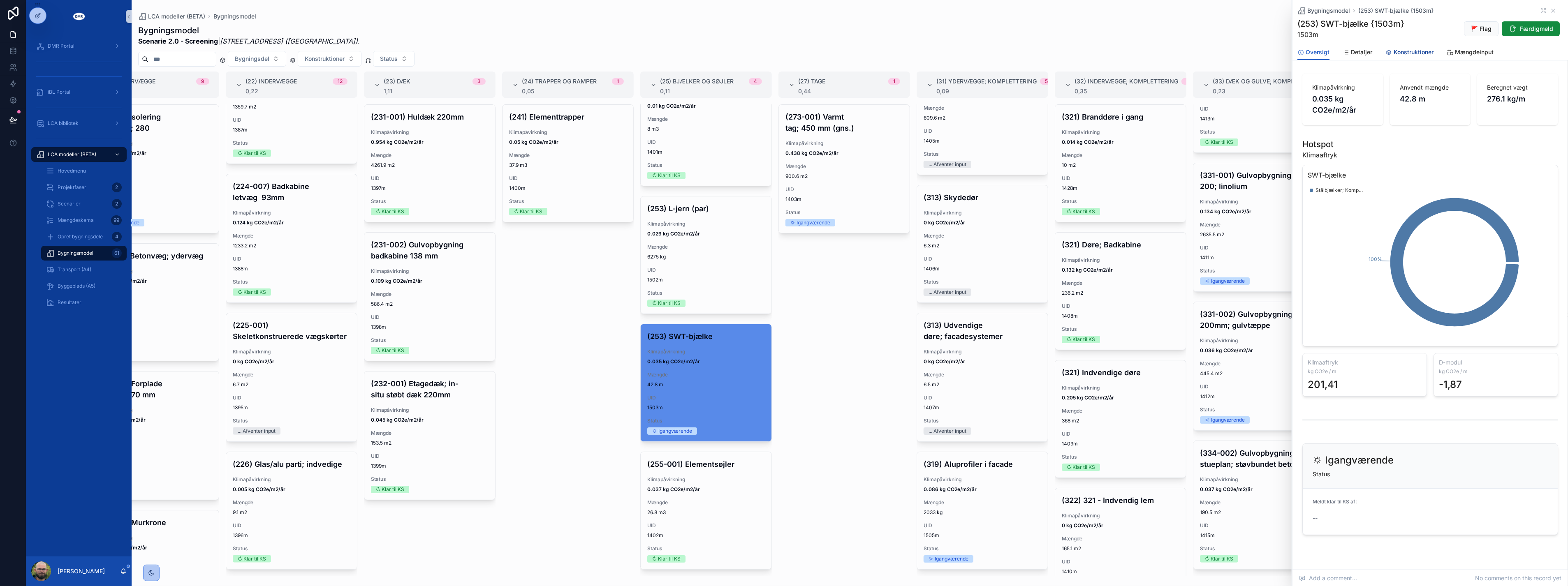
click at [776, 52] on span "Konstruktioner" at bounding box center [1414, 52] width 40 height 9
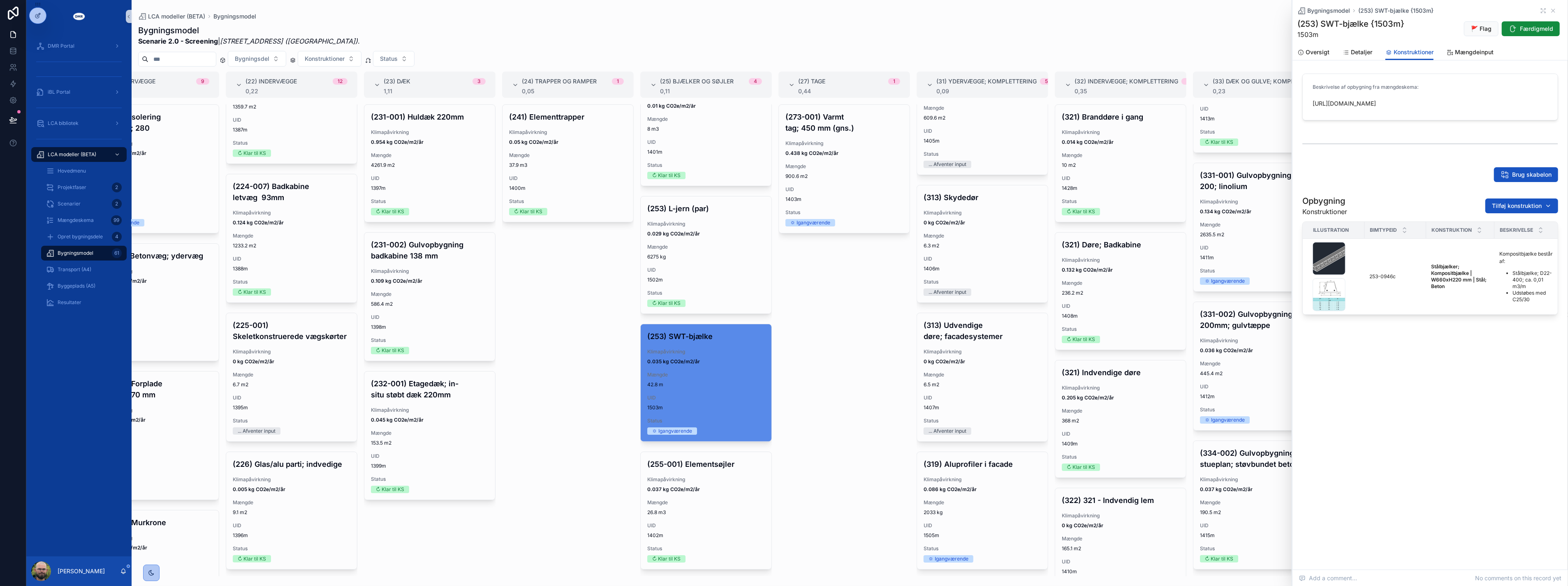
drag, startPoint x: 1475, startPoint y: 101, endPoint x: 1311, endPoint y: 106, distance: 164.1
click at [776, 106] on form "Beskrivelse af opbygning fra mængdeskema: https://www.swt.eu/dk/produkter-dk-2/…" at bounding box center [1430, 97] width 255 height 46
copy span "https://www.swt.eu/dk/produkter-dk-2/60-swt-balken-dk"
click at [776, 54] on span "Mængdeinput" at bounding box center [1474, 52] width 39 height 9
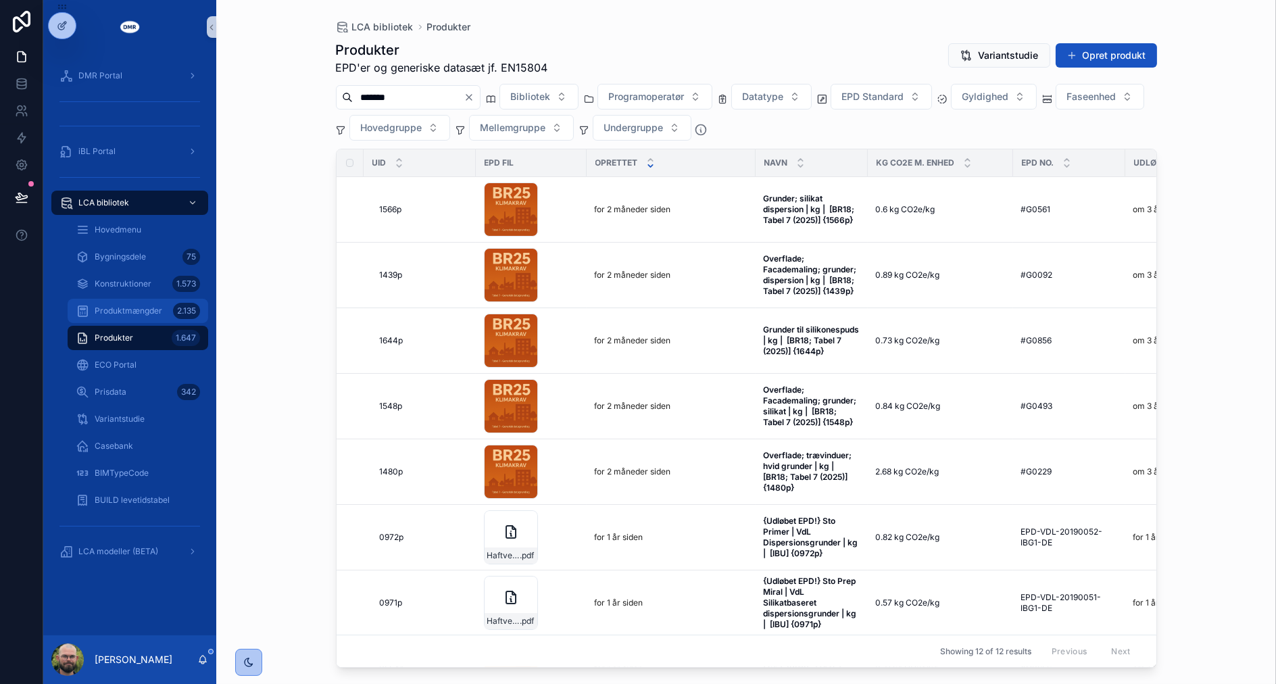
drag, startPoint x: 105, startPoint y: 309, endPoint x: 112, endPoint y: 307, distance: 7.7
click at [105, 309] on span "Produktmængder" at bounding box center [129, 310] width 68 height 11
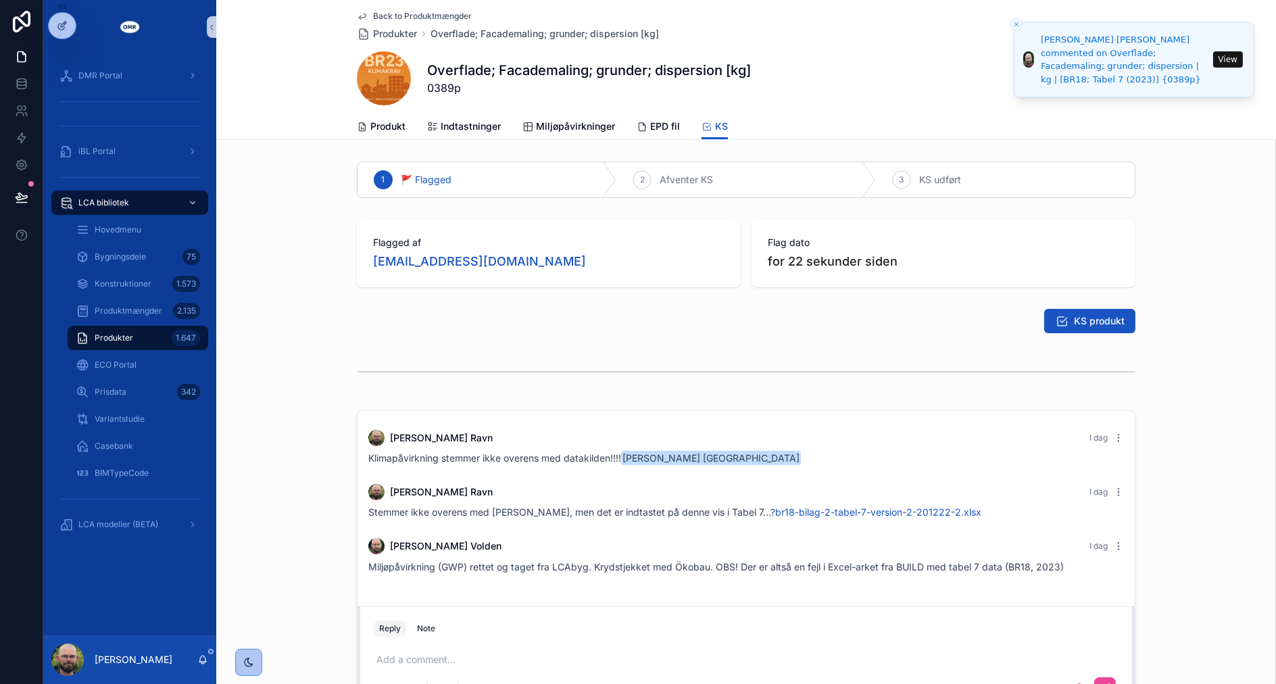
click at [417, 396] on div "1 🚩 Flagged 2 Afventer KS 3 KS udført Flagged af asr@dmr.dk Flag dato for 22 se…" at bounding box center [745, 486] width 1059 height 661
click at [1019, 18] on button "Close toast" at bounding box center [1016, 25] width 14 height 14
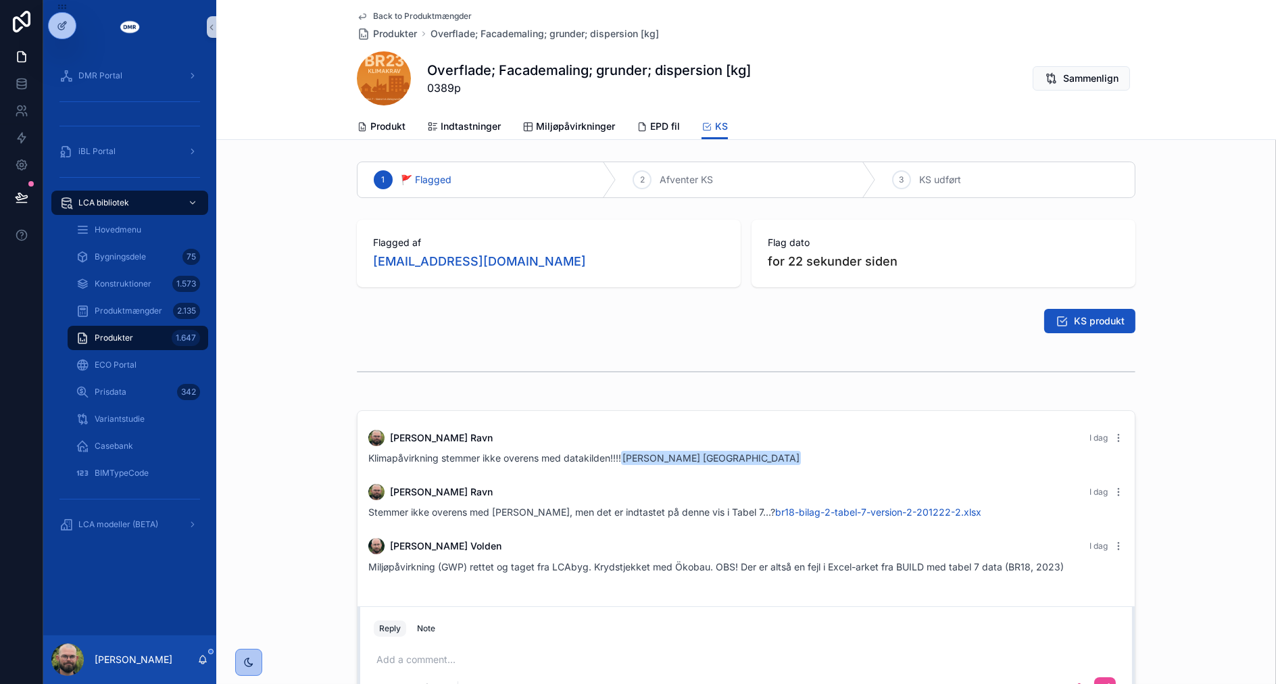
click at [422, 16] on span "Back to Produktmængder" at bounding box center [422, 16] width 99 height 11
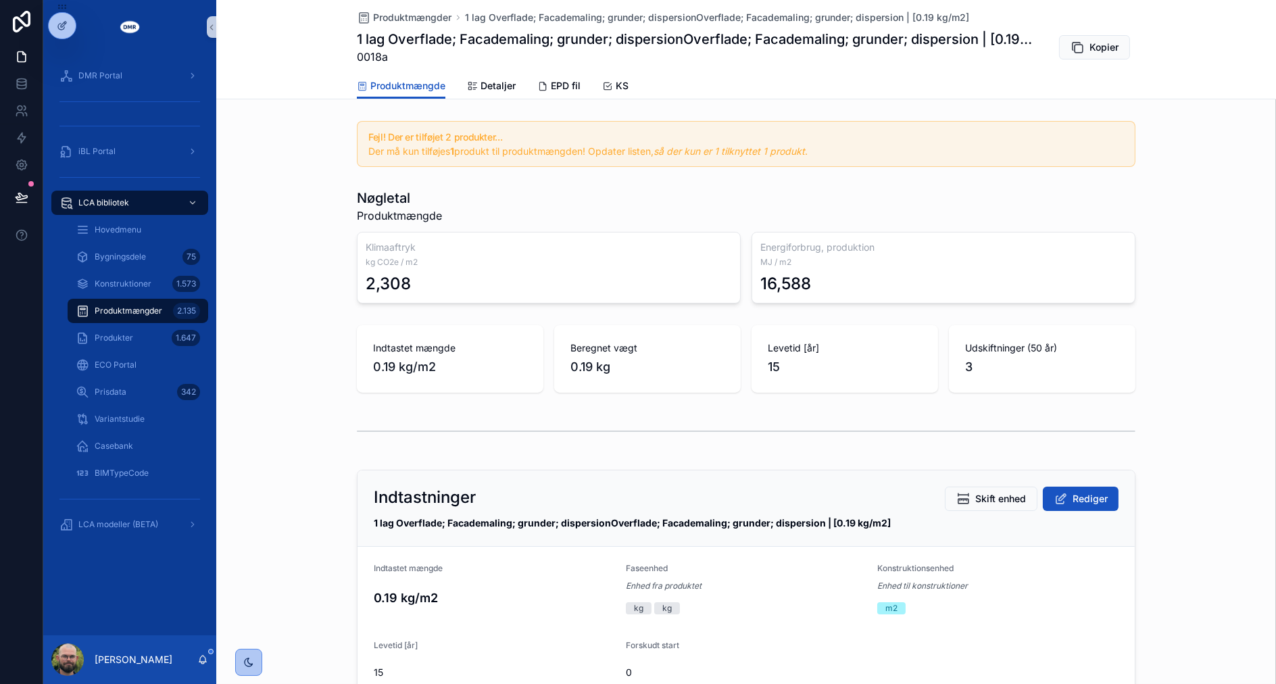
click at [293, 388] on div "Indtastet mængde 0.19 kg/m2 Beregnet vægt 0.19 kg Levetid [år] 15 Udskiftninger…" at bounding box center [745, 359] width 1059 height 78
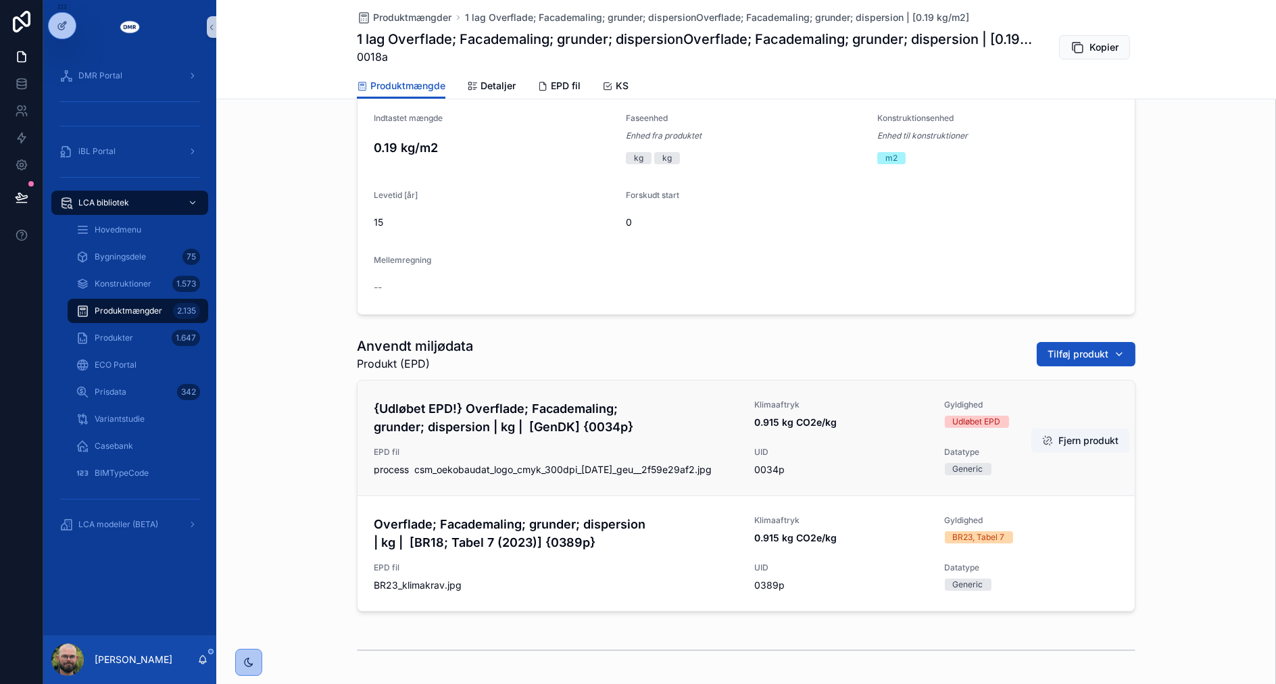
click at [1080, 440] on button "Fjern produkt" at bounding box center [1080, 440] width 98 height 24
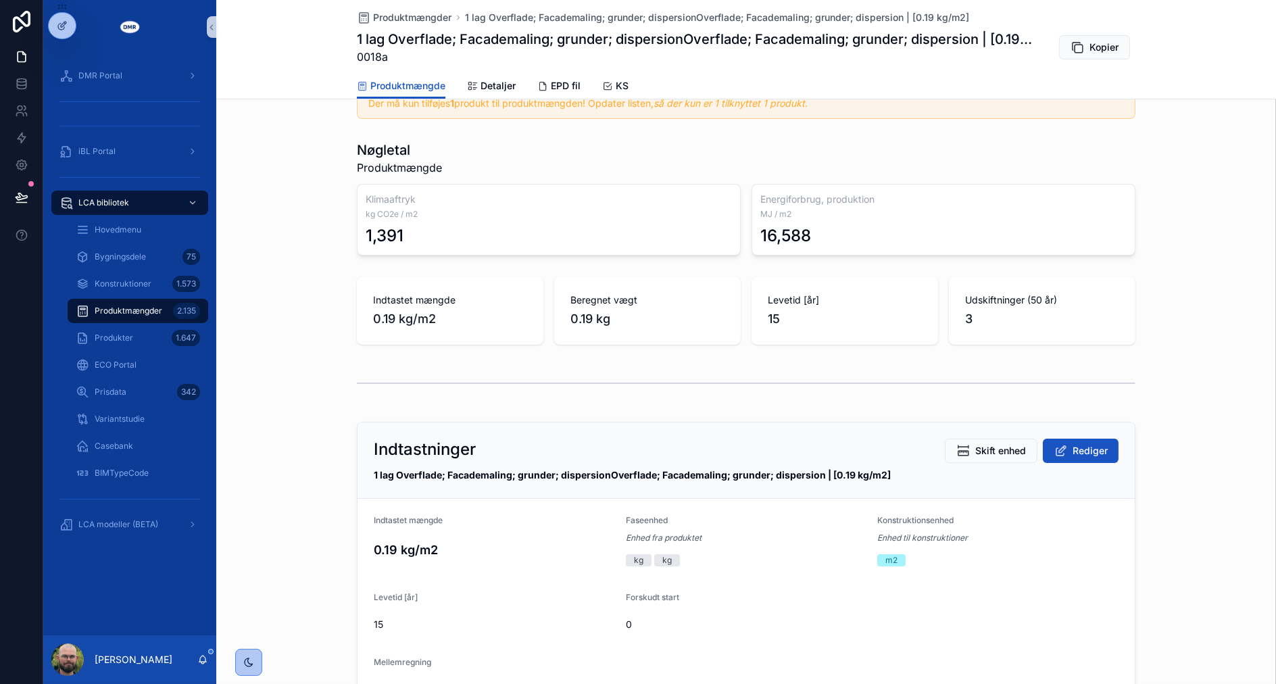
scroll to position [0, 0]
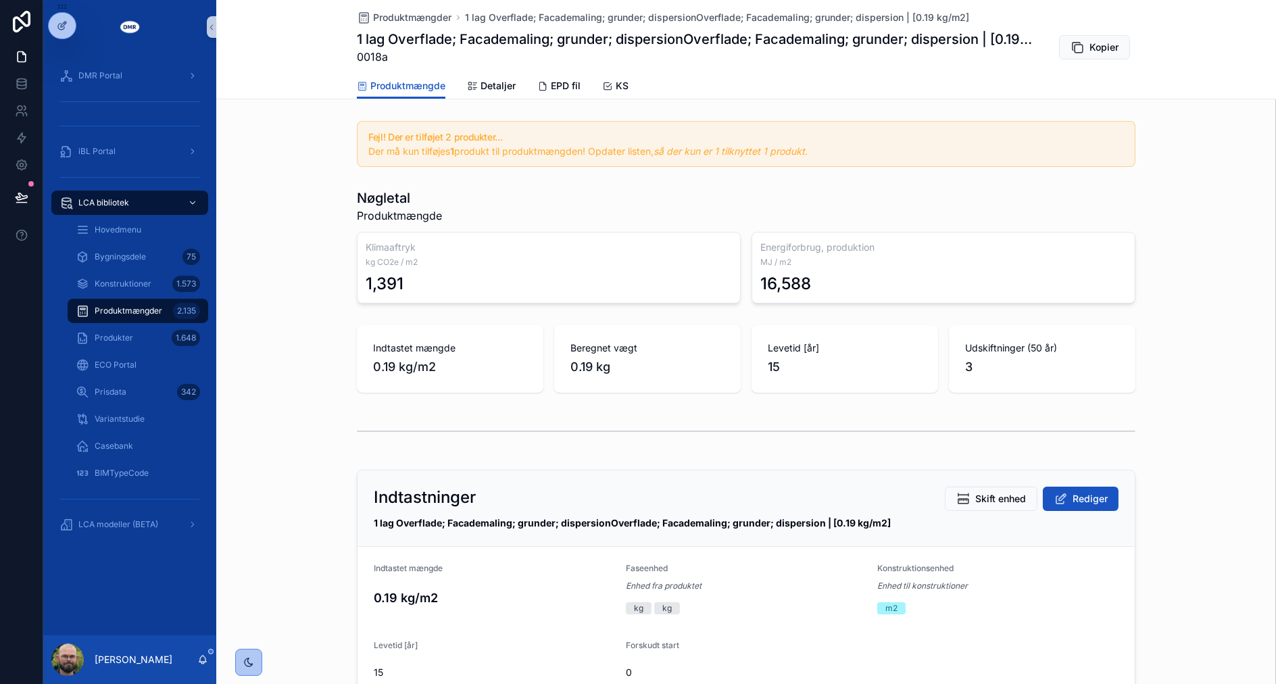
click at [275, 287] on div "Nøgletal Produktmængde Klimaaftryk kg CO2e / m2 1,391 Energiforbrug, produktion…" at bounding box center [745, 246] width 1059 height 126
click at [294, 285] on div "Nøgletal Produktmængde Klimaaftryk kg CO2e / m2 1,391 Energiforbrug, produktion…" at bounding box center [745, 246] width 1059 height 126
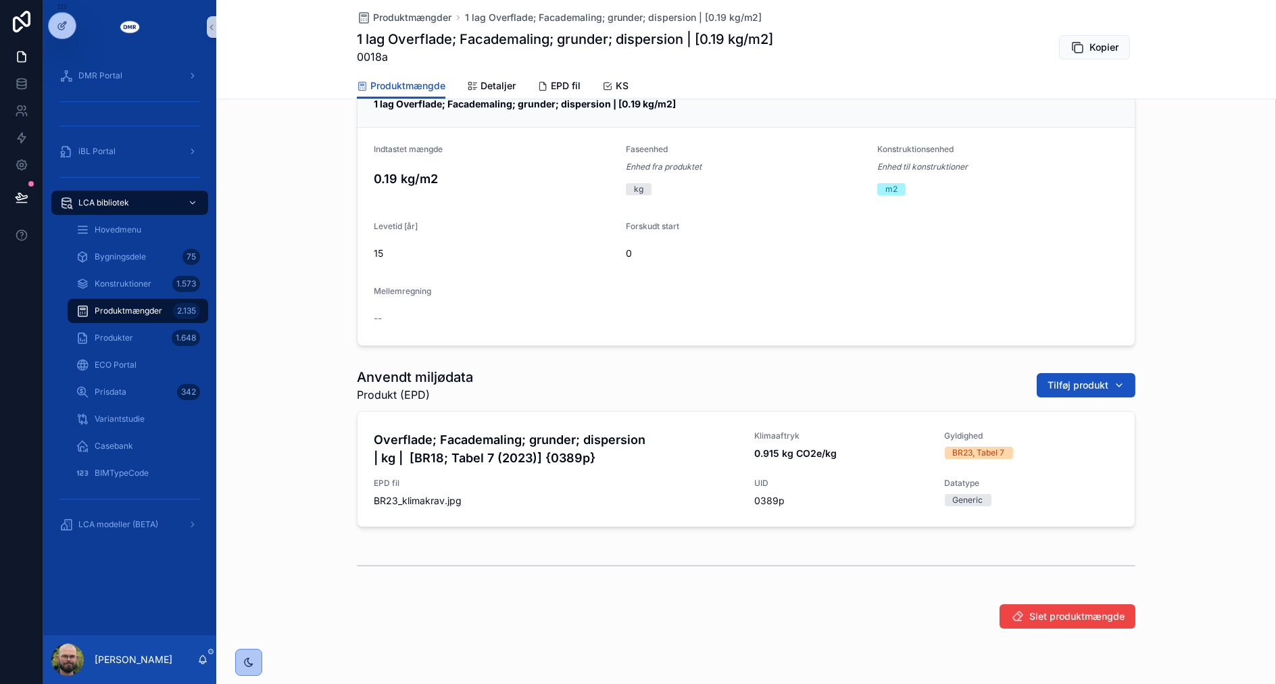
scroll to position [384, 0]
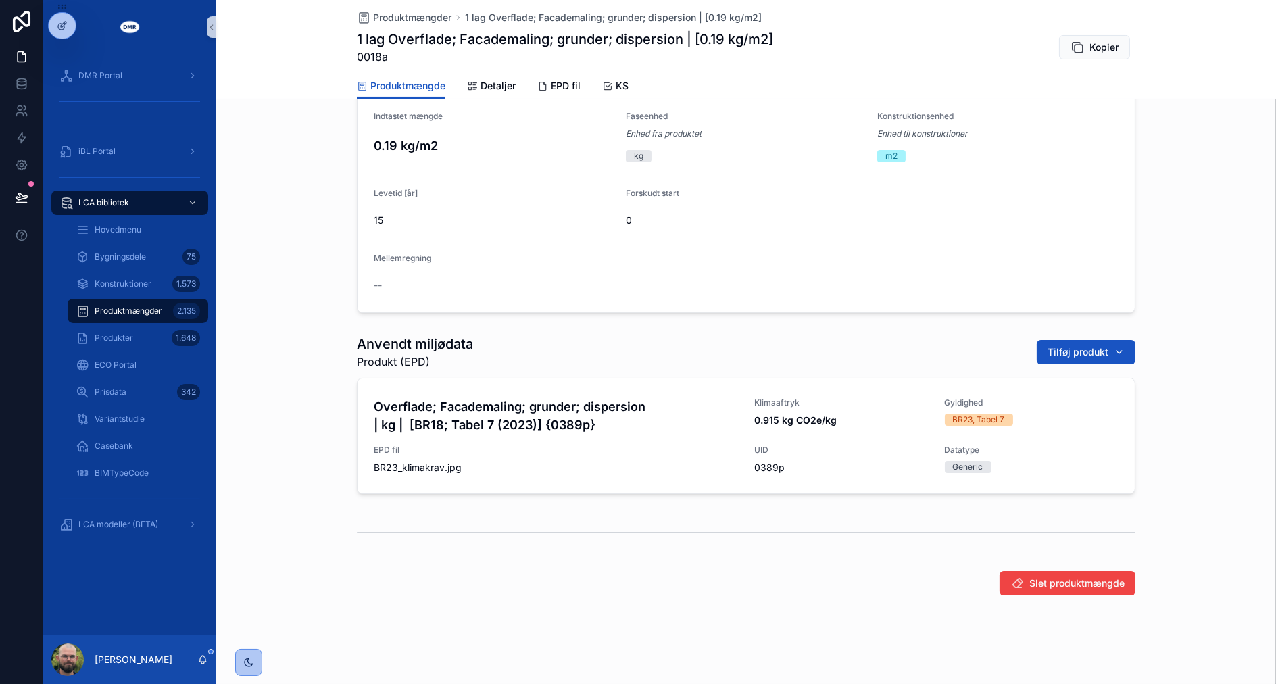
drag, startPoint x: 294, startPoint y: 285, endPoint x: 284, endPoint y: 285, distance: 9.5
click at [284, 285] on div "Indtastninger Skift enhed Rediger 1 lag Overflade; Facademaling; grunder; dispe…" at bounding box center [745, 165] width 1059 height 306
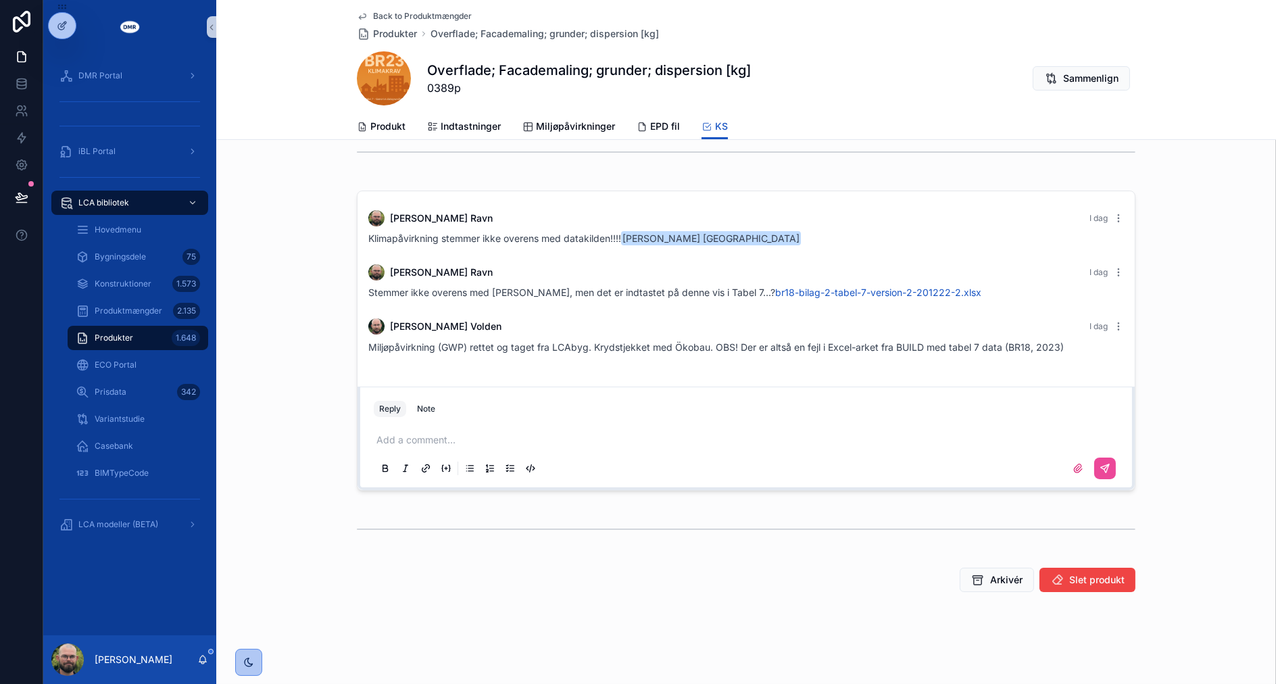
scroll to position [216, 0]
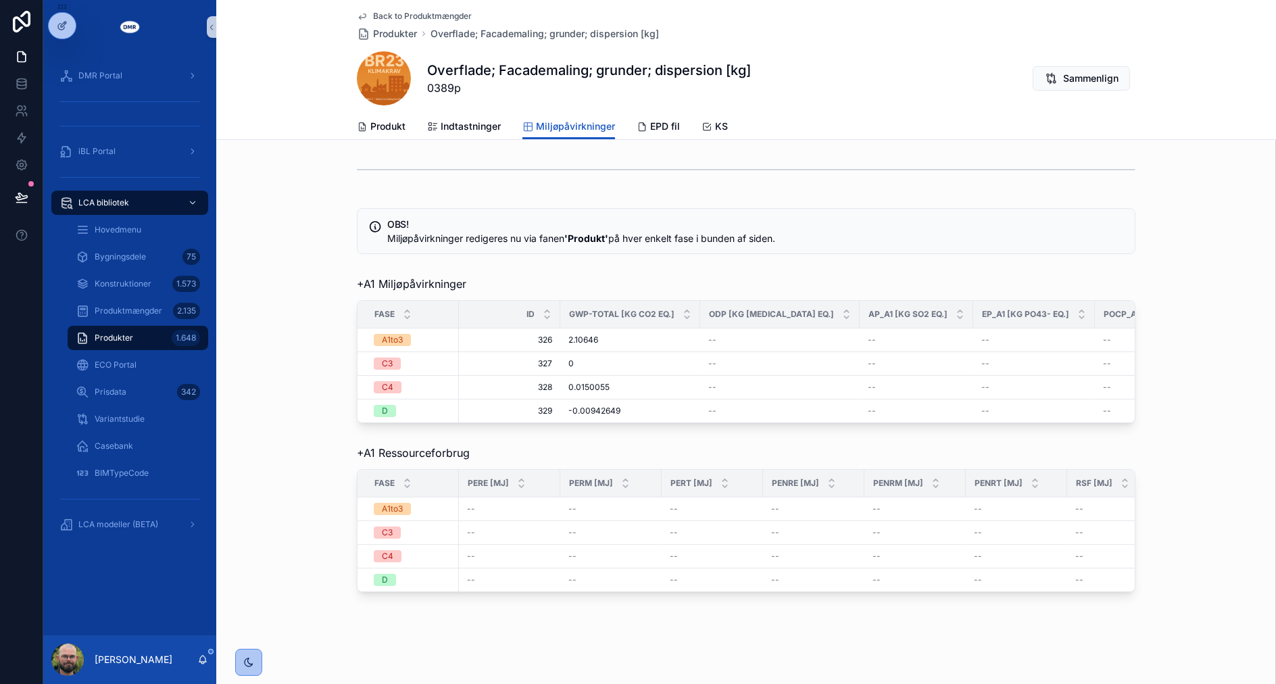
scroll to position [134, 0]
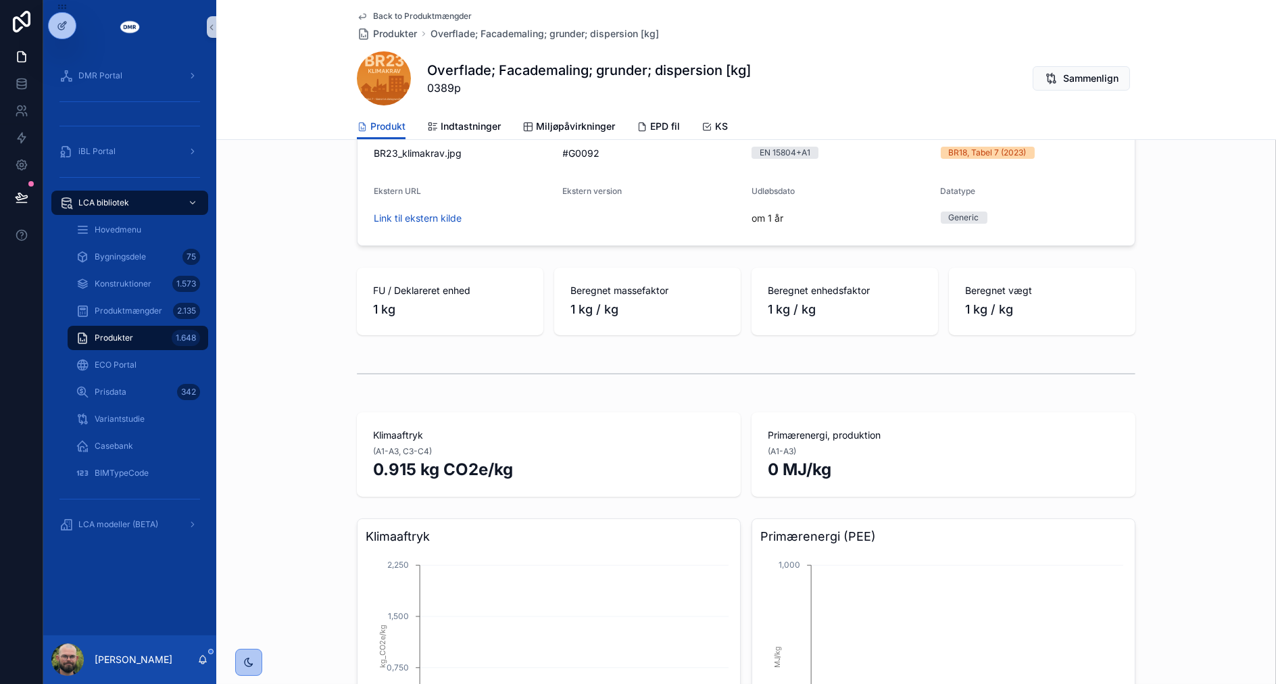
scroll to position [384, 0]
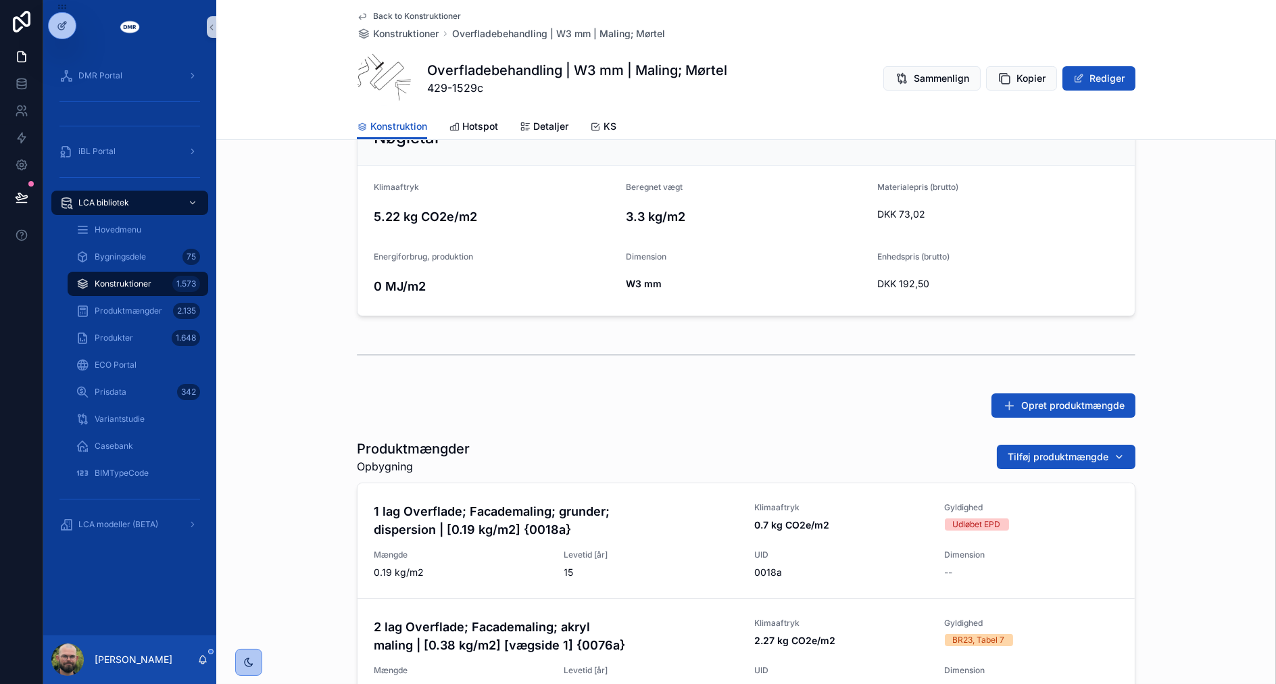
click at [345, 283] on div "Nøgletal Klimaaftryk 5.22 kg CO2e/m2 Beregnet vægt 3.3 kg/m2 Materialepris (bru…" at bounding box center [745, 213] width 1059 height 217
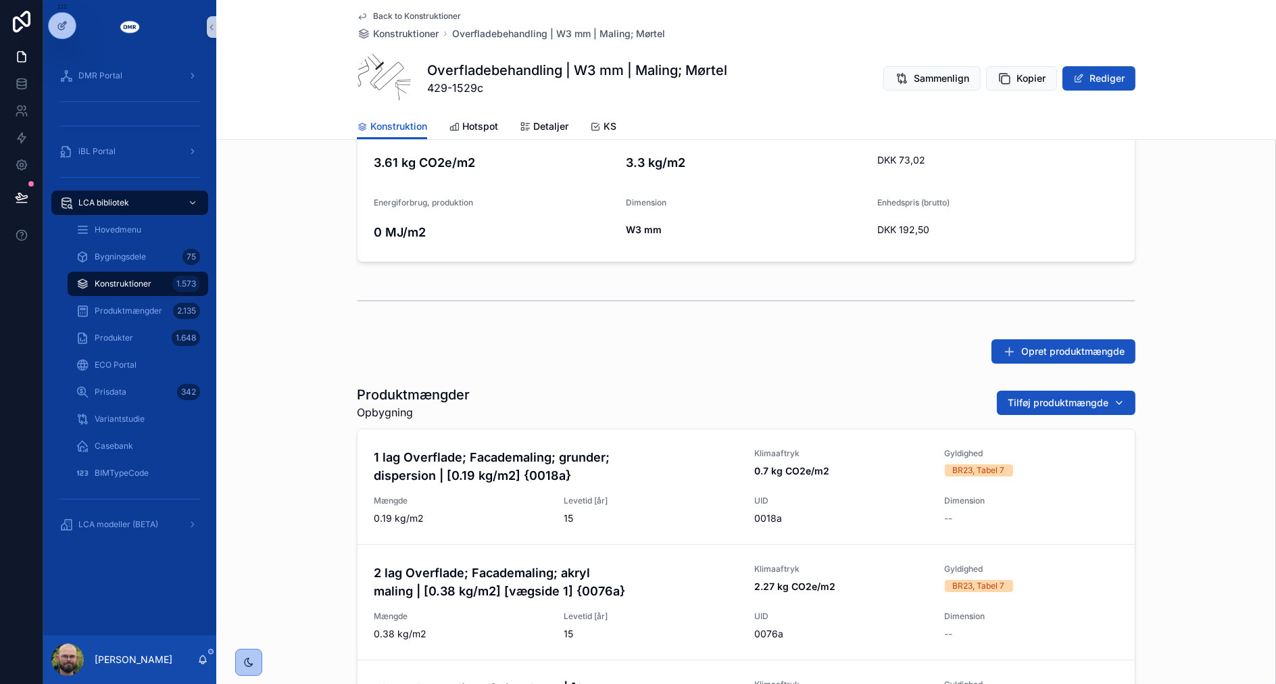
click at [434, 14] on span "Back to Konstruktioner" at bounding box center [417, 16] width 88 height 11
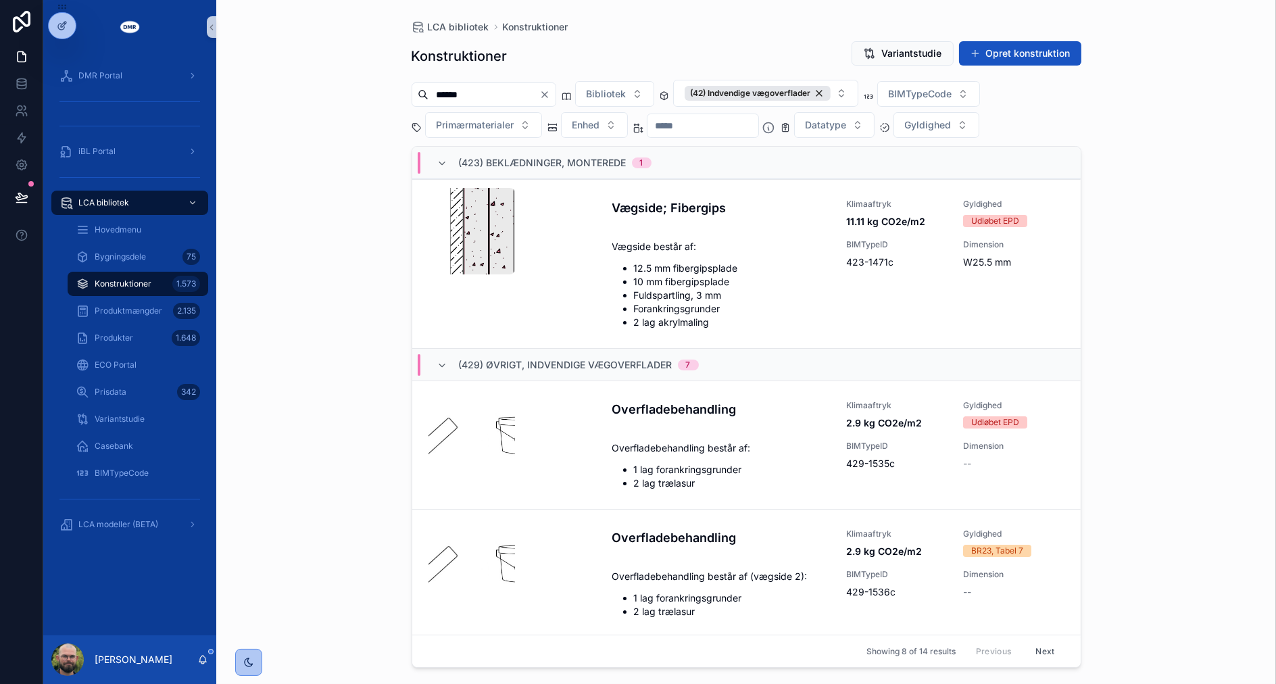
drag, startPoint x: 351, startPoint y: 397, endPoint x: 354, endPoint y: 413, distance: 16.6
click at [332, 396] on div "LCA bibliotek Konstruktioner Konstruktioner Variantstudie Opret konstruktion **…" at bounding box center [745, 342] width 1059 height 684
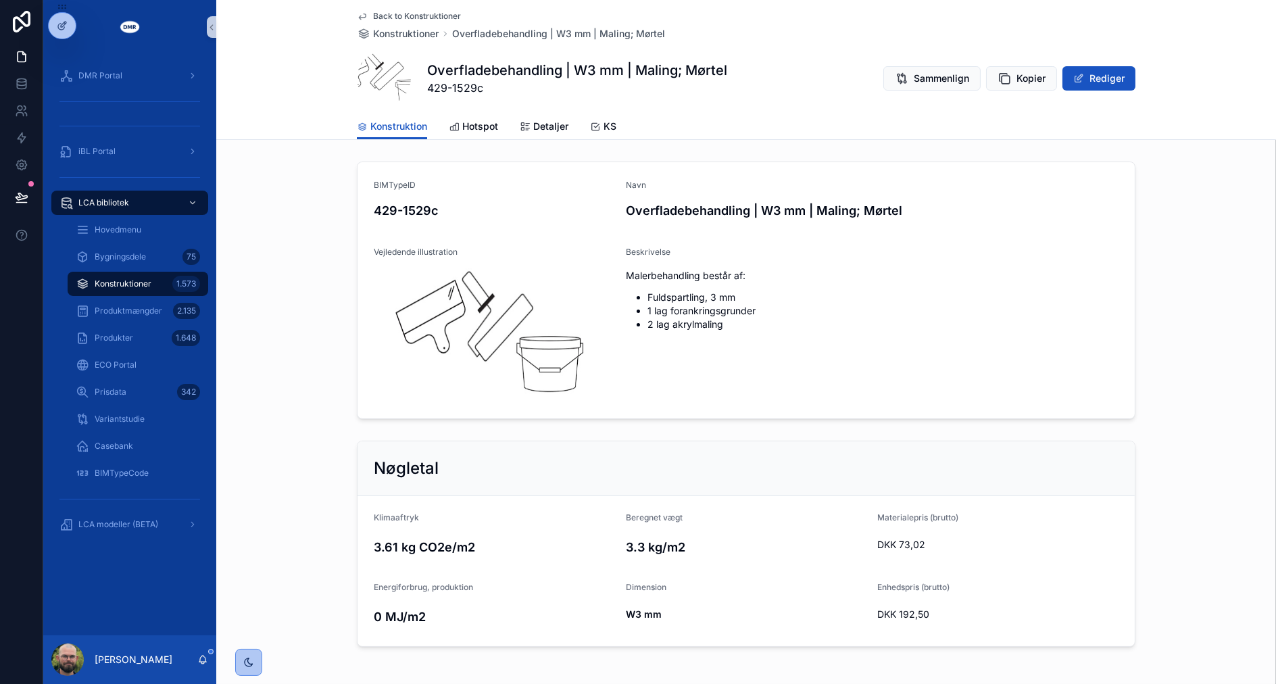
click at [472, 86] on span "429-1529c" at bounding box center [577, 88] width 300 height 16
copy span "1529c"
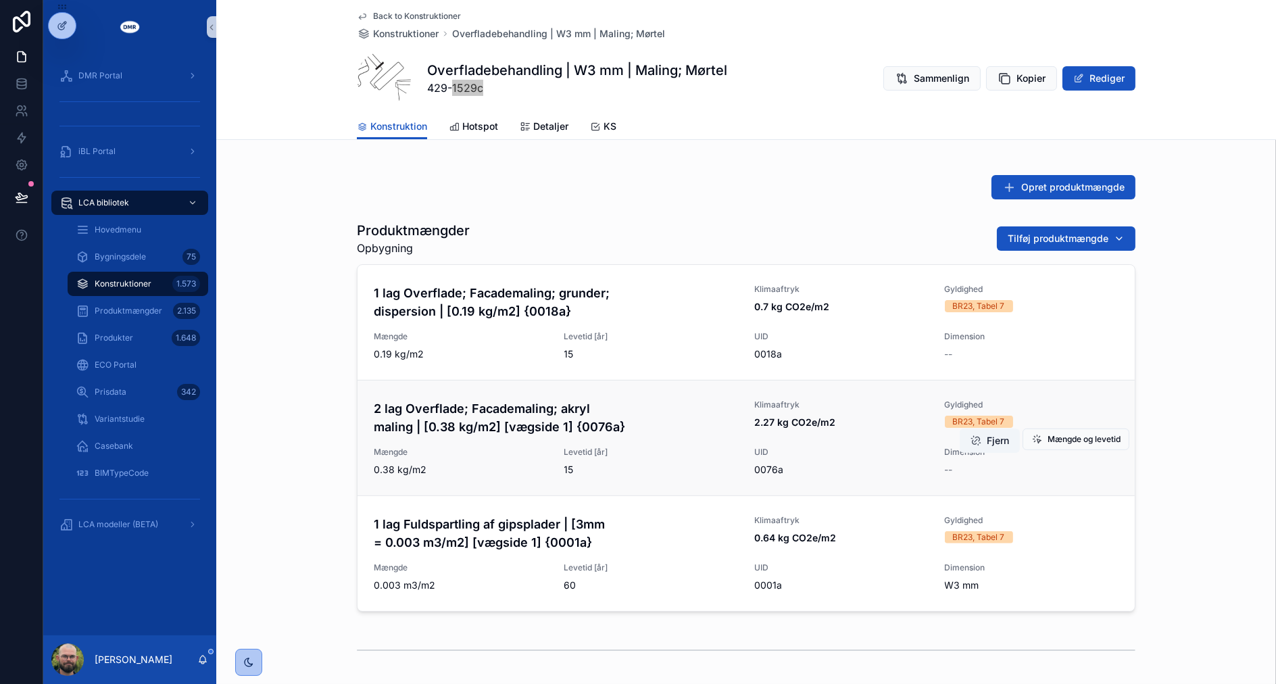
scroll to position [665, 0]
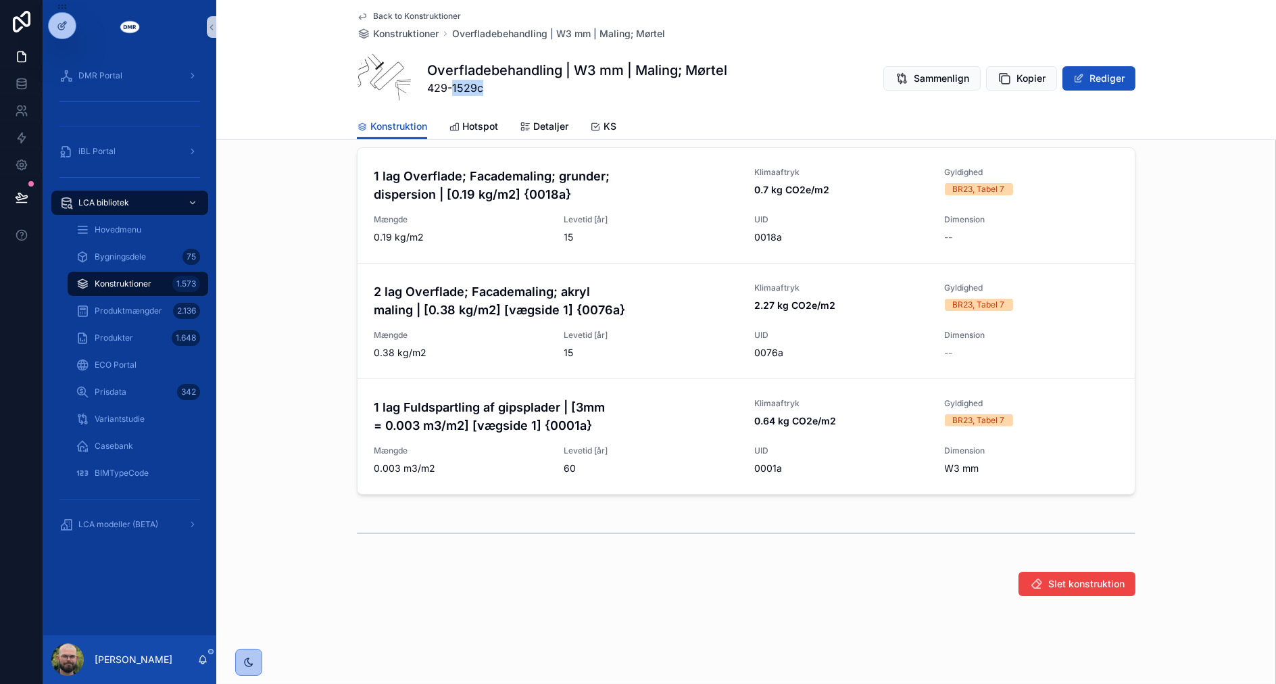
drag, startPoint x: 150, startPoint y: 286, endPoint x: 332, endPoint y: 289, distance: 182.4
click at [150, 286] on div "Konstruktioner 1.573" at bounding box center [138, 284] width 124 height 22
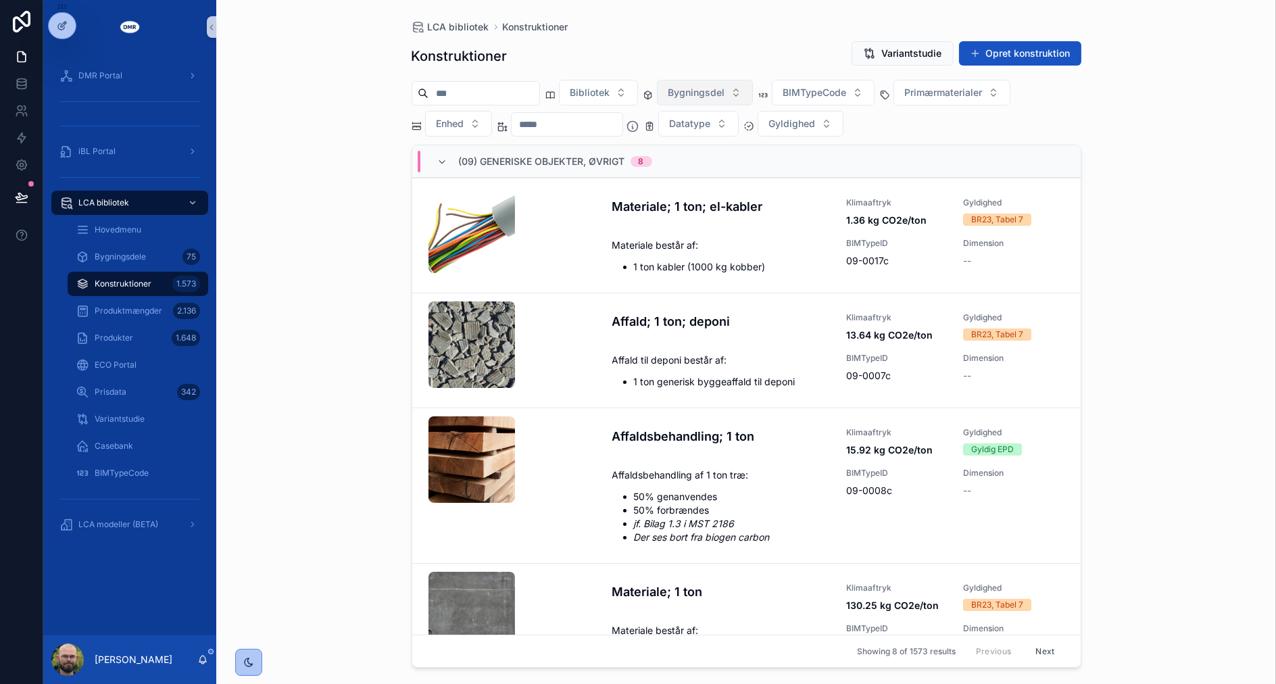
click at [711, 86] on span "Bygningsdel" at bounding box center [696, 93] width 57 height 14
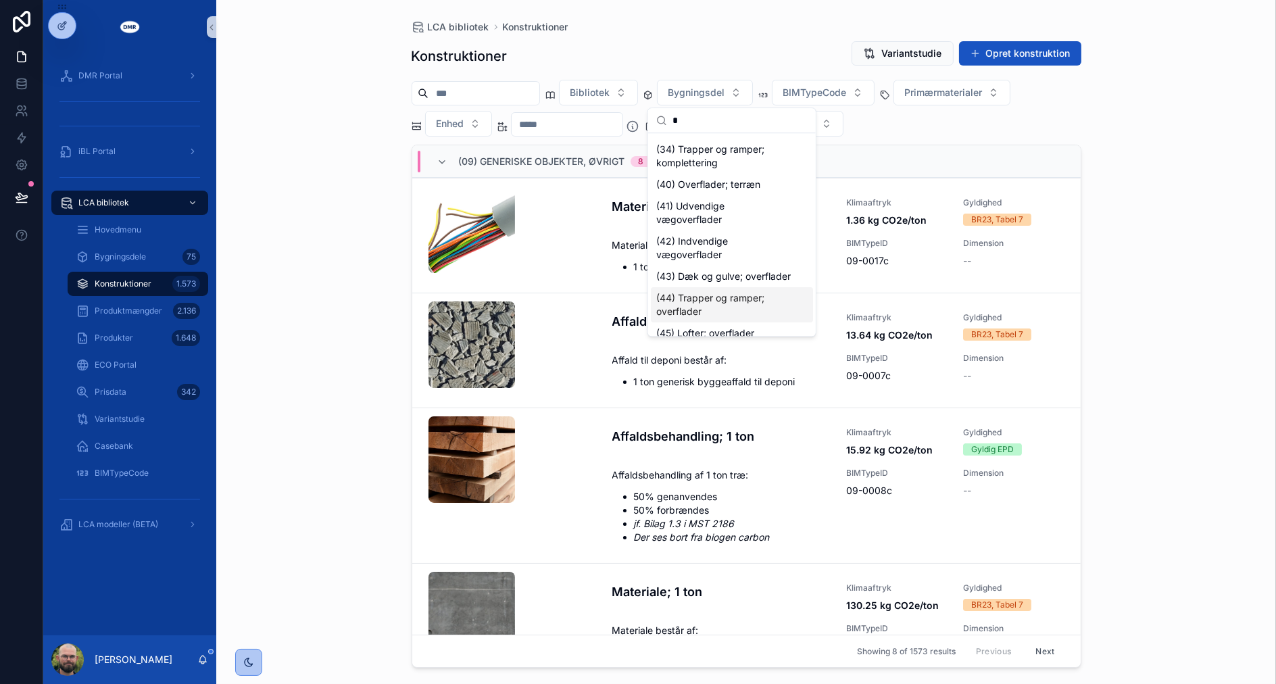
scroll to position [41, 0]
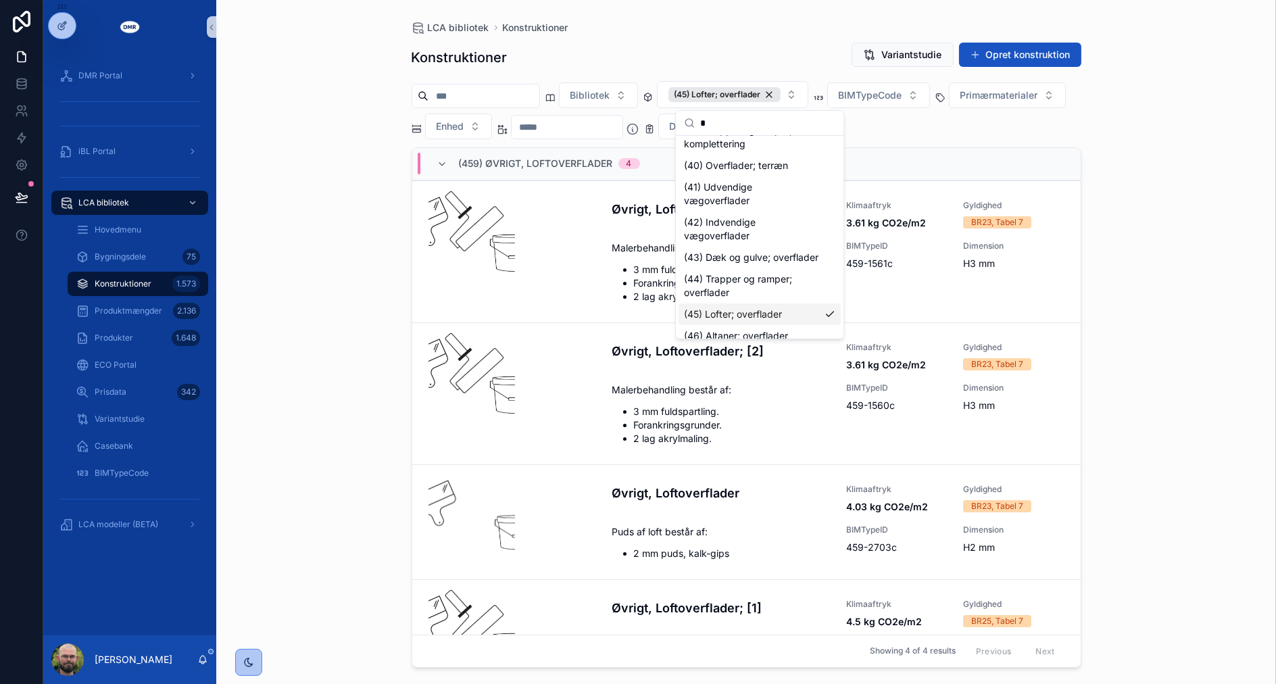
type input "*"
click at [778, 14] on div "LCA bibliotek Konstruktioner Konstruktioner Variantstudie Opret konstruktion Bi…" at bounding box center [746, 333] width 691 height 667
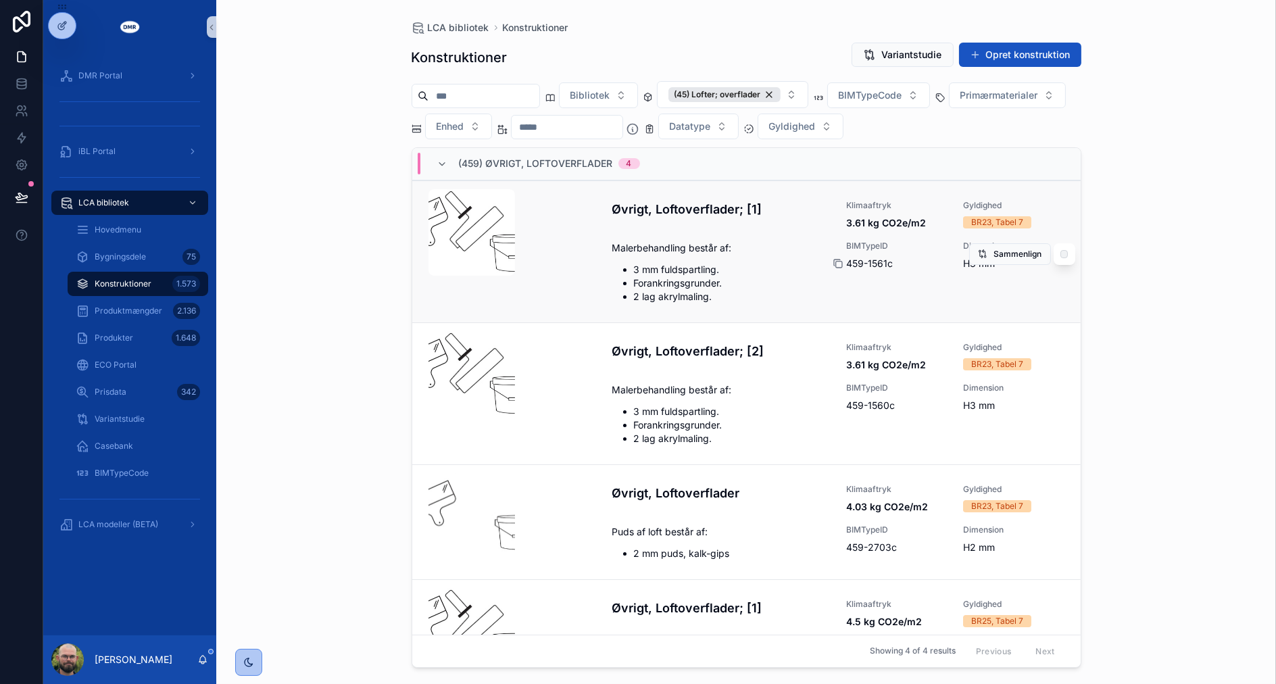
click at [836, 261] on icon "scrollable content" at bounding box center [839, 264] width 6 height 6
click at [832, 266] on icon "scrollable content" at bounding box center [837, 263] width 11 height 11
click at [1167, 365] on div "LCA bibliotek Konstruktioner Konstruktioner Variantstudie Opret konstruktion Bi…" at bounding box center [745, 342] width 1059 height 684
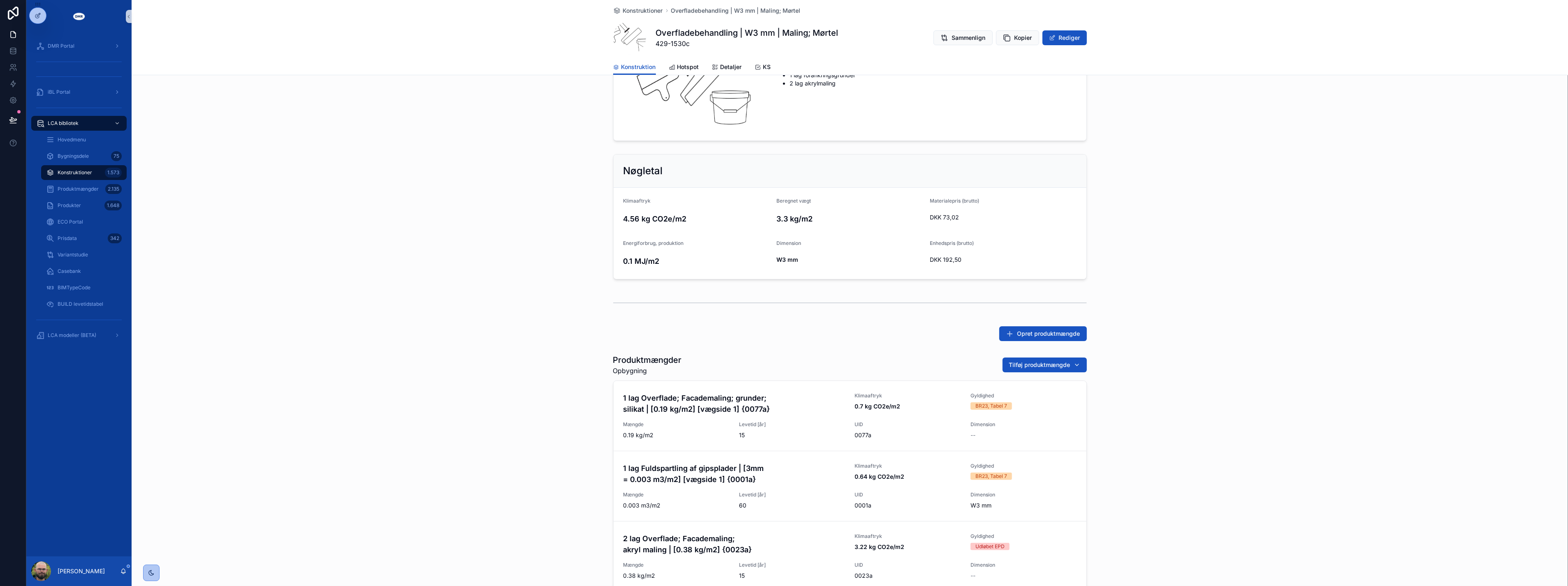
scroll to position [259, 0]
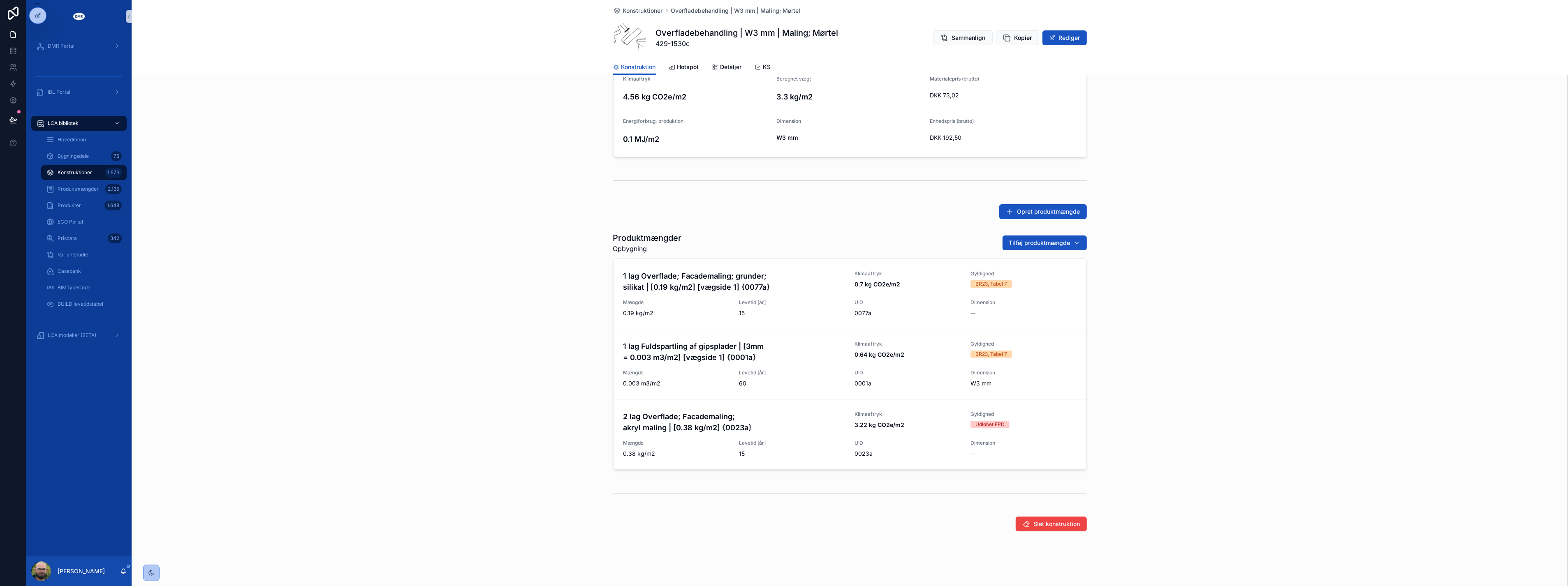
click at [517, 216] on div "Opret produktmængde" at bounding box center [850, 211] width 1437 height 21
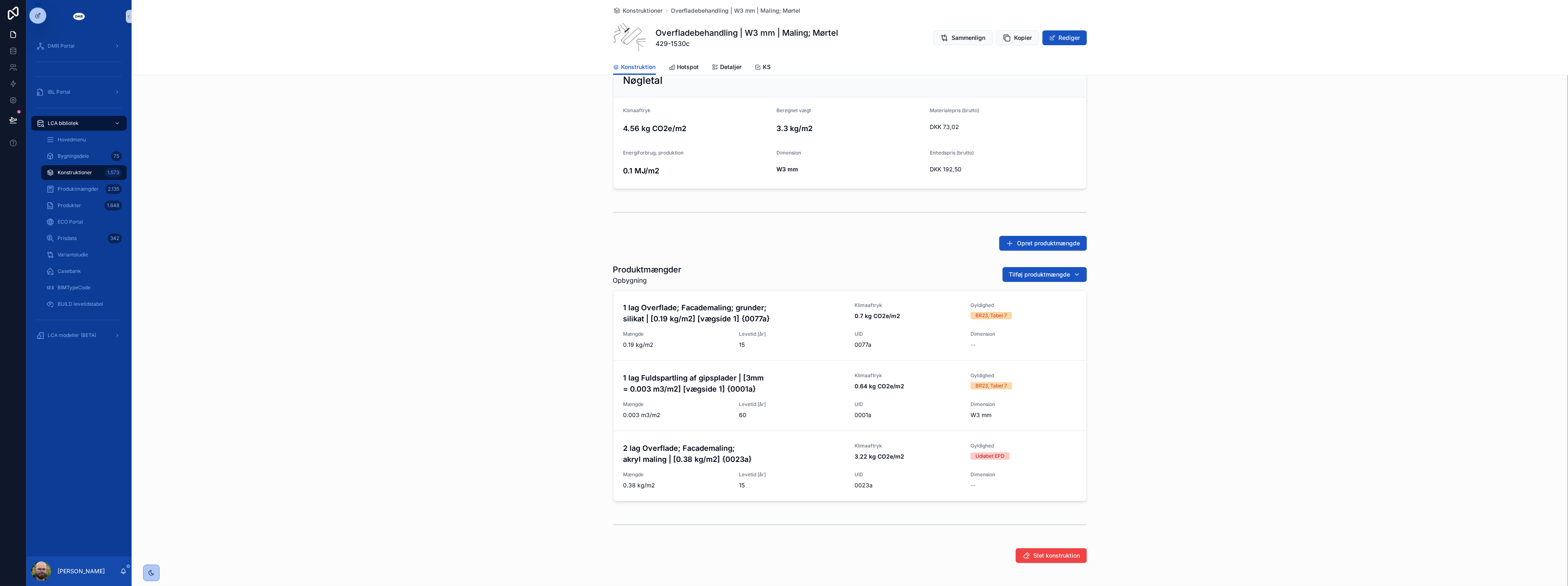
scroll to position [228, 0]
click at [788, 243] on div "Opret produktmængde" at bounding box center [850, 242] width 474 height 15
click at [1024, 271] on span "Tilføj produktmængde" at bounding box center [1040, 274] width 61 height 9
type input "****"
click at [1021, 309] on span "2 lag Overflade; Facademaling; akryl maling | [0.38 kg/m2] [vægside 1] {0076a}" at bounding box center [1037, 307] width 82 height 9
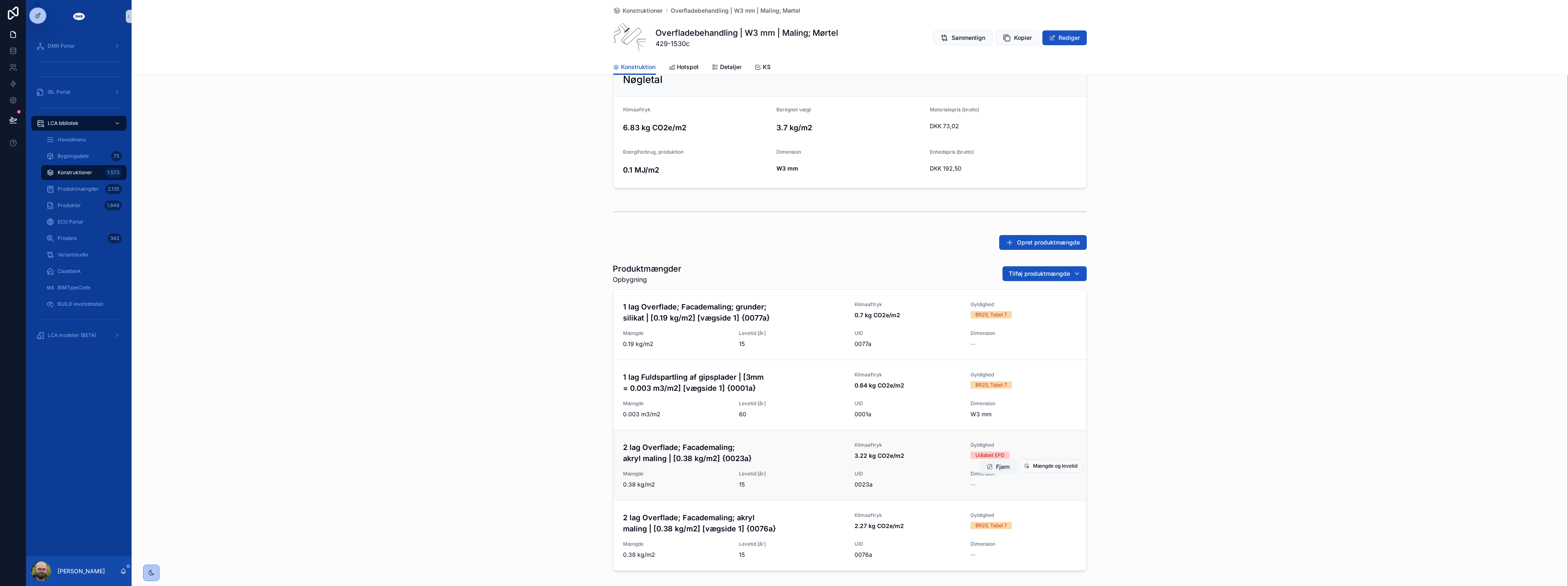
click at [987, 467] on span "scrollable content" at bounding box center [990, 467] width 7 height 7
click at [1162, 473] on div "Produktmængder Opbygning Tilføj produktmængde 1 lag Overflade; Facademaling; gr…" at bounding box center [850, 417] width 1437 height 315
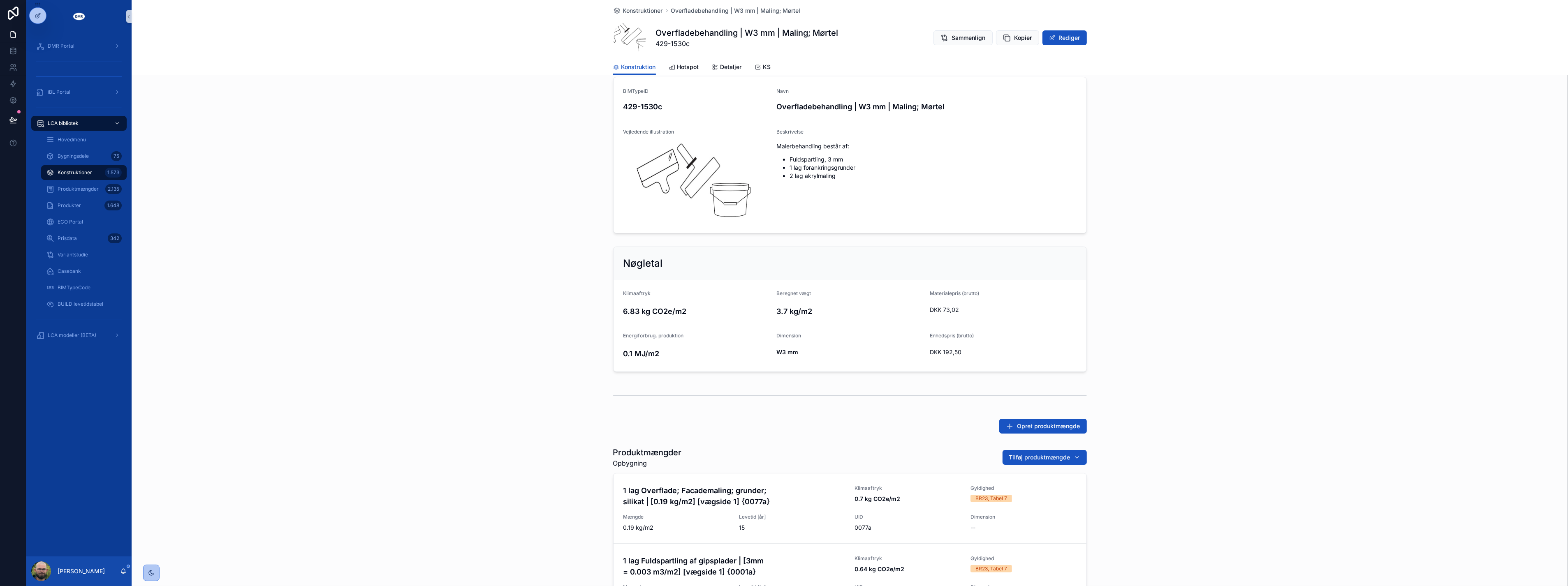
scroll to position [0, 0]
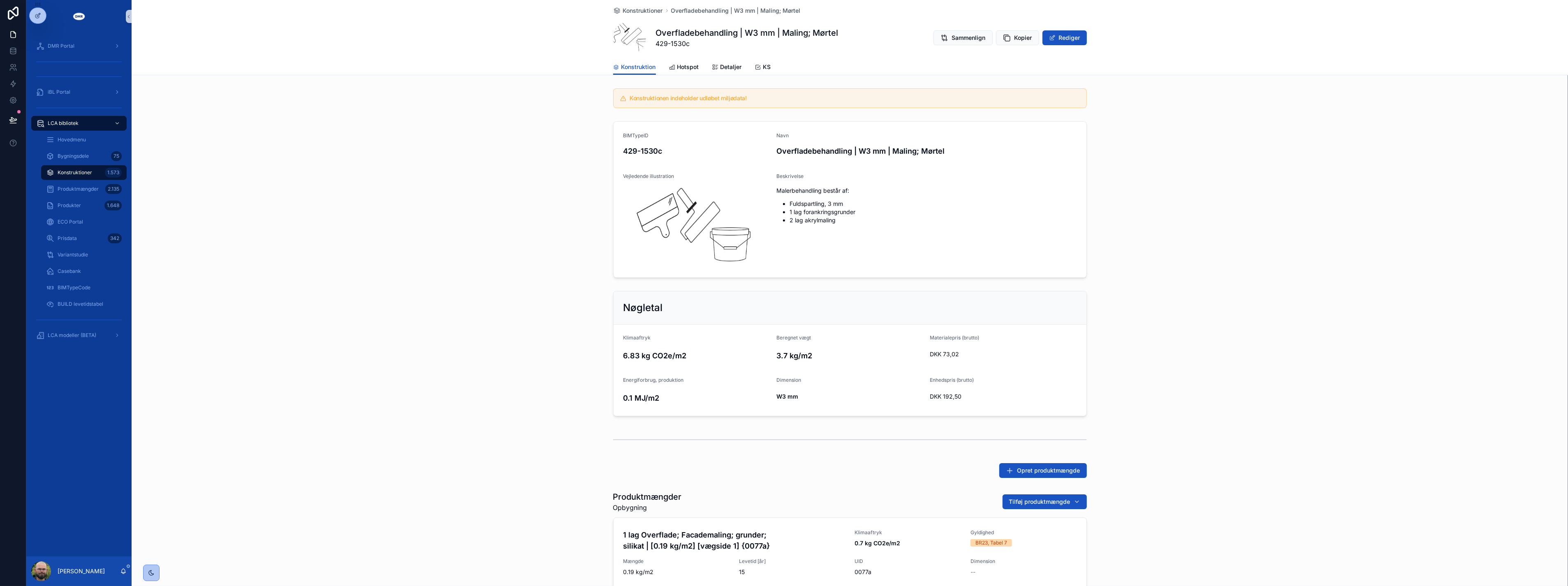
click at [532, 155] on div "BIMTypeID 429-1530c Navn Overfladebehandling | W3 mm | Maling; Mørtel Vejledend…" at bounding box center [850, 200] width 1437 height 163
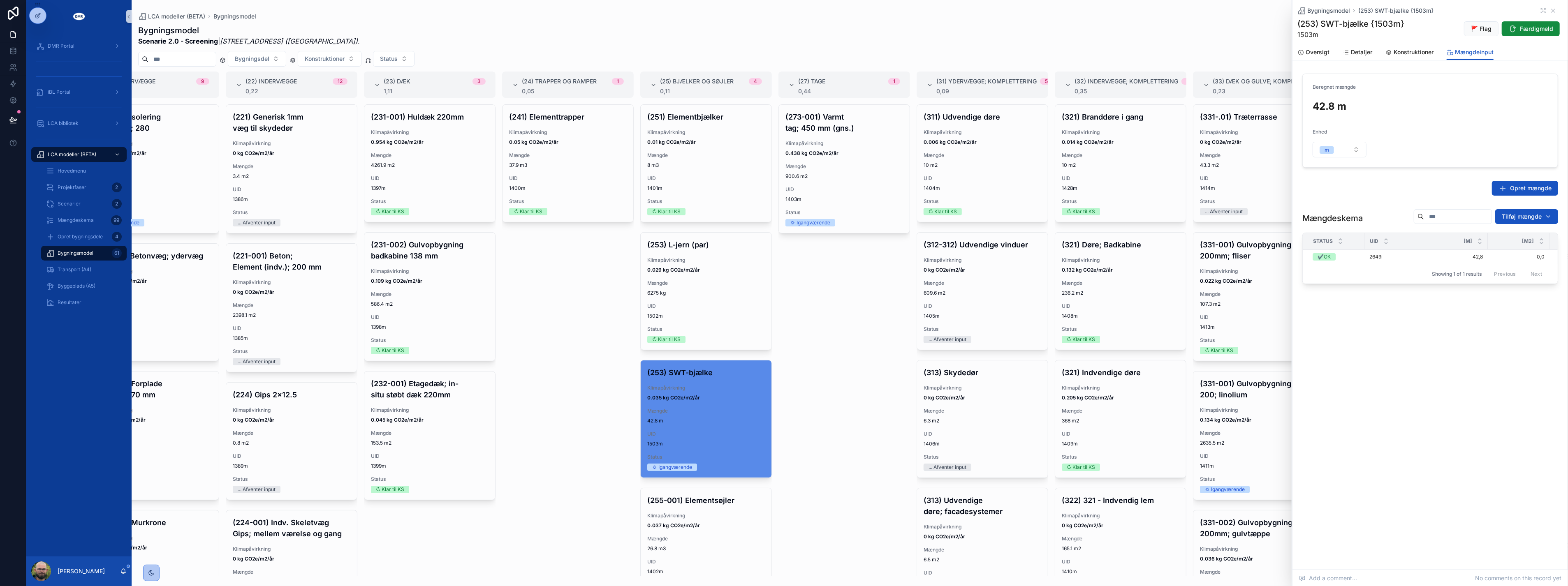
scroll to position [248, 0]
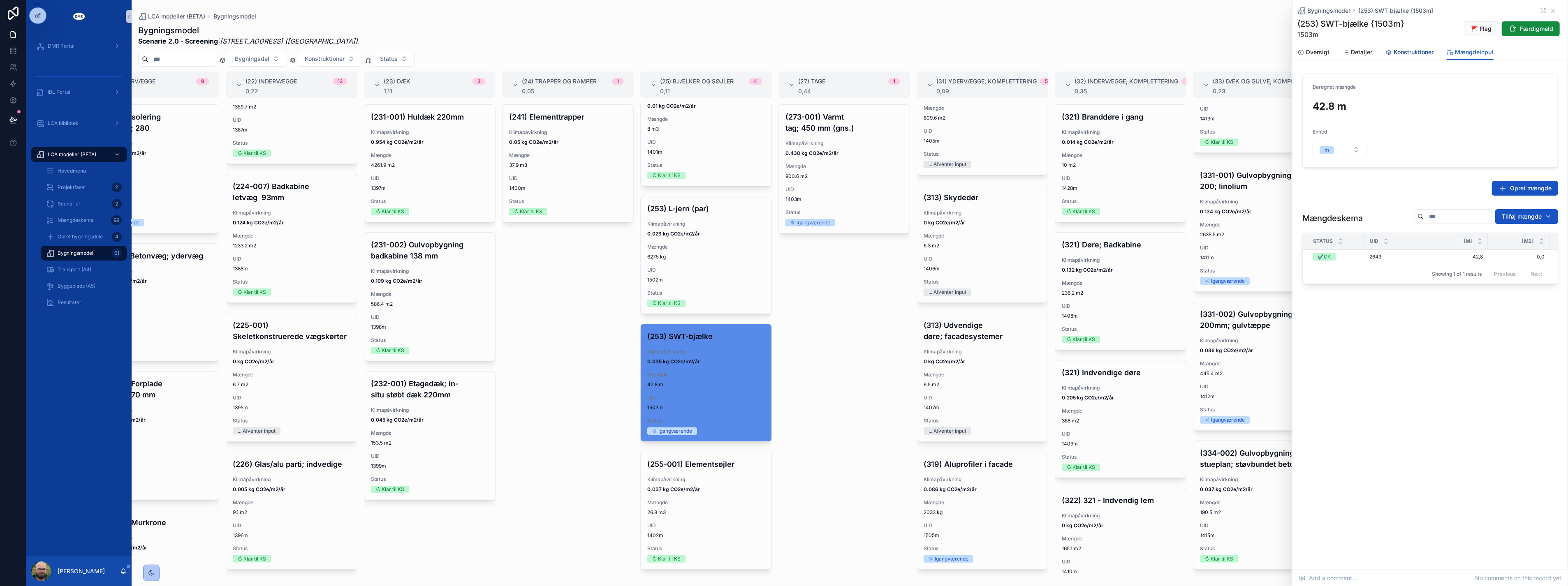
click at [1403, 52] on span "Konstruktioner" at bounding box center [1414, 52] width 40 height 9
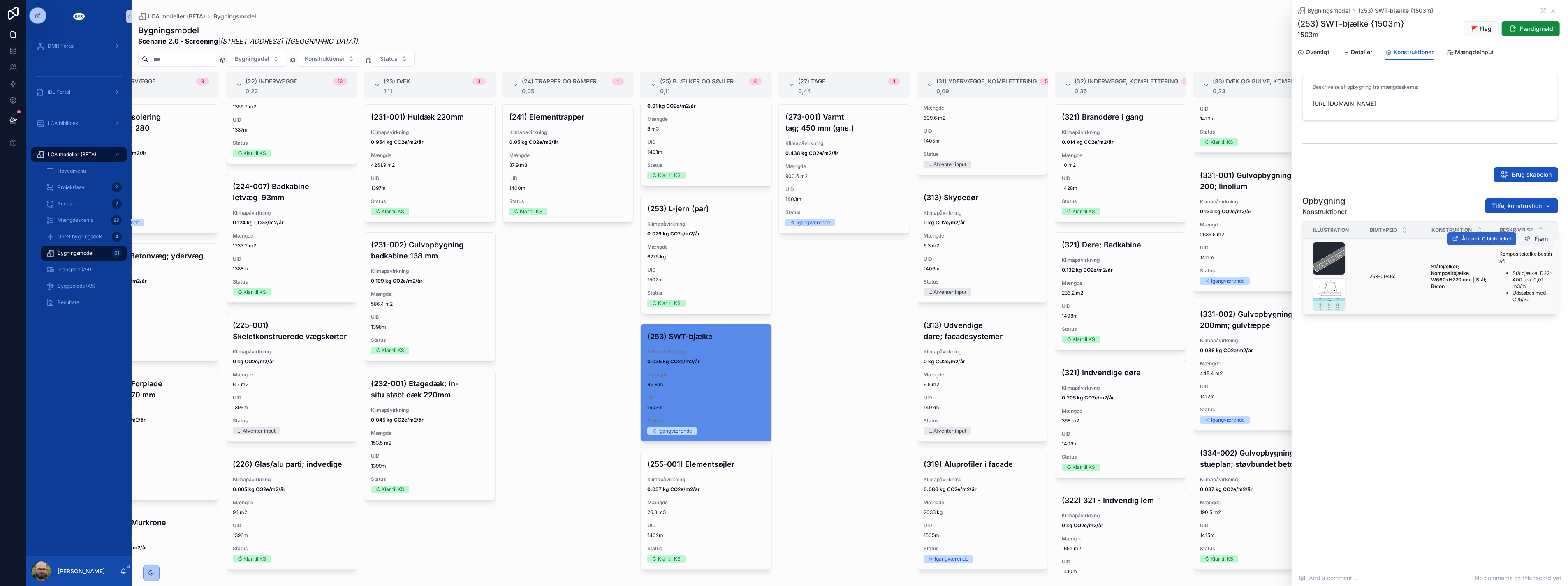
click at [1493, 235] on span "Åben i iLC biblioteket" at bounding box center [1486, 239] width 49 height 7
click at [593, 305] on div "(241) Elementtrapper Klimapåvirkning 0.05 kg CO2e/m2/år Mængde 37.9 m3 UID 1400…" at bounding box center [568, 341] width 131 height 472
click at [835, 322] on div "(273-001) Varmt tag; 450 mm (gns.) Klimapåvirkning 0.438 kg CO2e/m2/år Mængde 9…" at bounding box center [844, 341] width 131 height 472
click at [1557, 9] on div "↻ Færdigmeld bygningsdelen ↻ Færdigmeld bygningsdelen" at bounding box center [1528, 14] width 79 height 12
click at [1552, 9] on icon "scrollable content" at bounding box center [1553, 10] width 3 height 3
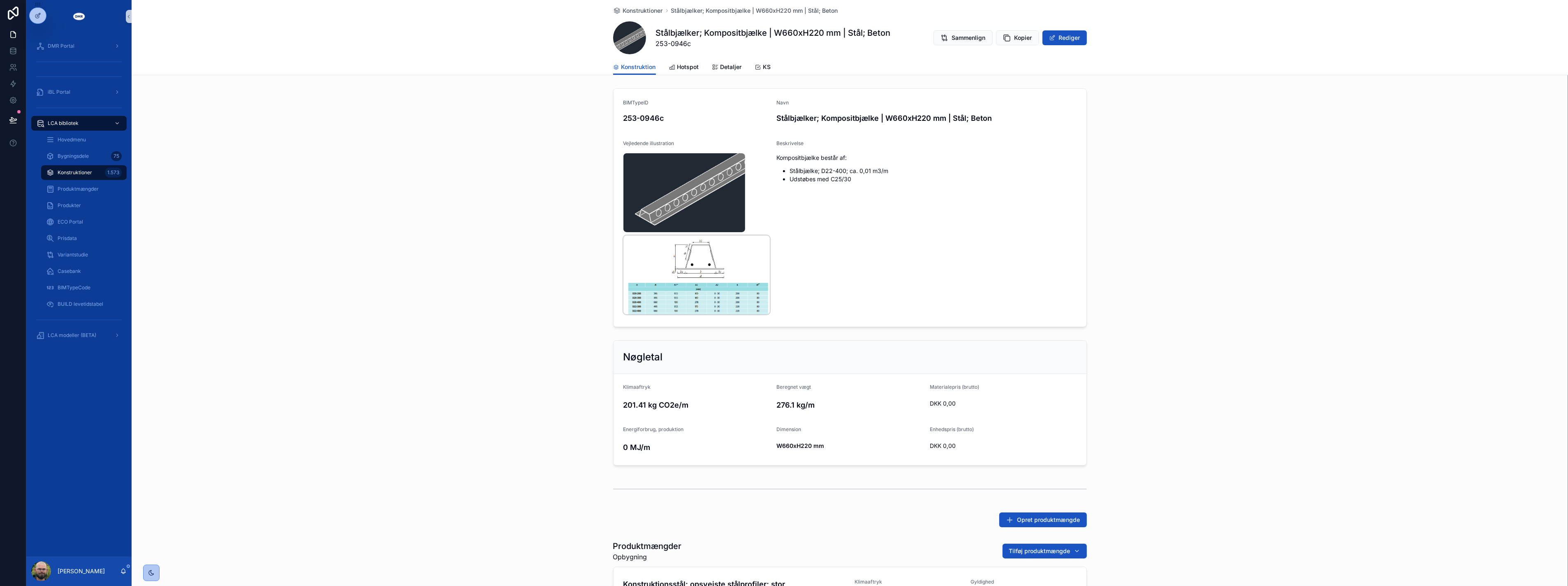
click at [681, 309] on img "scrollable content" at bounding box center [696, 275] width 147 height 79
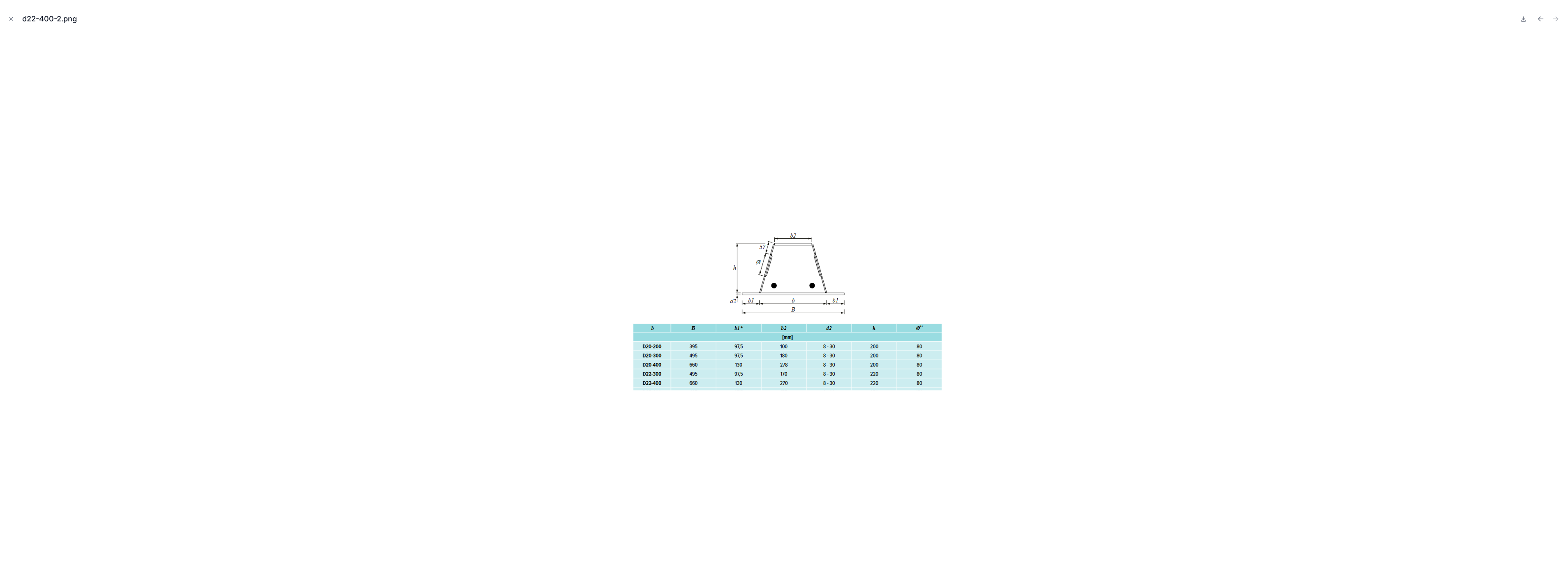
click at [536, 292] on div at bounding box center [784, 307] width 1555 height 545
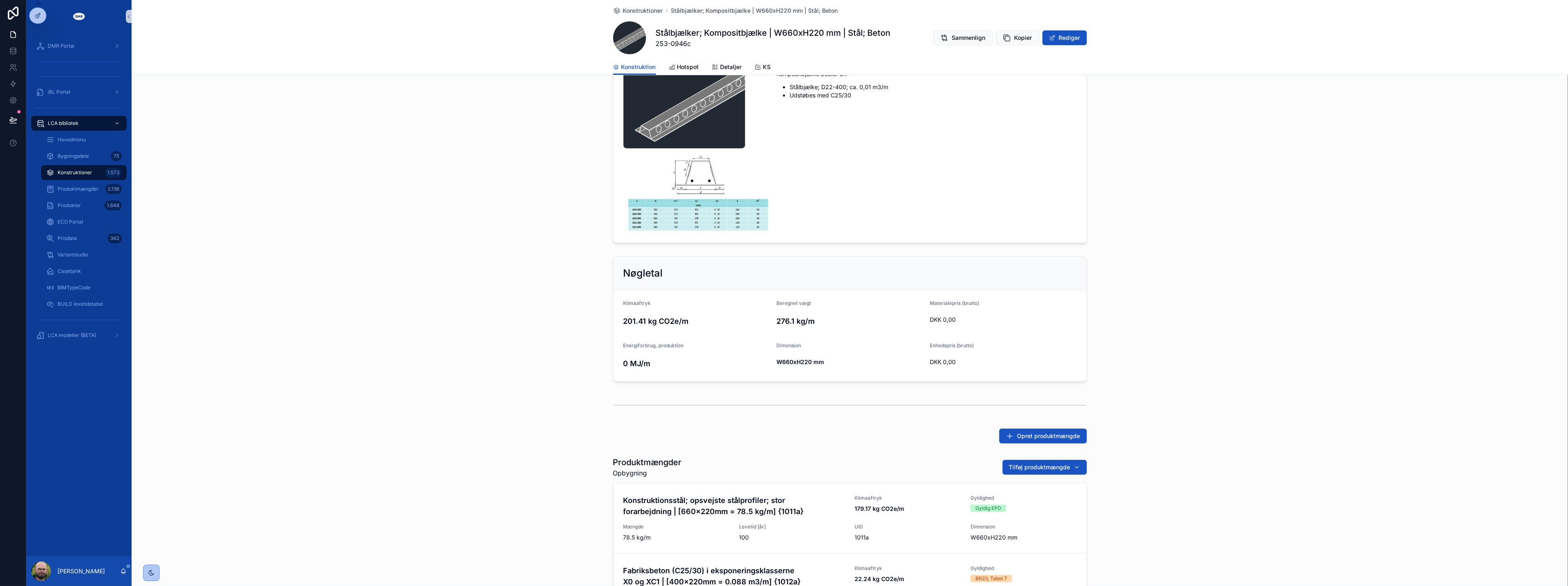
scroll to position [228, 0]
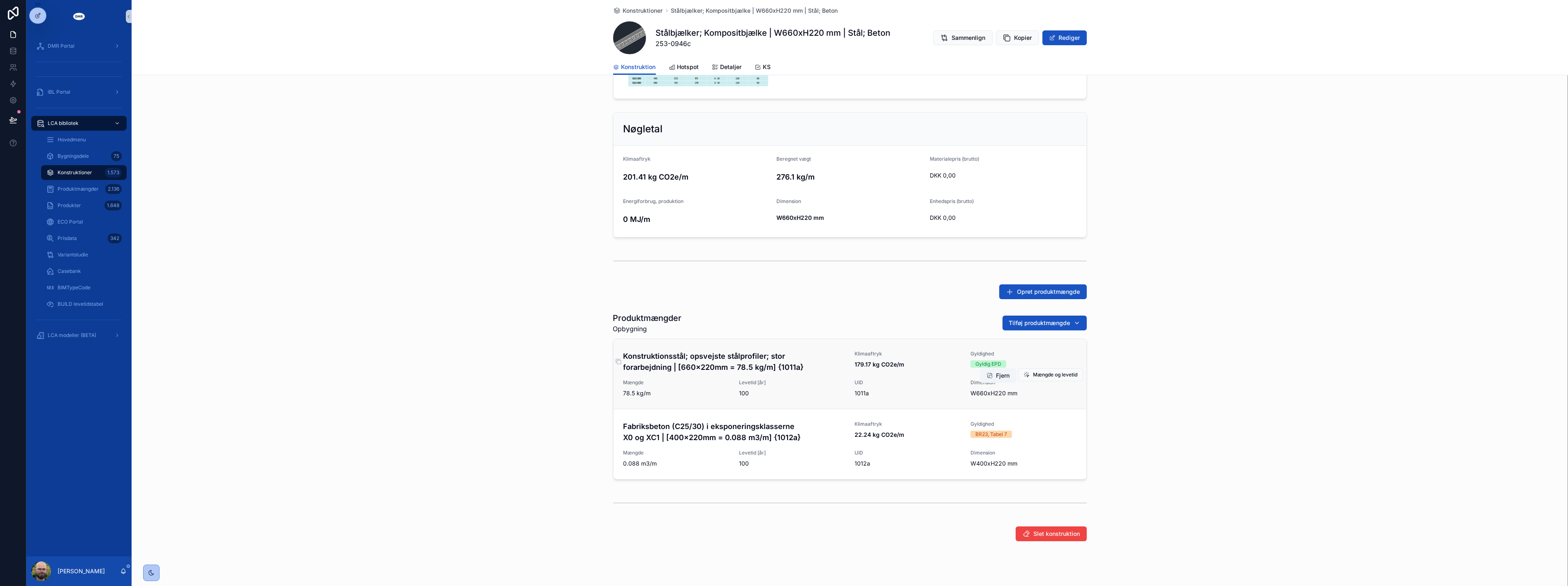
click at [680, 355] on h4 "Konstruktionsstål; opsvejste stålprofiler; stor forarbejdning | [660x220mm = 78…" at bounding box center [734, 361] width 222 height 22
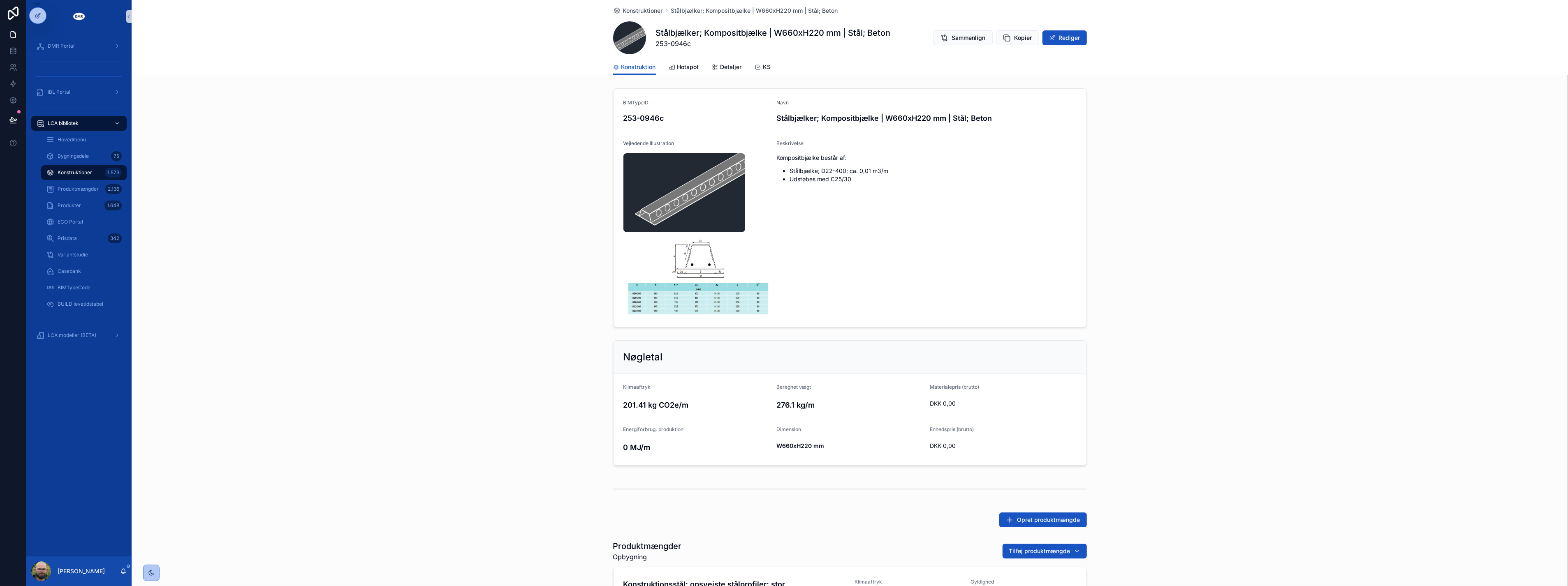
click at [575, 323] on div "BIMTypeID 253-0946c Navn Stålbjælker; Kompositbjælke | W660xH220 mm | Stål; Bet…" at bounding box center [850, 208] width 1437 height 245
